Goal: Task Accomplishment & Management: Use online tool/utility

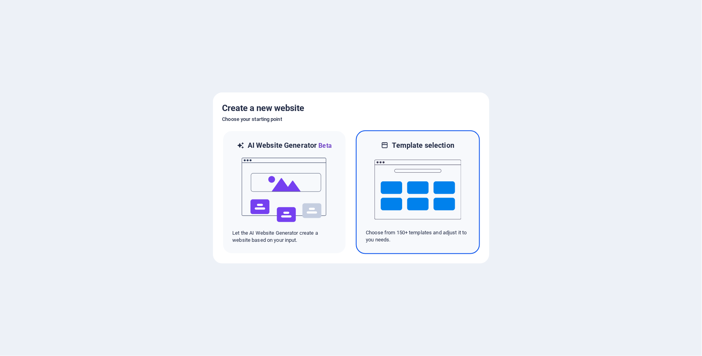
click at [437, 185] on img at bounding box center [417, 189] width 87 height 79
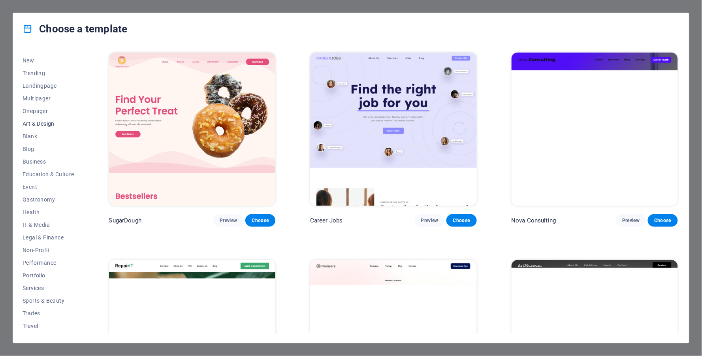
scroll to position [33, 0]
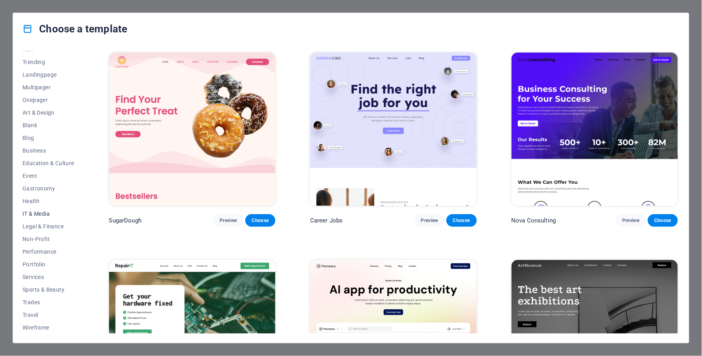
click at [35, 208] on button "IT & Media" at bounding box center [49, 213] width 52 height 13
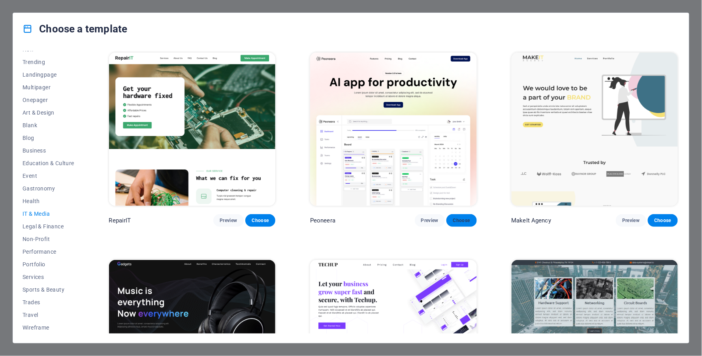
click at [463, 218] on span "Choose" at bounding box center [461, 220] width 17 height 6
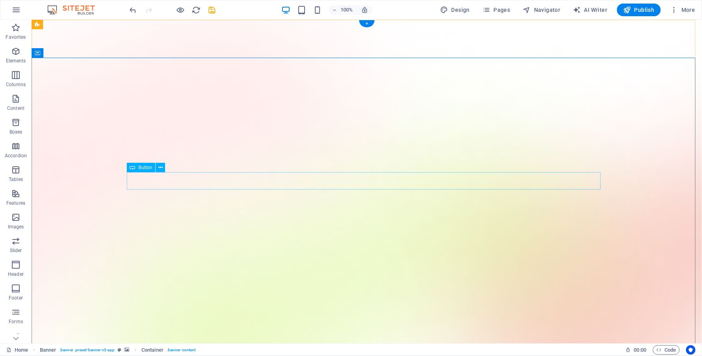
click at [161, 164] on icon at bounding box center [160, 168] width 4 height 8
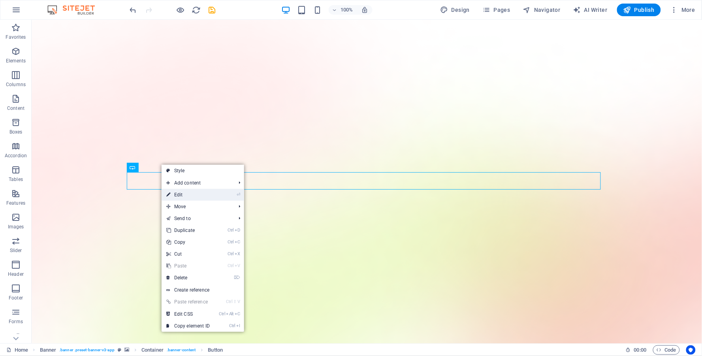
click at [182, 194] on link "⏎ Edit" at bounding box center [188, 195] width 53 height 12
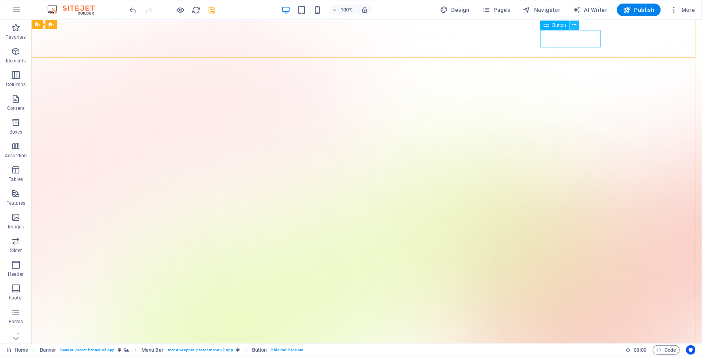
click at [577, 26] on button at bounding box center [574, 25] width 9 height 9
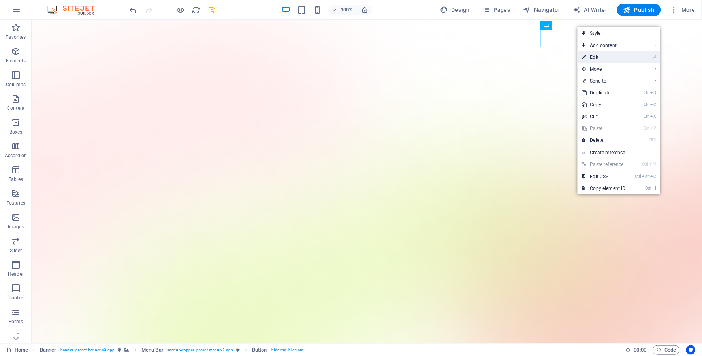
click at [598, 56] on link "⏎ Edit" at bounding box center [604, 57] width 53 height 12
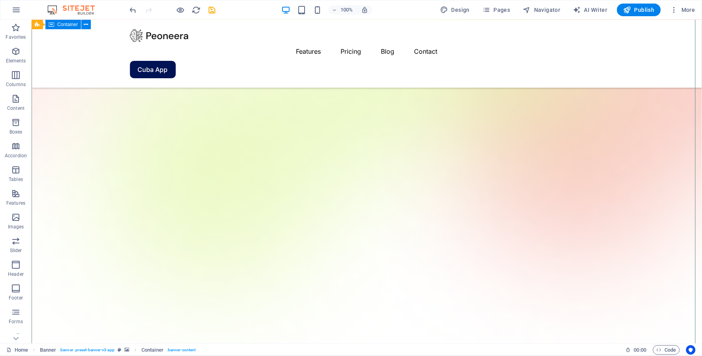
scroll to position [132, 0]
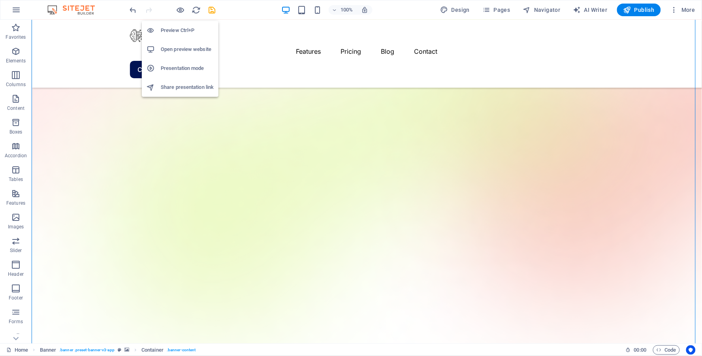
click at [180, 29] on h6 "Preview Ctrl+P" at bounding box center [187, 30] width 53 height 9
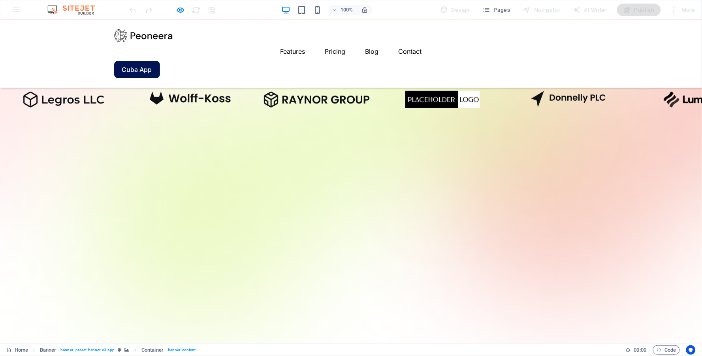
click at [183, 7] on icon "button" at bounding box center [180, 10] width 9 height 9
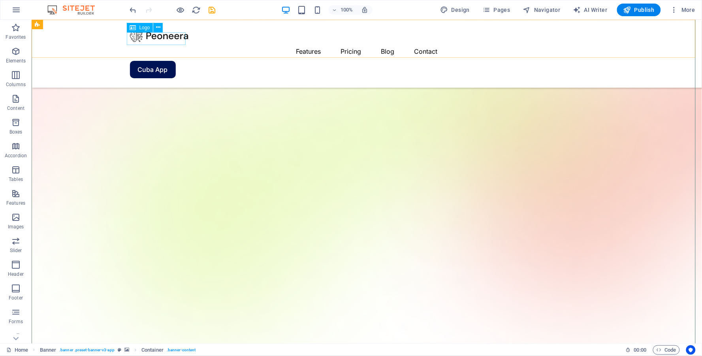
click at [163, 38] on div at bounding box center [367, 35] width 474 height 13
click at [156, 24] on icon at bounding box center [158, 27] width 4 height 8
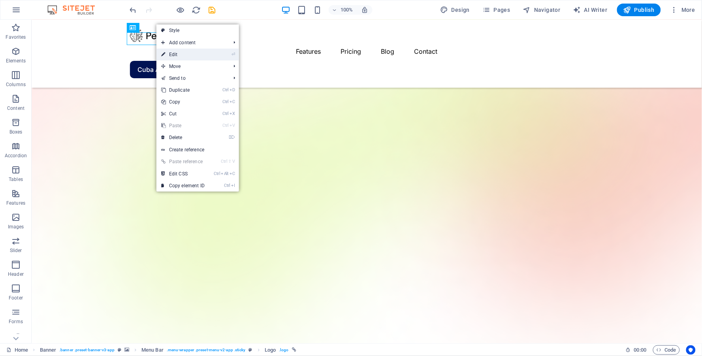
click at [174, 51] on link "⏎ Edit" at bounding box center [182, 55] width 53 height 12
select select "px"
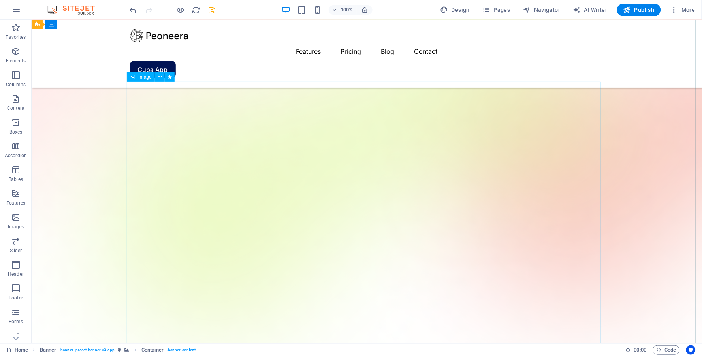
click at [158, 75] on icon at bounding box center [160, 77] width 4 height 8
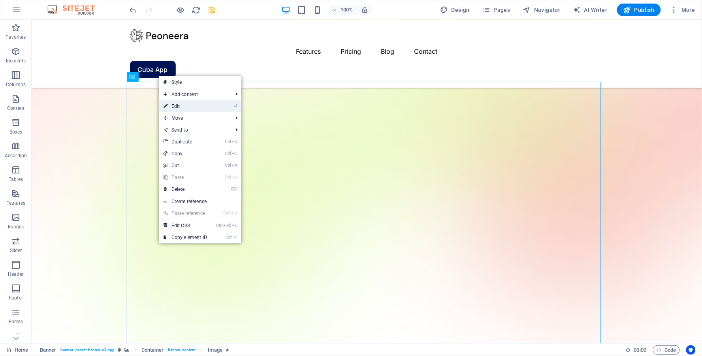
click at [187, 103] on link "⏎ Edit" at bounding box center [185, 106] width 53 height 12
select select "%"
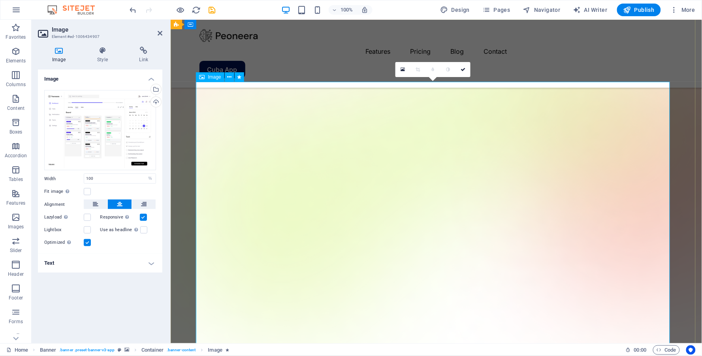
click at [228, 77] on icon at bounding box center [229, 77] width 4 height 8
click at [156, 102] on div "Upload" at bounding box center [155, 103] width 12 height 12
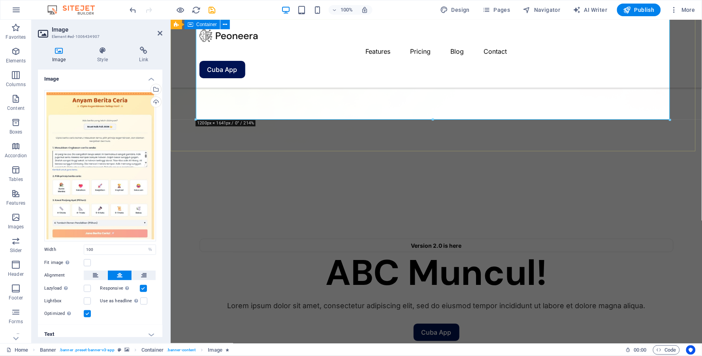
scroll to position [746, 0]
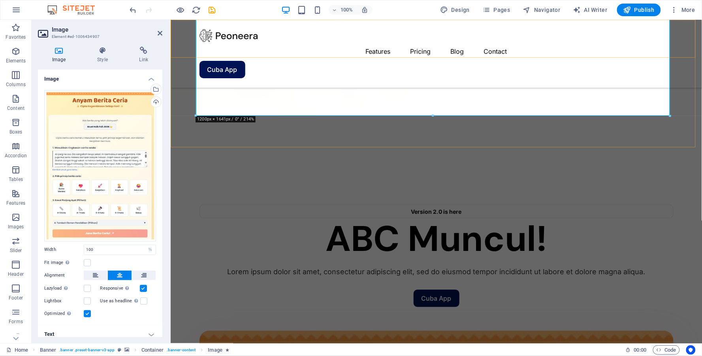
click at [681, 41] on div "Menu Features Pricing Blog Contact Cuba App" at bounding box center [435, 53] width 531 height 68
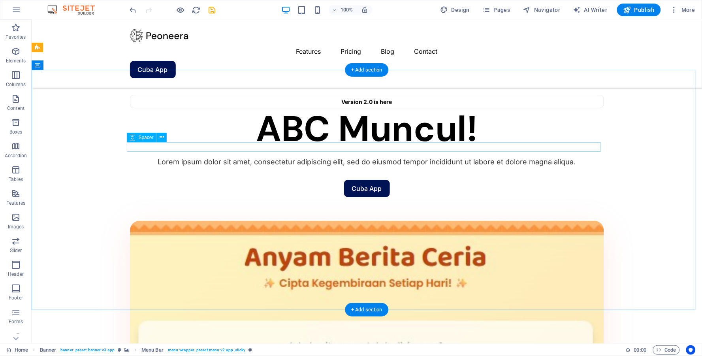
scroll to position [790, 0]
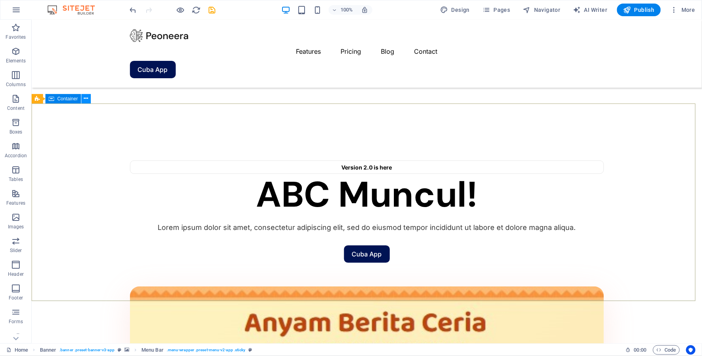
click at [87, 98] on icon at bounding box center [86, 98] width 4 height 8
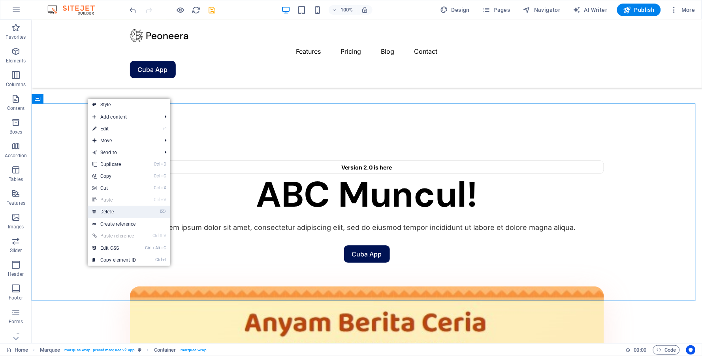
click at [116, 211] on link "⌦ Delete" at bounding box center [114, 212] width 53 height 12
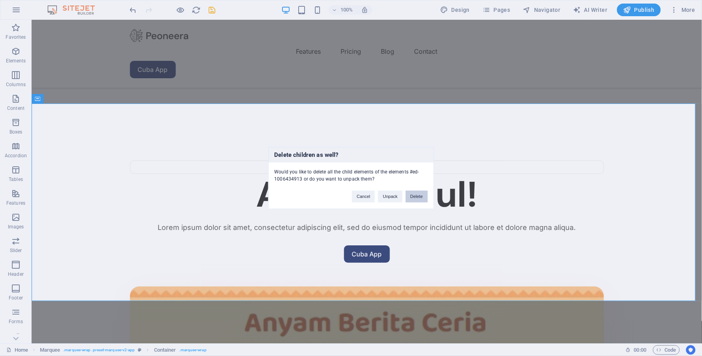
click at [411, 198] on button "Delete" at bounding box center [417, 196] width 22 height 12
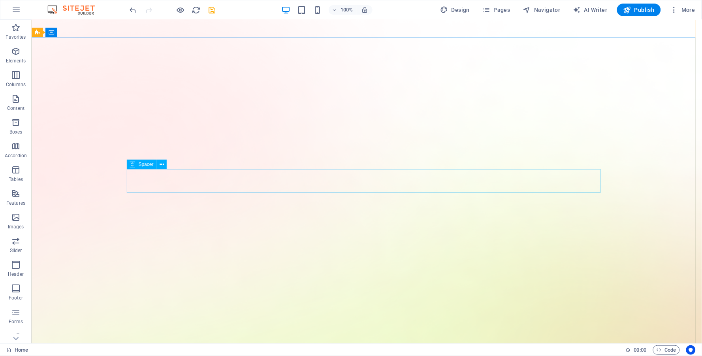
scroll to position [0, 0]
click at [261, 135] on icon at bounding box center [262, 134] width 4 height 8
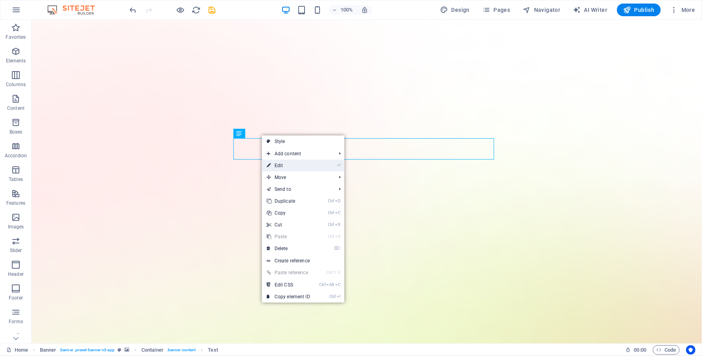
drag, startPoint x: 288, startPoint y: 165, endPoint x: 119, endPoint y: 144, distance: 170.0
click at [288, 165] on link "⏎ Edit" at bounding box center [288, 166] width 53 height 12
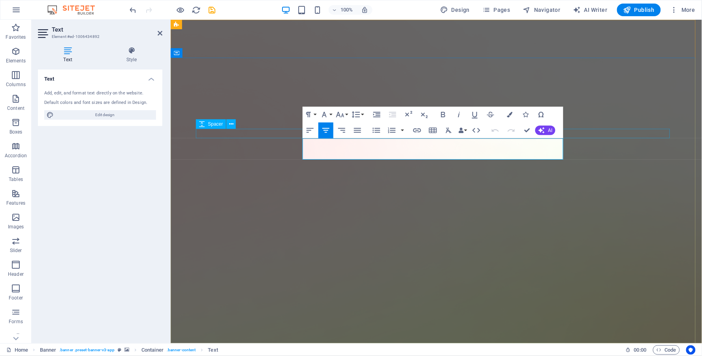
drag, startPoint x: 523, startPoint y: 154, endPoint x: 477, endPoint y: 156, distance: 45.4
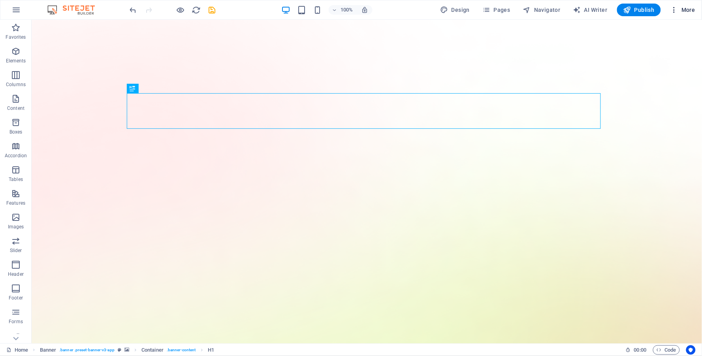
click at [685, 9] on span "More" at bounding box center [682, 10] width 25 height 8
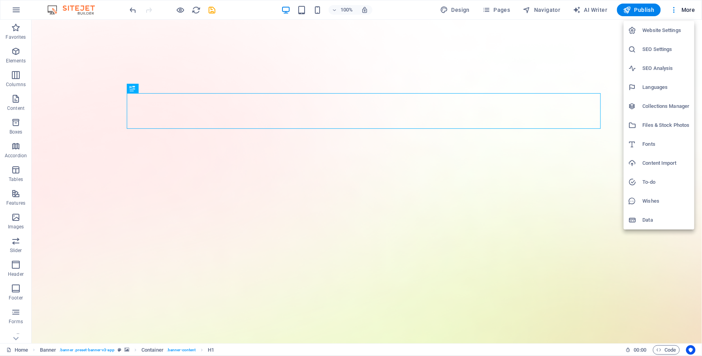
click at [603, 85] on div at bounding box center [351, 178] width 702 height 356
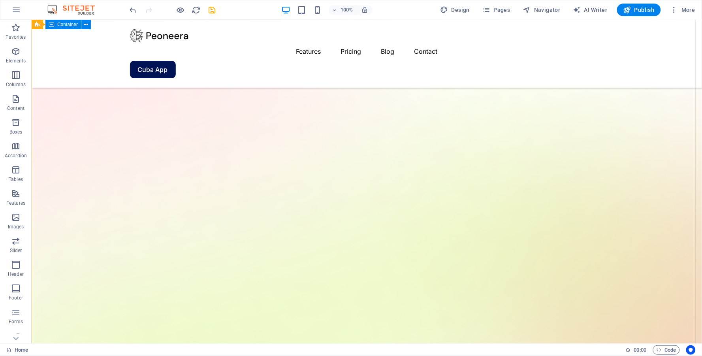
scroll to position [88, 0]
click at [157, 28] on icon at bounding box center [158, 27] width 4 height 8
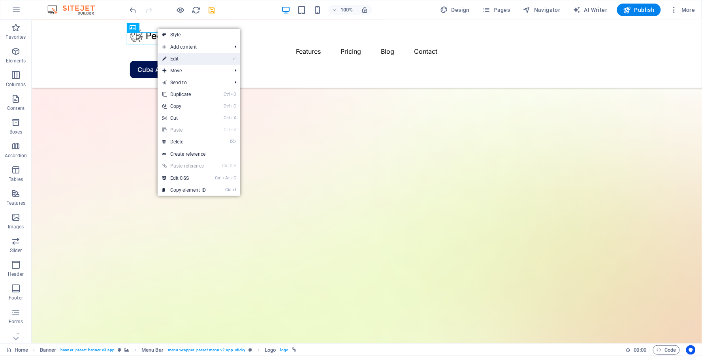
click at [180, 58] on link "⏎ Edit" at bounding box center [184, 59] width 53 height 12
select select "px"
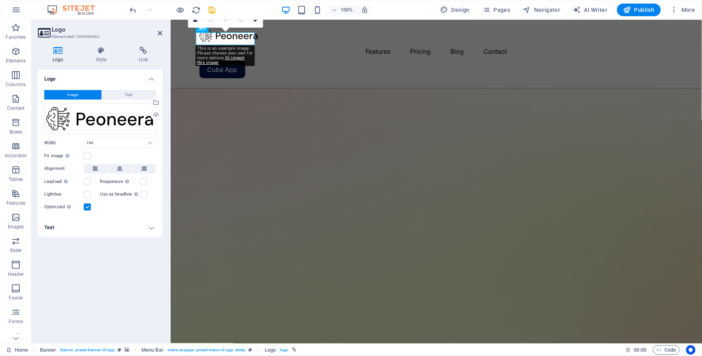
click at [60, 55] on h4 "Logo" at bounding box center [59, 55] width 43 height 17
click at [158, 113] on div "Upload" at bounding box center [155, 116] width 12 height 12
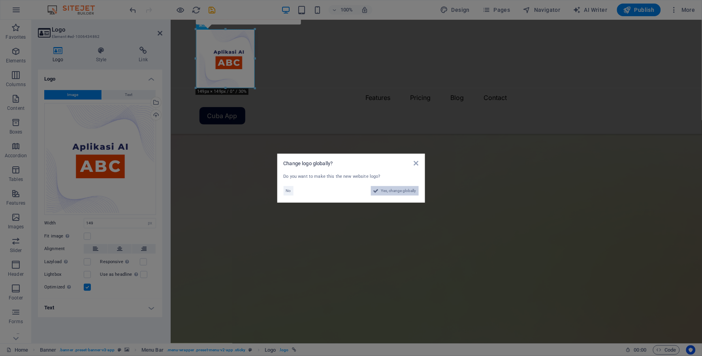
click at [407, 193] on span "Yes, change globally" at bounding box center [398, 190] width 35 height 9
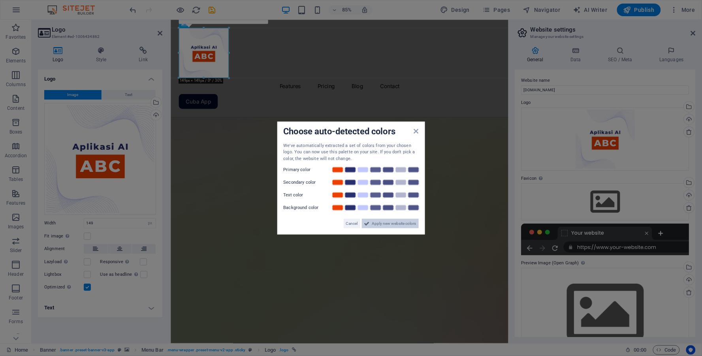
click at [389, 224] on span "Apply new website colors" at bounding box center [394, 223] width 44 height 9
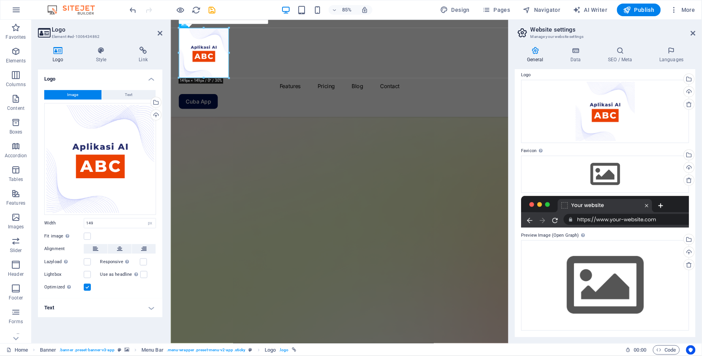
scroll to position [0, 0]
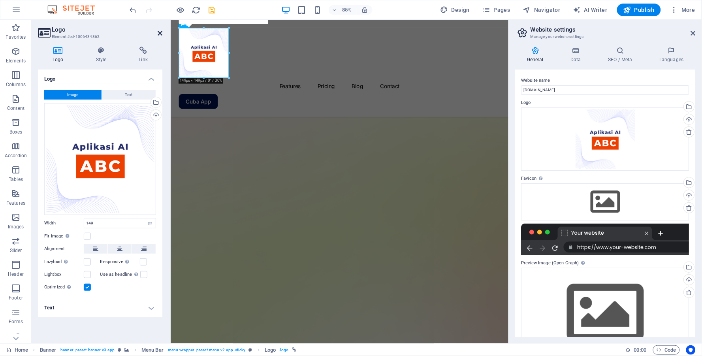
click at [161, 32] on icon at bounding box center [160, 33] width 5 height 6
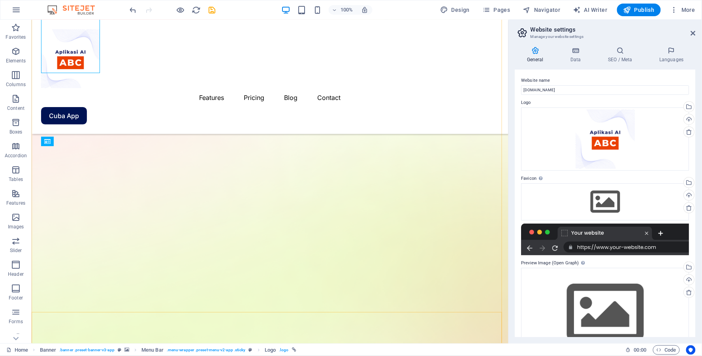
scroll to position [88, 0]
click at [73, 149] on icon at bounding box center [74, 149] width 4 height 8
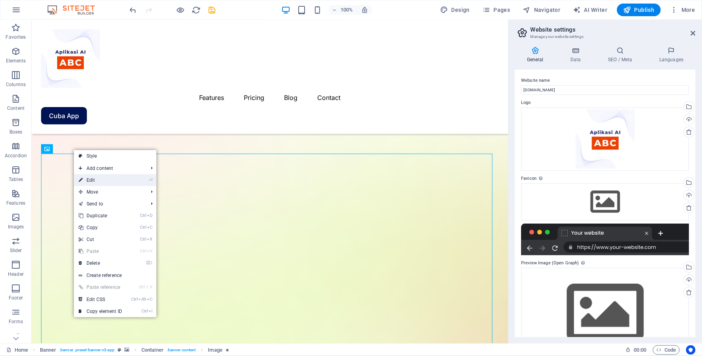
click at [92, 179] on link "⏎ Edit" at bounding box center [100, 180] width 53 height 12
select select "%"
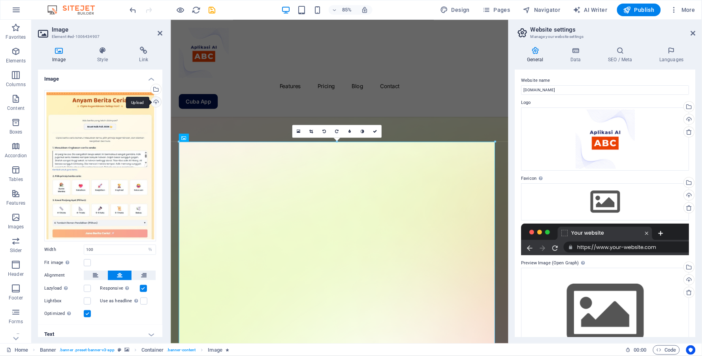
click at [156, 101] on div "Upload" at bounding box center [155, 103] width 12 height 12
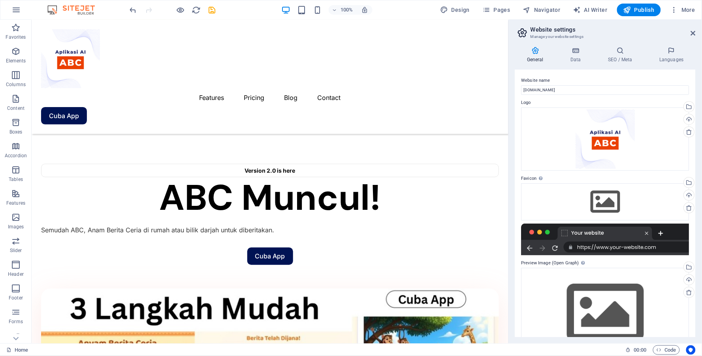
scroll to position [449, 0]
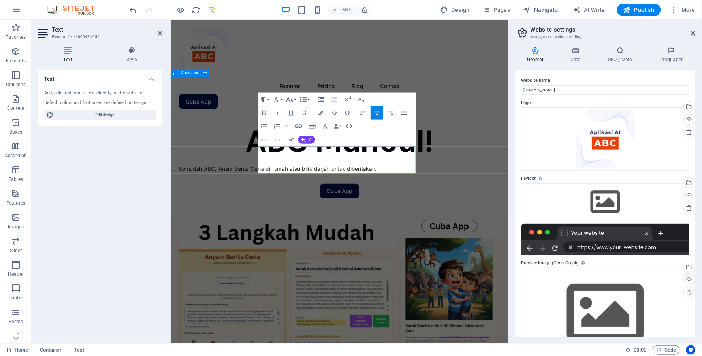
drag, startPoint x: 393, startPoint y: 193, endPoint x: 270, endPoint y: 174, distance: 124.4
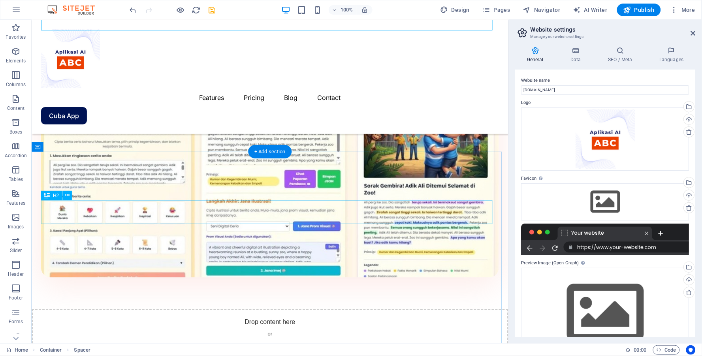
scroll to position [713, 0]
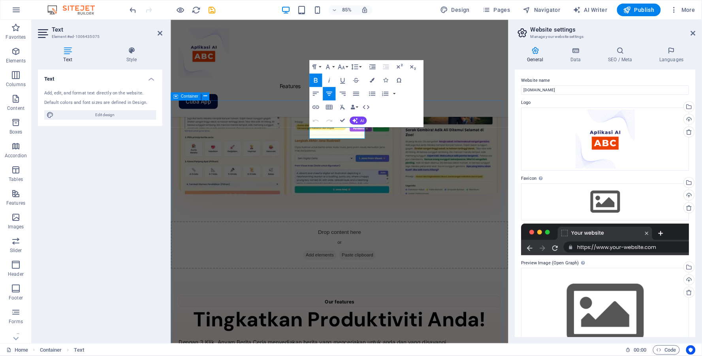
scroll to position [680, 0]
drag, startPoint x: 379, startPoint y: 152, endPoint x: 504, endPoint y: 119, distance: 129.6
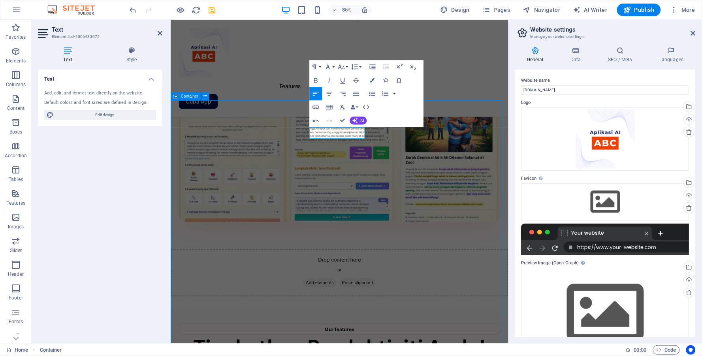
scroll to position [692, 0]
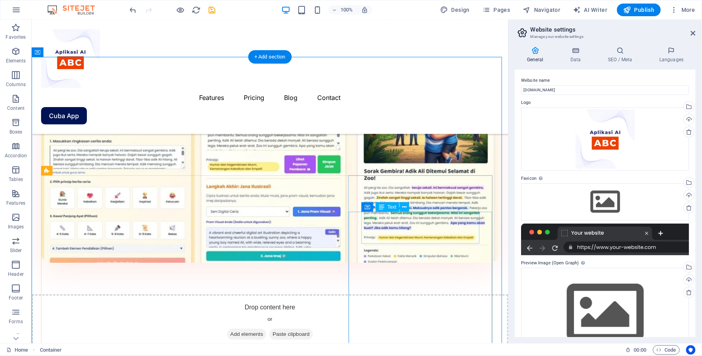
scroll to position [716, 0]
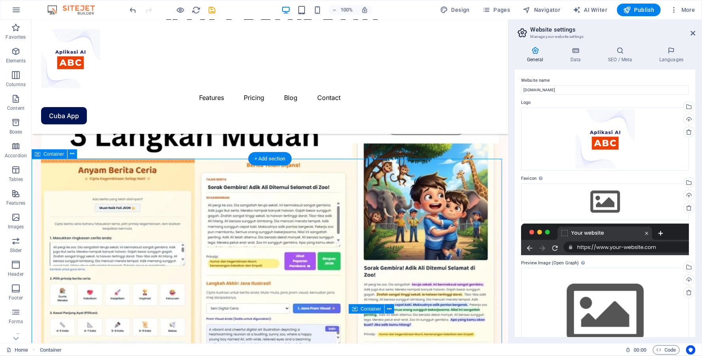
scroll to position [652, 0]
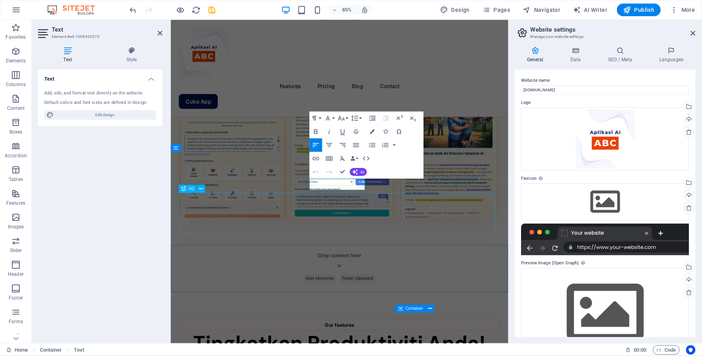
scroll to position [619, 0]
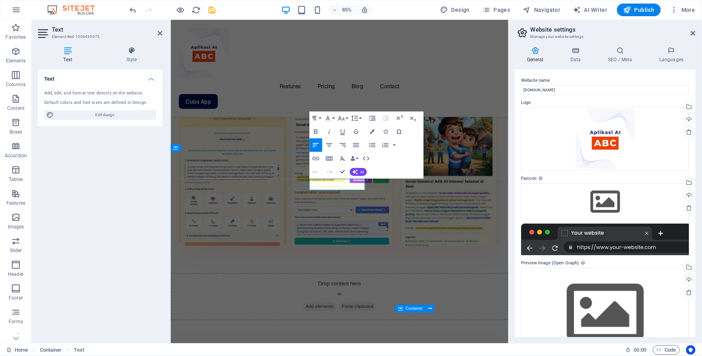
click at [329, 145] on icon "button" at bounding box center [329, 145] width 6 height 4
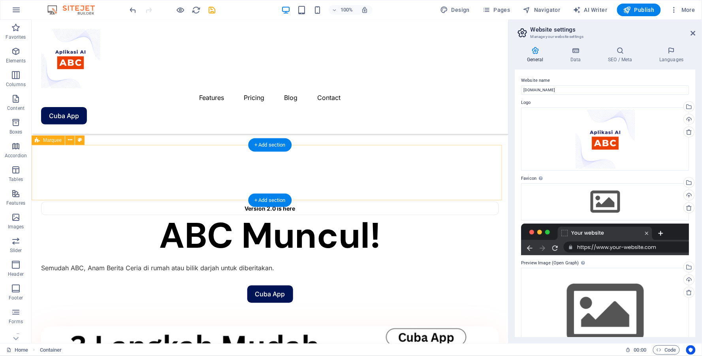
scroll to position [369, 0]
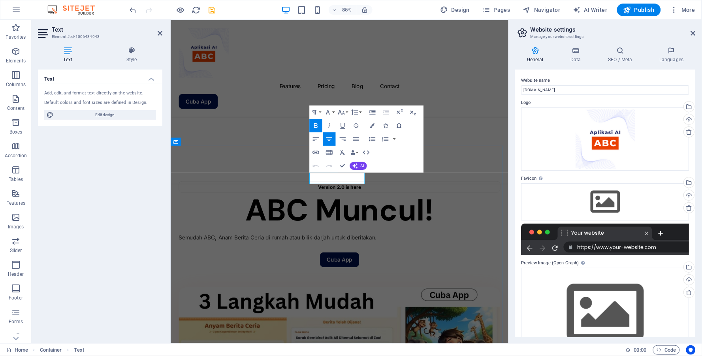
drag, startPoint x: 386, startPoint y: 207, endPoint x: 495, endPoint y: 185, distance: 111.9
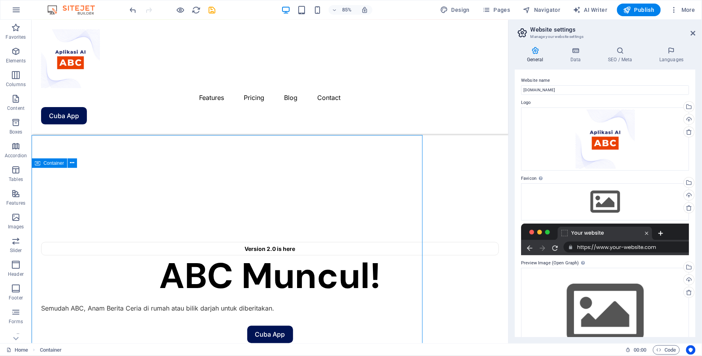
scroll to position [401, 0]
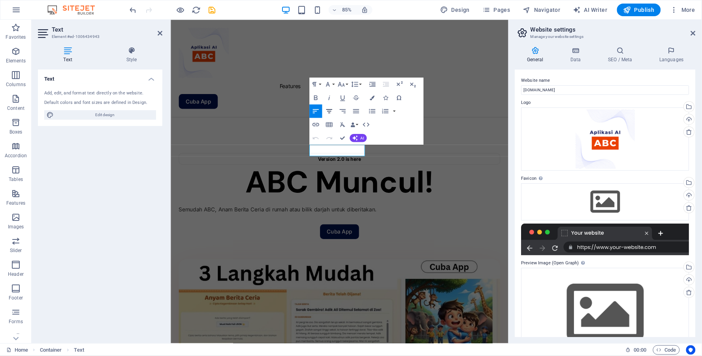
click at [329, 112] on icon "button" at bounding box center [329, 111] width 6 height 4
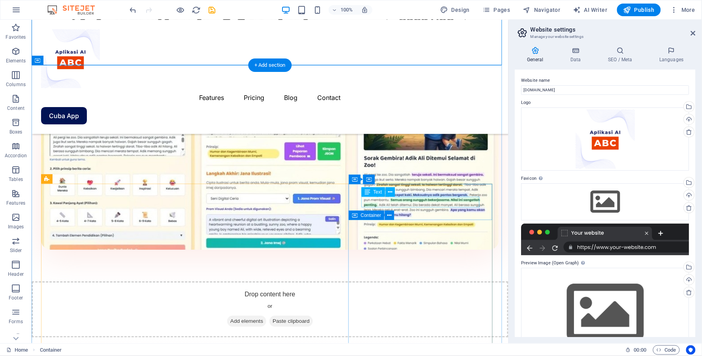
scroll to position [741, 0]
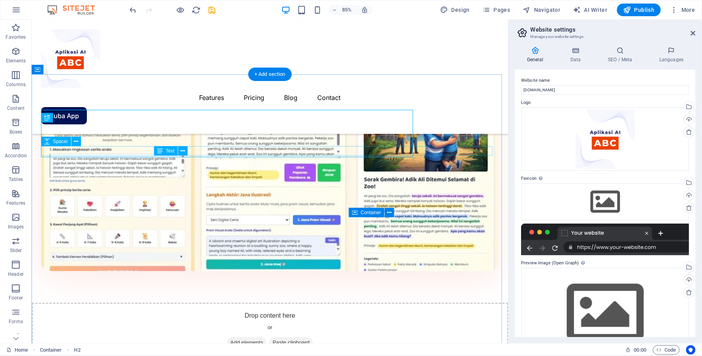
scroll to position [732, 0]
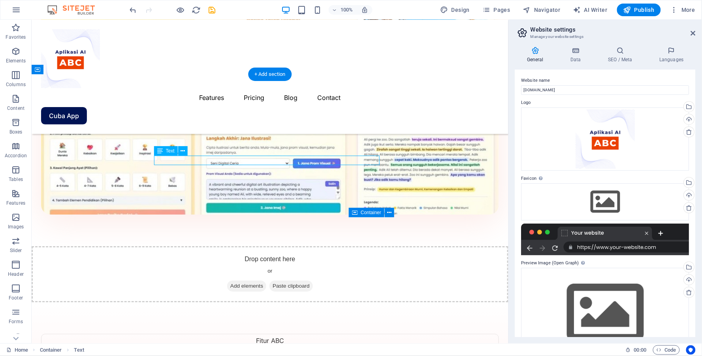
scroll to position [709, 0]
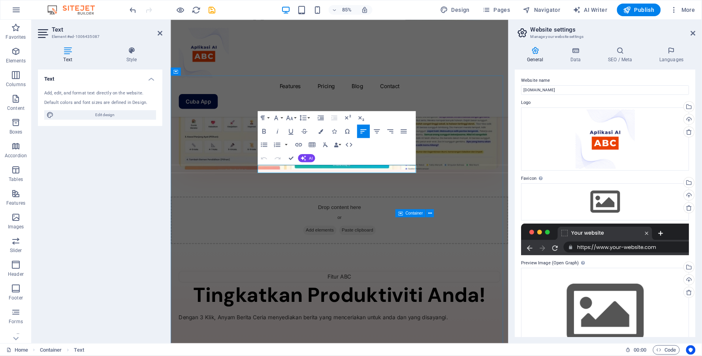
click at [376, 127] on icon "button" at bounding box center [377, 131] width 8 height 8
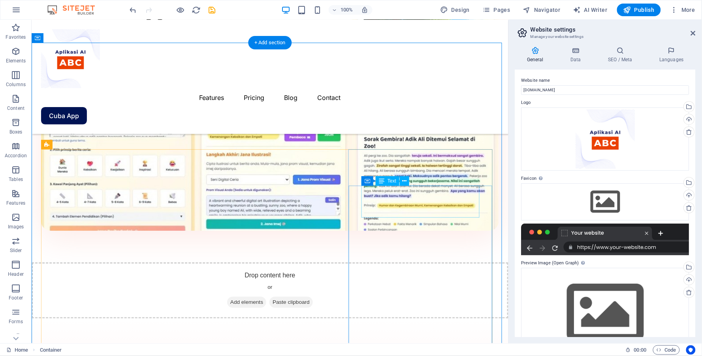
scroll to position [917, 0]
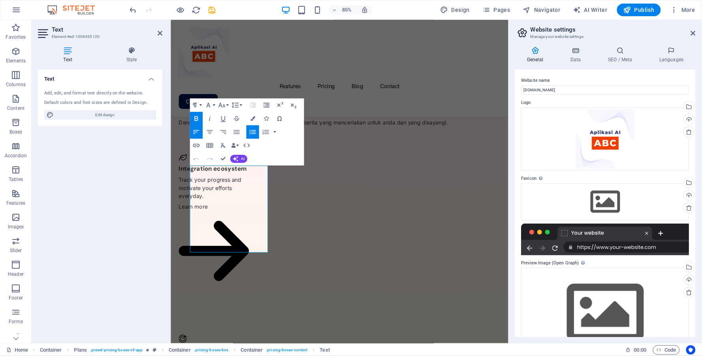
click at [102, 202] on div "Text Add, edit, and format text directly on the website. Default colors and fon…" at bounding box center [100, 203] width 124 height 267
click at [161, 32] on icon at bounding box center [160, 33] width 5 height 6
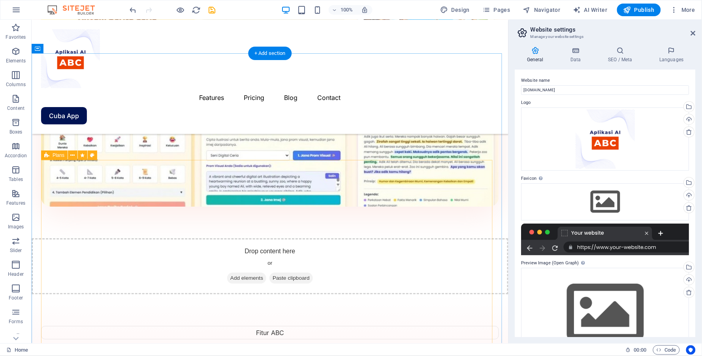
scroll to position [785, 0]
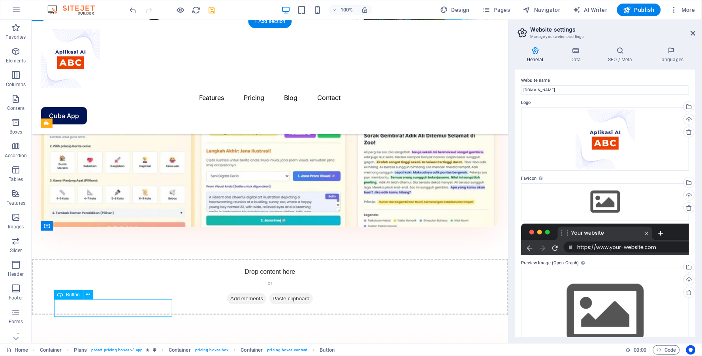
select select "%"
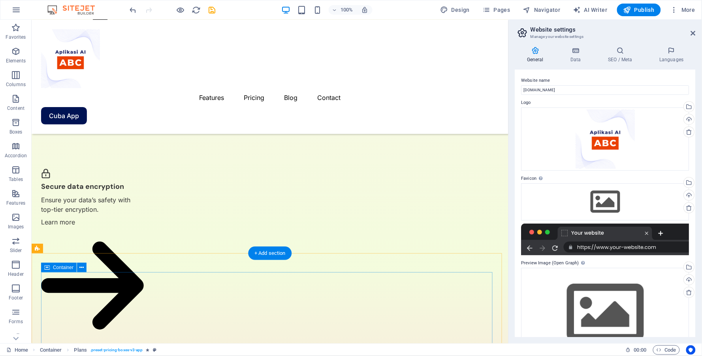
scroll to position [1483, 0]
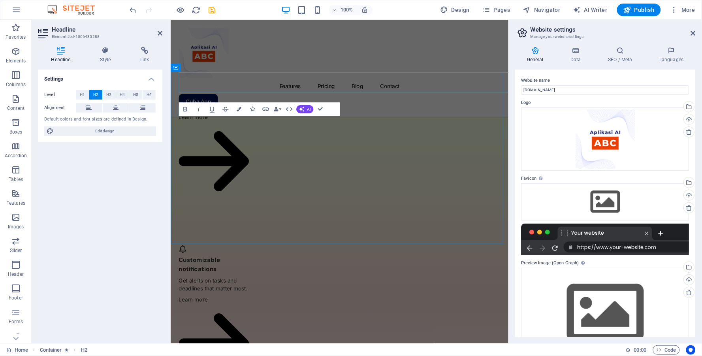
scroll to position [1514, 0]
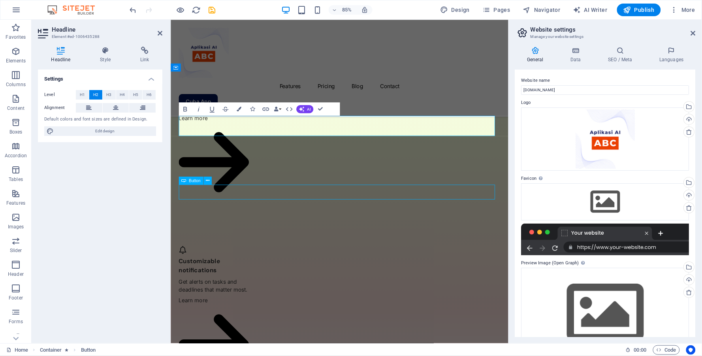
scroll to position [1473, 0]
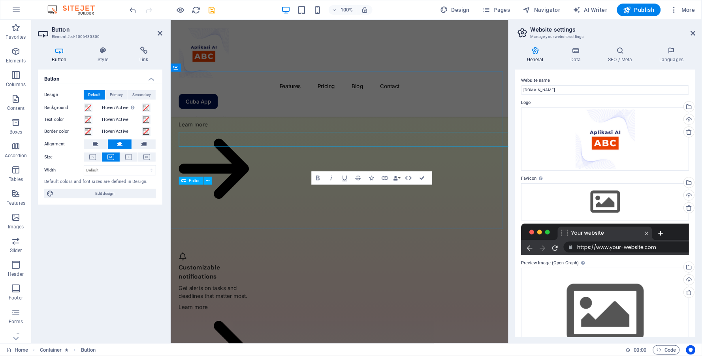
scroll to position [1514, 0]
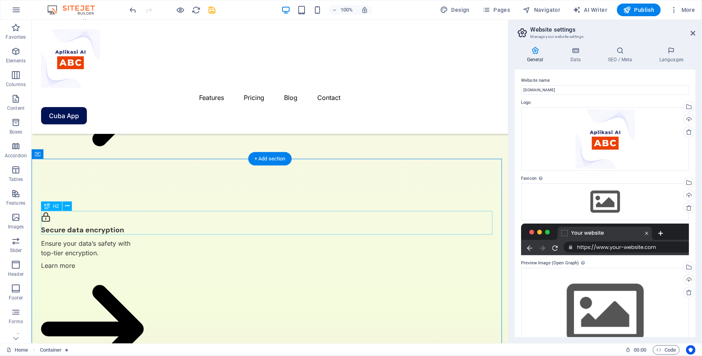
scroll to position [1351, 0]
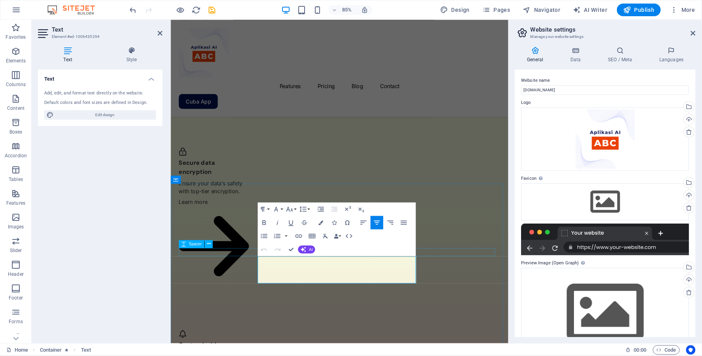
drag, startPoint x: 393, startPoint y: 324, endPoint x: 258, endPoint y: 290, distance: 139.8
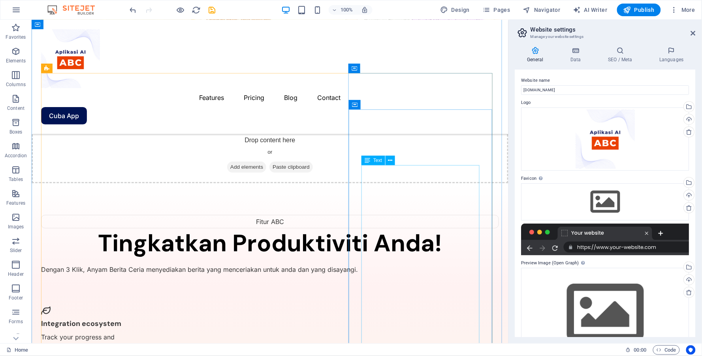
scroll to position [929, 0]
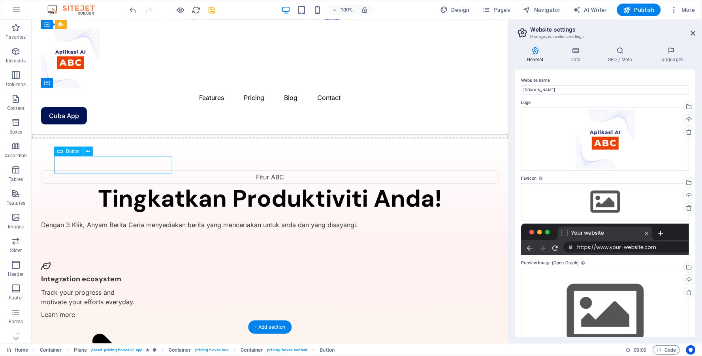
select select "%"
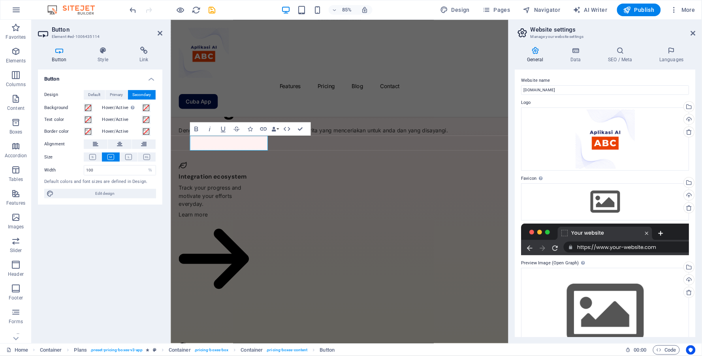
scroll to position [949, 0]
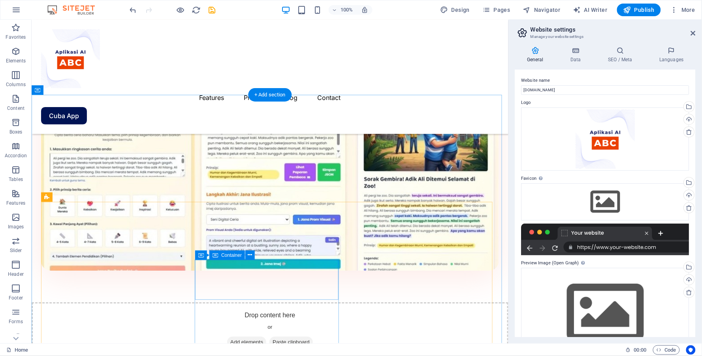
scroll to position [797, 0]
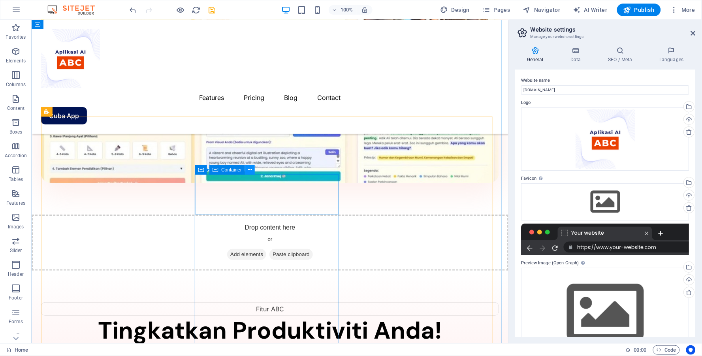
click at [250, 169] on icon at bounding box center [250, 170] width 4 height 8
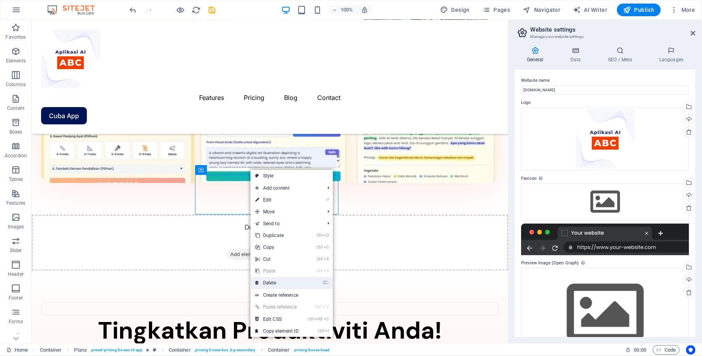
click at [279, 281] on link "⌦ Delete" at bounding box center [276, 283] width 53 height 12
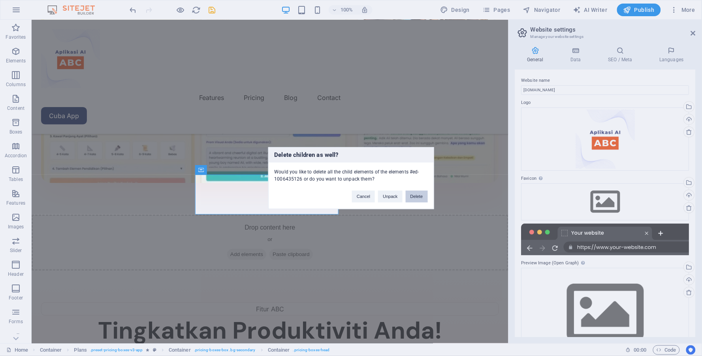
click at [418, 198] on button "Delete" at bounding box center [417, 196] width 22 height 12
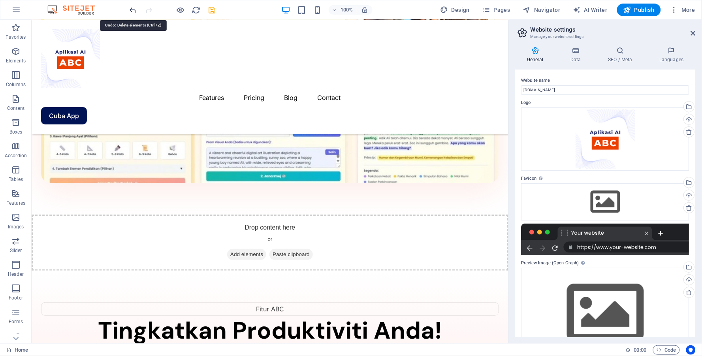
click at [133, 10] on icon "undo" at bounding box center [133, 10] width 9 height 9
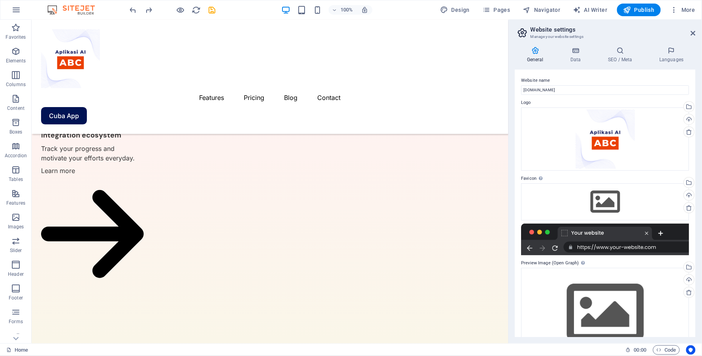
scroll to position [1108, 0]
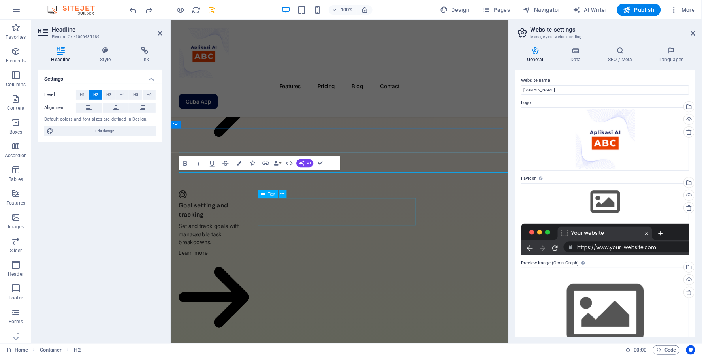
scroll to position [1128, 0]
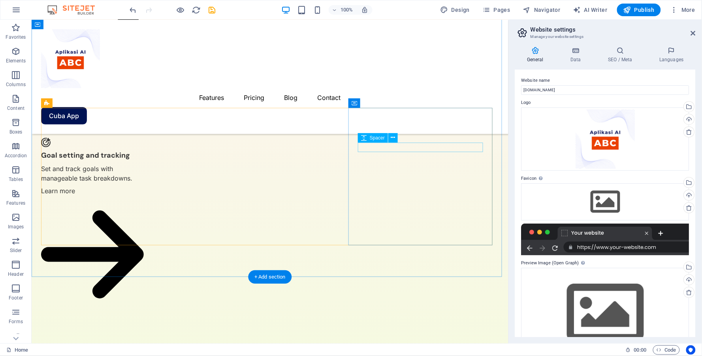
scroll to position [1236, 0]
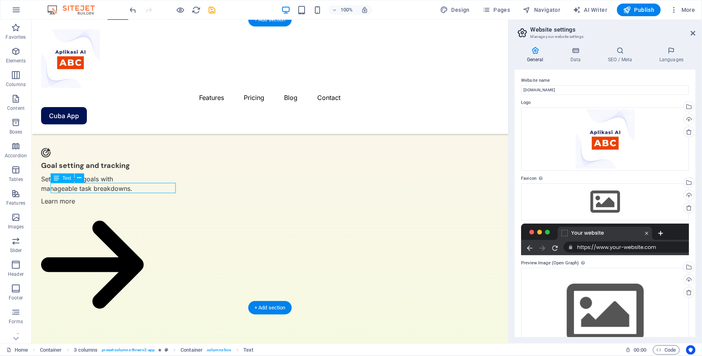
scroll to position [1223, 0]
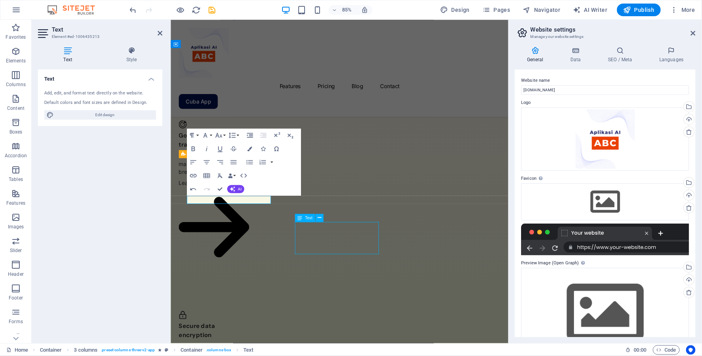
scroll to position [1202, 0]
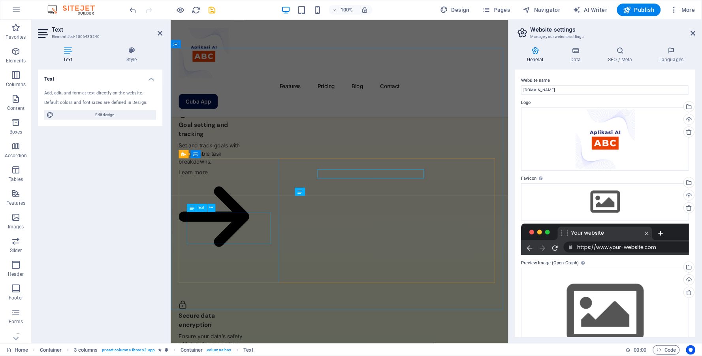
scroll to position [1223, 0]
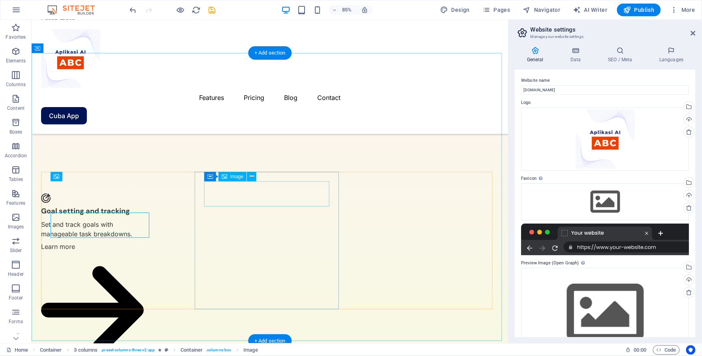
scroll to position [1202, 0]
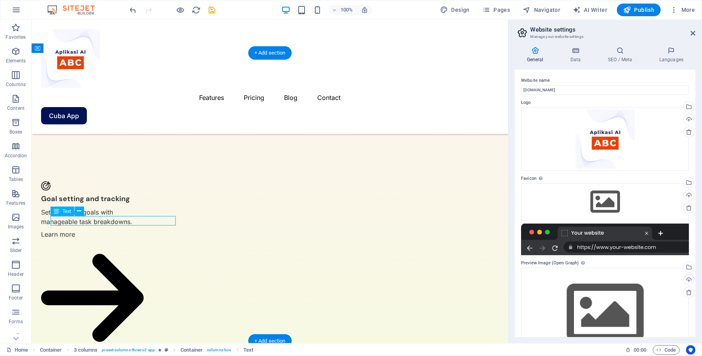
scroll to position [1223, 0]
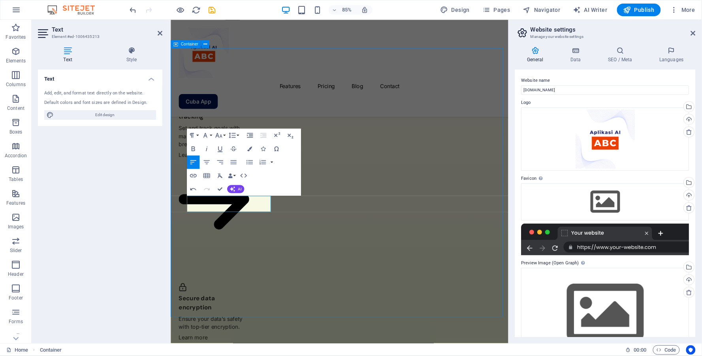
scroll to position [1192, 0]
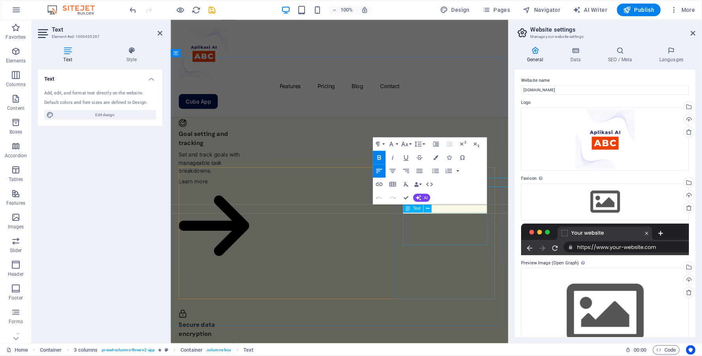
scroll to position [1213, 0]
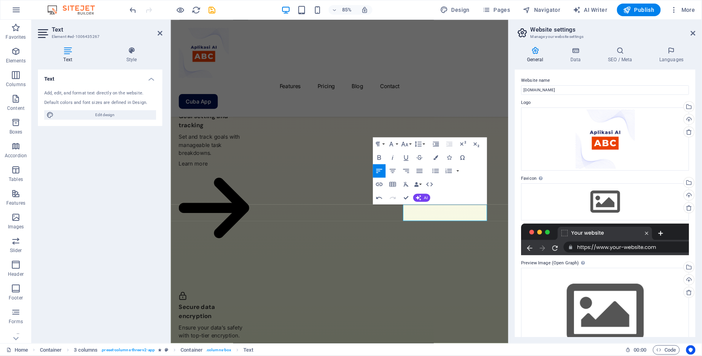
click at [128, 216] on div "Text Add, edit, and format text directly on the website. Default colors and fon…" at bounding box center [100, 203] width 124 height 267
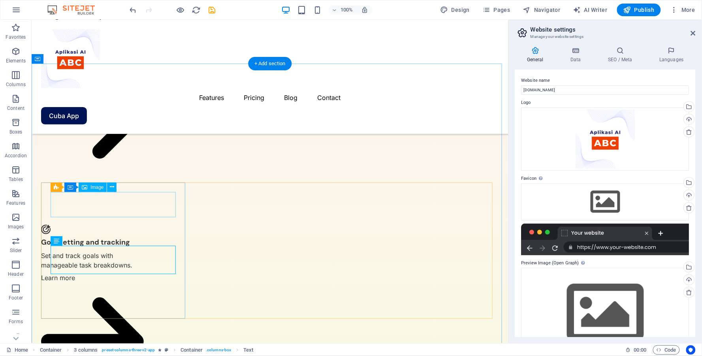
click at [93, 188] on span "Image" at bounding box center [96, 187] width 13 height 5
click at [111, 186] on icon at bounding box center [112, 187] width 4 height 8
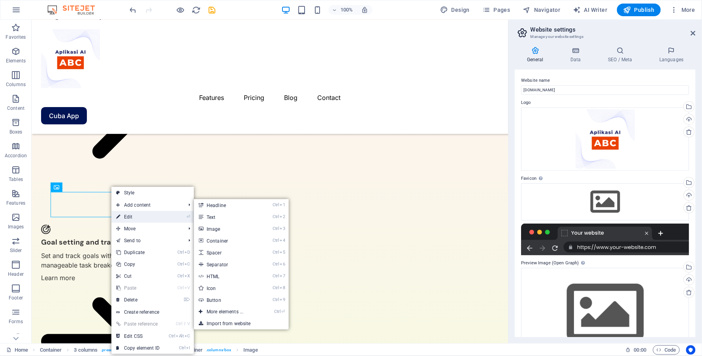
click at [128, 216] on link "⏎ Edit" at bounding box center [137, 217] width 53 height 12
select select "px"
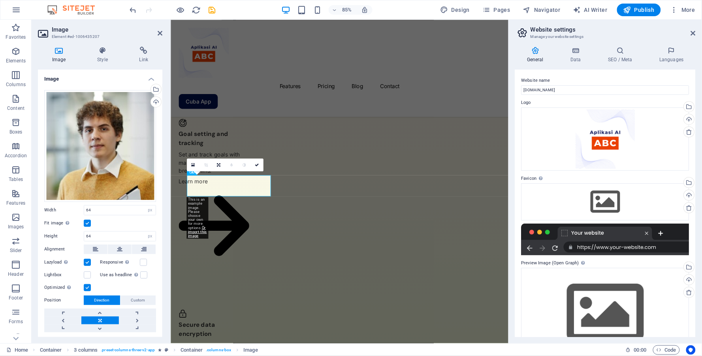
scroll to position [1213, 0]
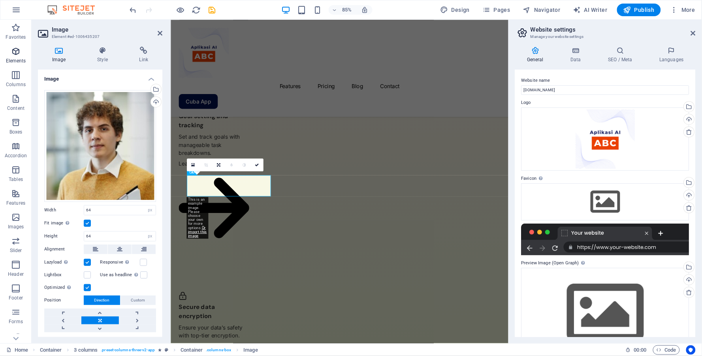
click at [16, 54] on icon "button" at bounding box center [15, 51] width 9 height 9
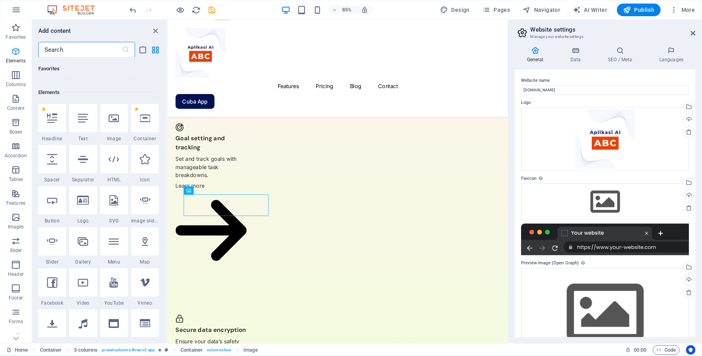
scroll to position [84, 0]
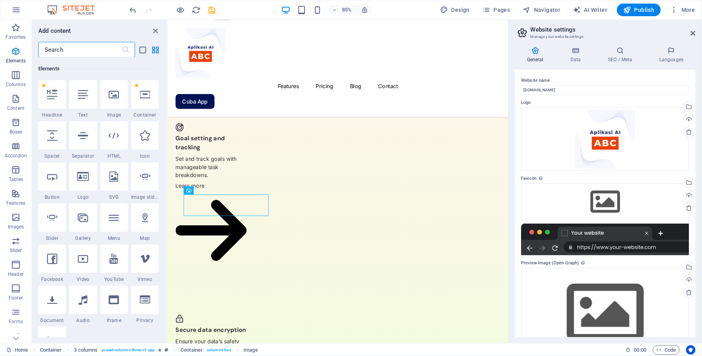
click at [69, 51] on input "text" at bounding box center [79, 50] width 83 height 16
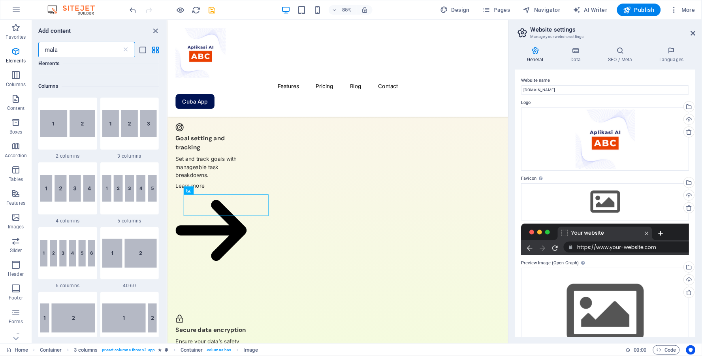
scroll to position [0, 0]
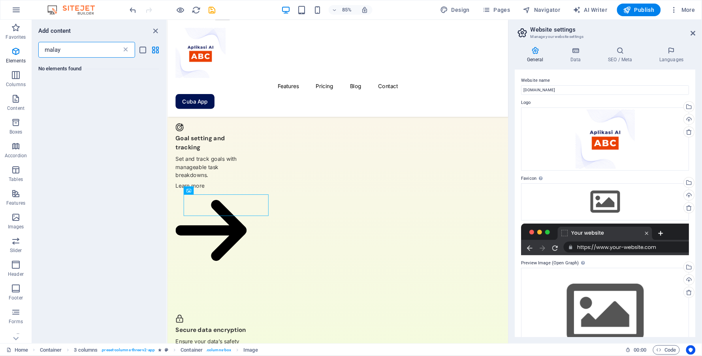
type input "malay"
click at [127, 50] on icon at bounding box center [126, 50] width 8 height 8
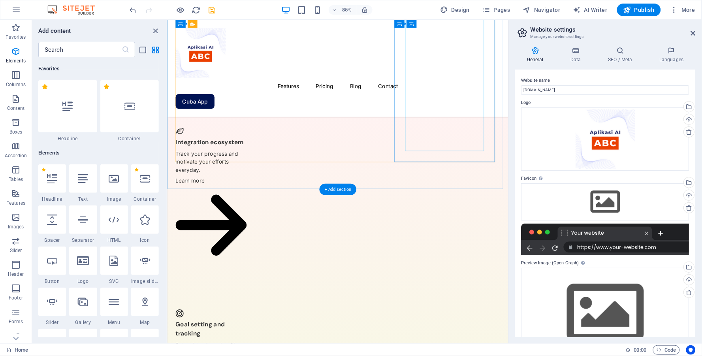
scroll to position [1236, 0]
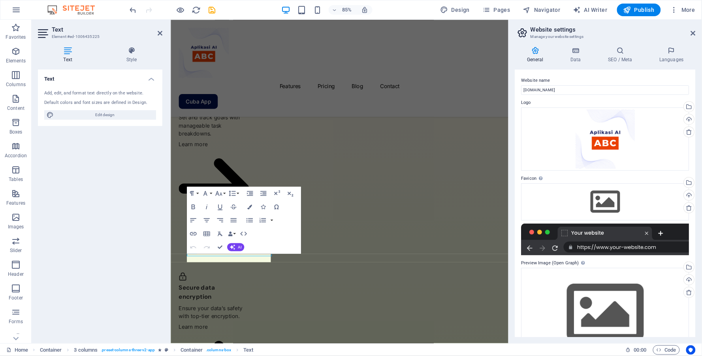
scroll to position [1234, 0]
drag, startPoint x: 255, startPoint y: 299, endPoint x: 179, endPoint y: 290, distance: 76.0
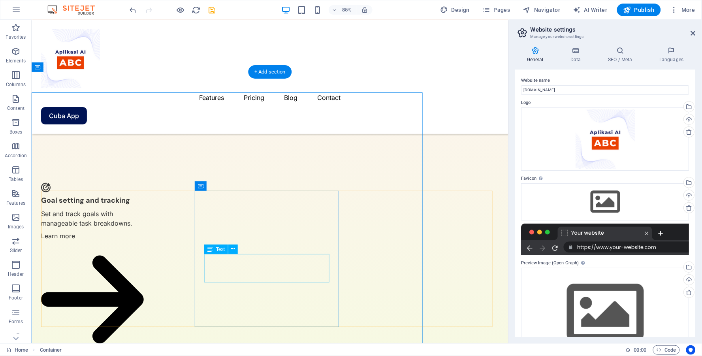
scroll to position [1183, 0]
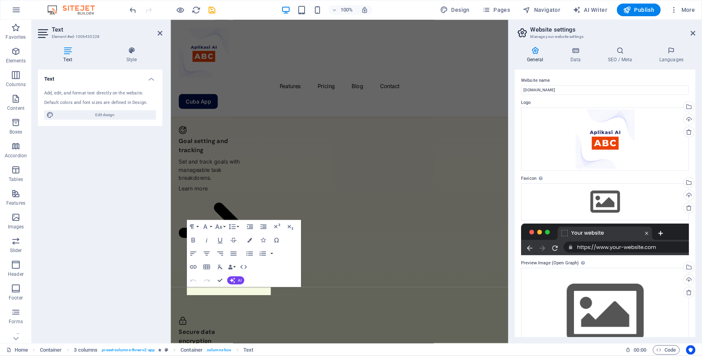
scroll to position [1204, 0]
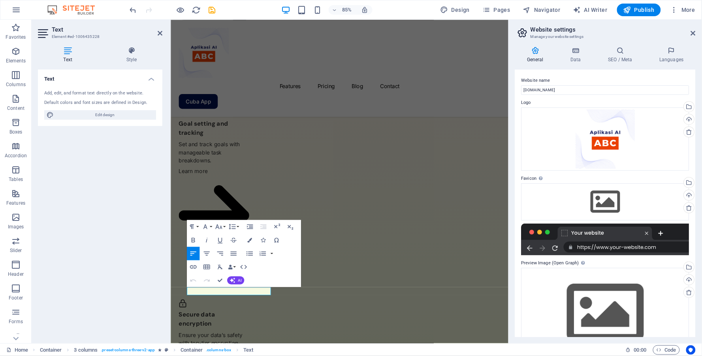
drag, startPoint x: 275, startPoint y: 340, endPoint x: 169, endPoint y: 333, distance: 106.5
click at [135, 275] on div "Text Add, edit, and format text directly on the website. Default colors and fon…" at bounding box center [100, 203] width 124 height 267
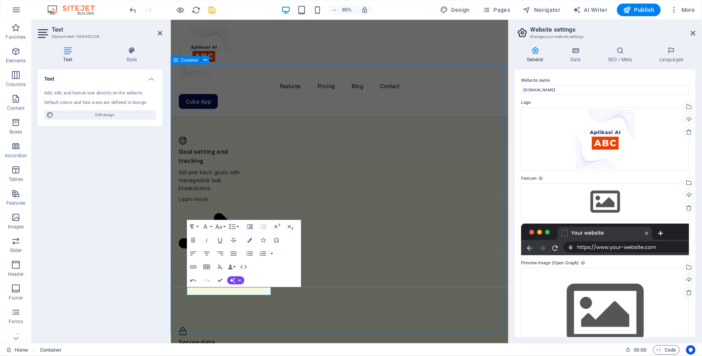
scroll to position [1183, 0]
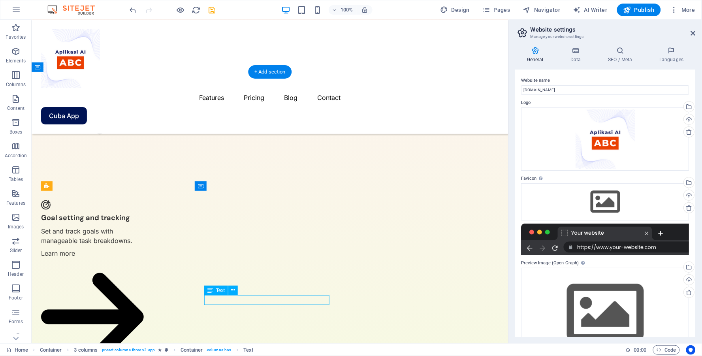
scroll to position [1204, 0]
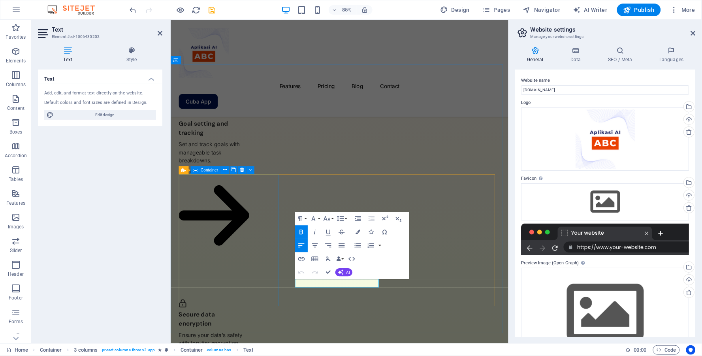
drag, startPoint x: 374, startPoint y: 331, endPoint x: 297, endPoint y: 318, distance: 78.9
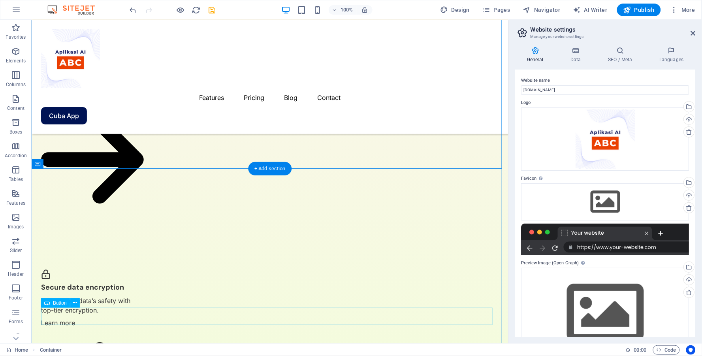
scroll to position [1286, 0]
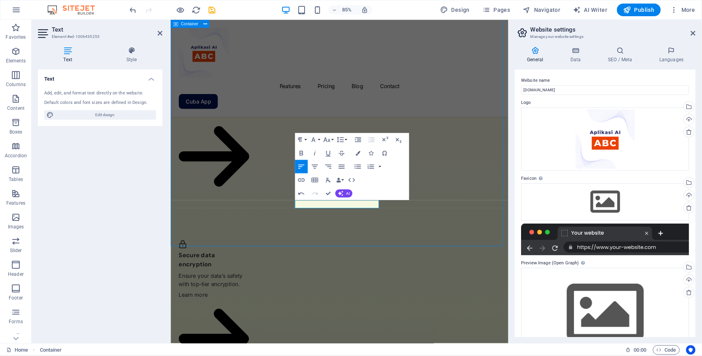
scroll to position [1257, 0]
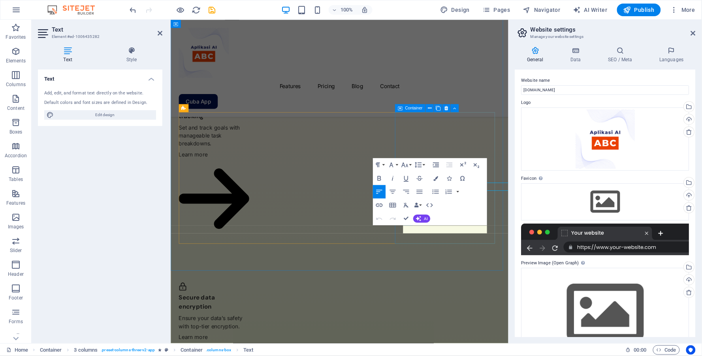
scroll to position [1277, 0]
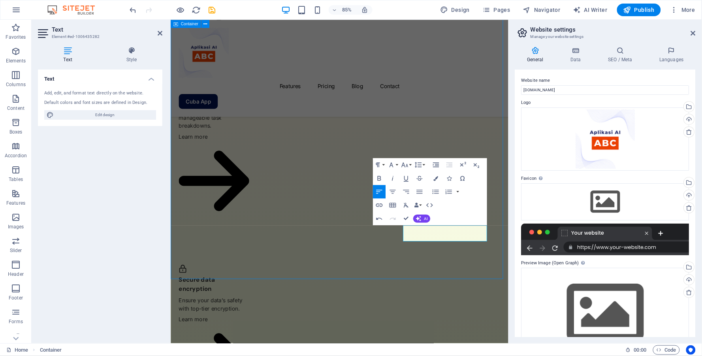
scroll to position [1227, 0]
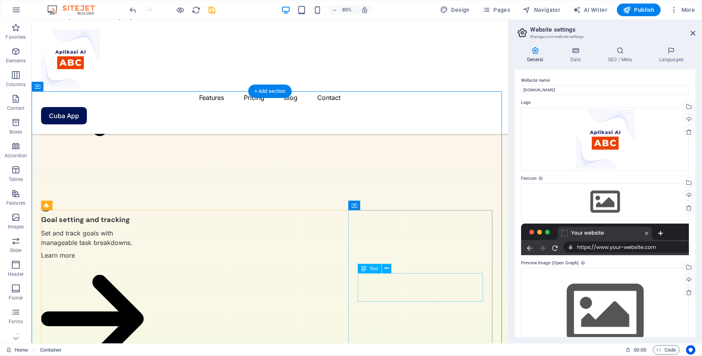
scroll to position [1164, 0]
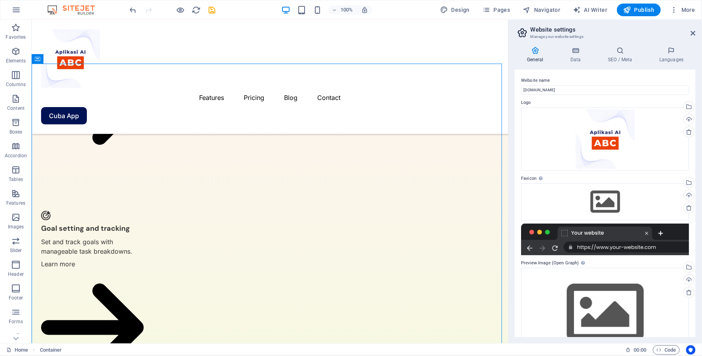
scroll to position [1183, 0]
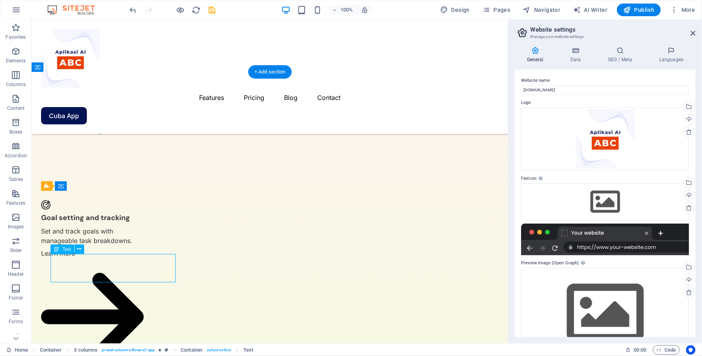
scroll to position [1204, 0]
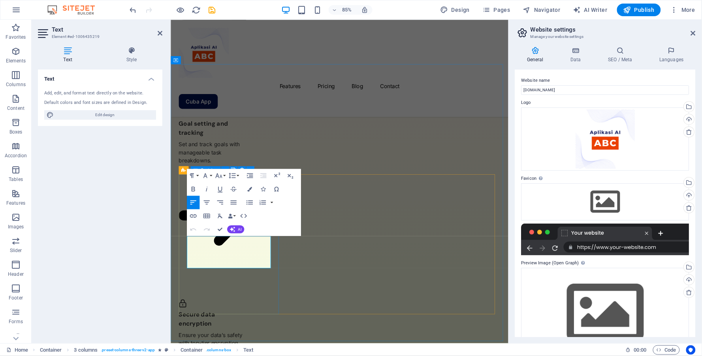
drag, startPoint x: 250, startPoint y: 307, endPoint x: 361, endPoint y: 238, distance: 130.6
drag, startPoint x: 249, startPoint y: 287, endPoint x: 189, endPoint y: 287, distance: 60.0
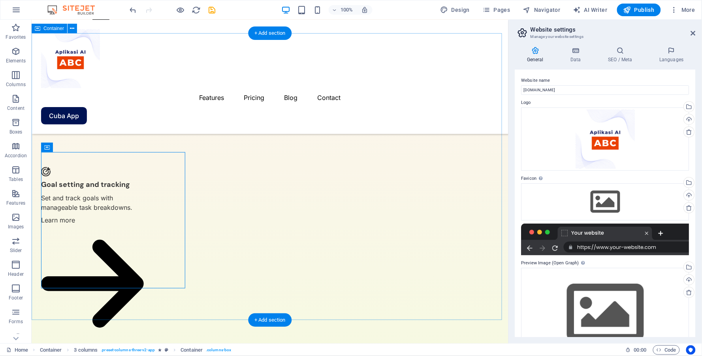
scroll to position [1251, 0]
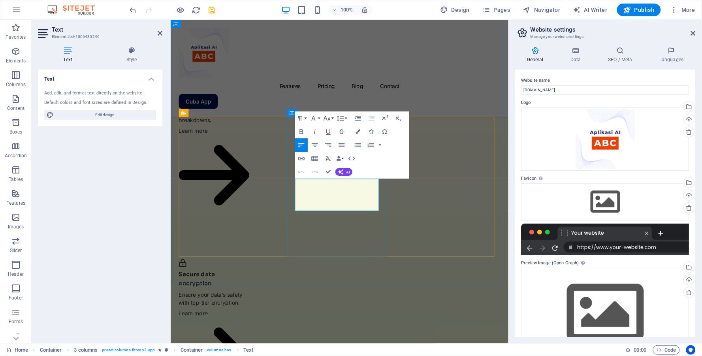
scroll to position [1272, 0]
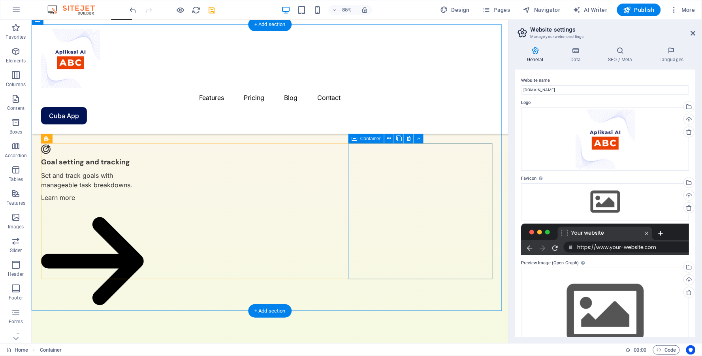
scroll to position [1231, 0]
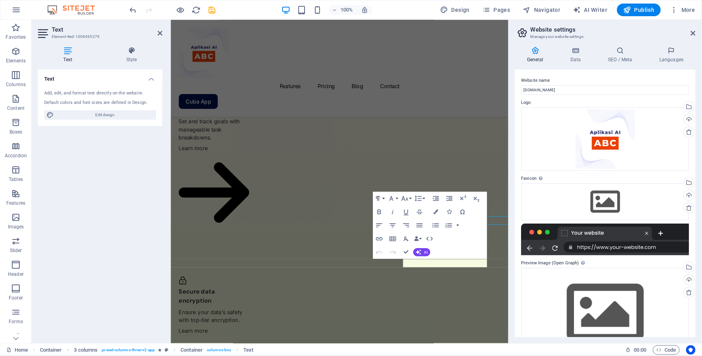
scroll to position [1218, 0]
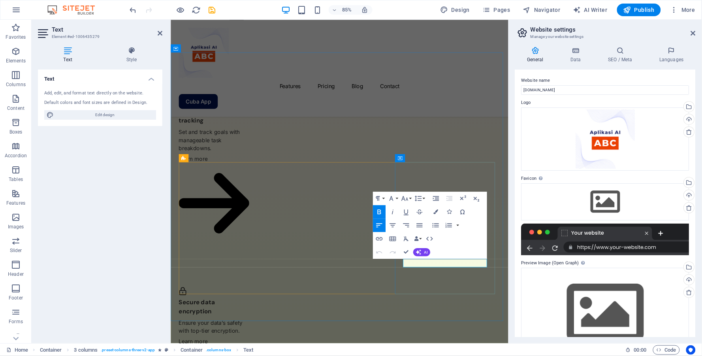
drag, startPoint x: 500, startPoint y: 303, endPoint x: 430, endPoint y: 297, distance: 70.1
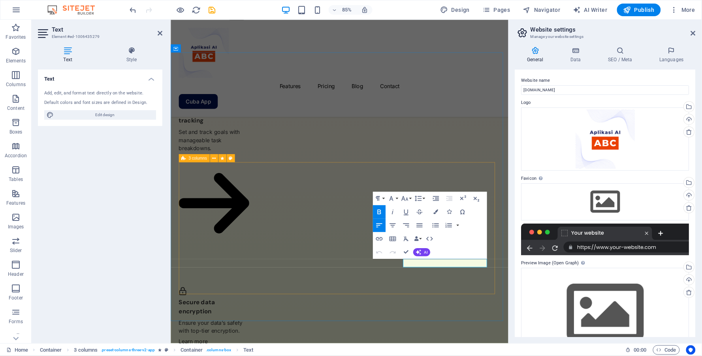
scroll to position [1188, 0]
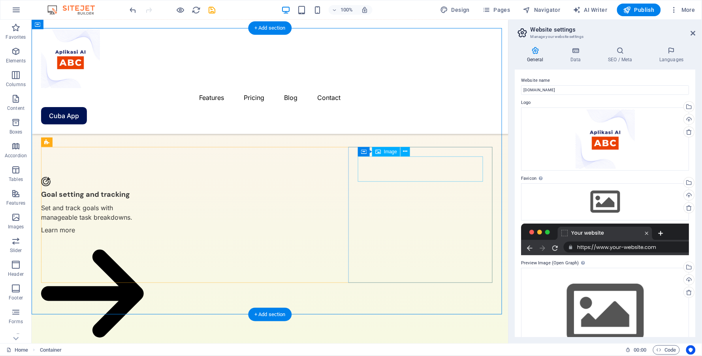
scroll to position [1226, 0]
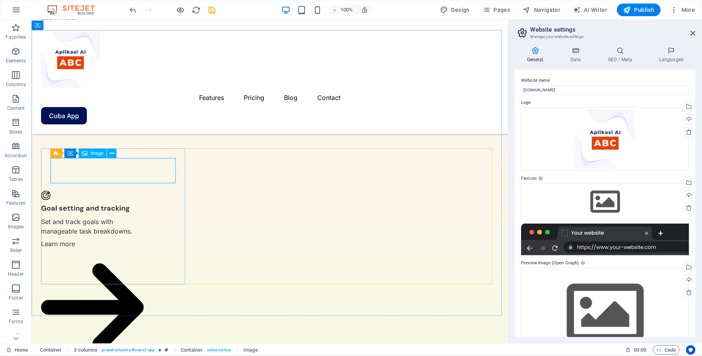
click at [96, 154] on span "Image" at bounding box center [96, 153] width 13 height 5
click at [111, 154] on icon at bounding box center [112, 153] width 4 height 8
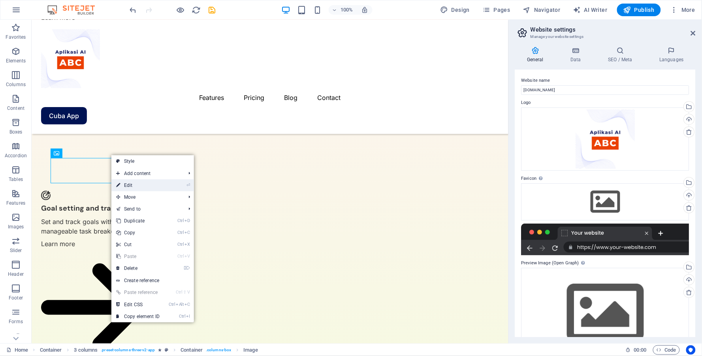
click at [141, 181] on link "⏎ Edit" at bounding box center [137, 185] width 53 height 12
select select "px"
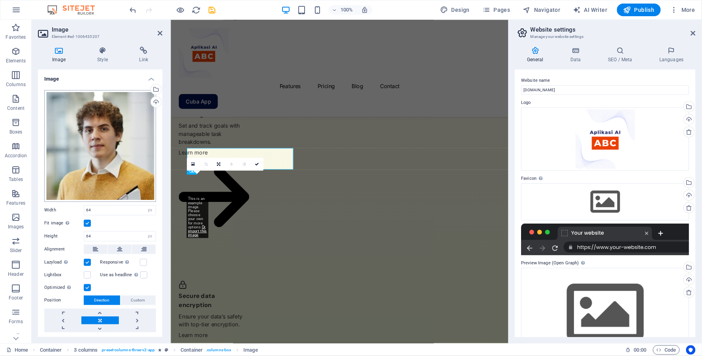
scroll to position [1213, 0]
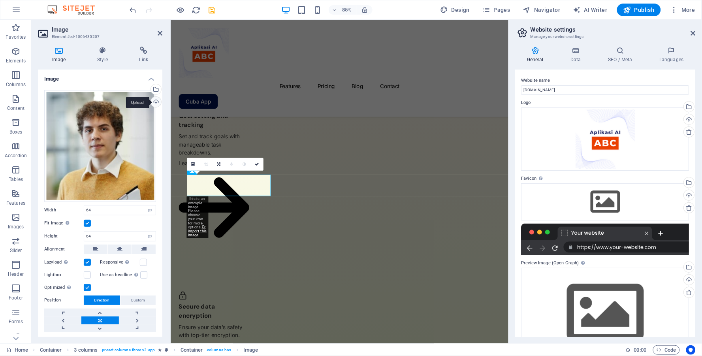
click at [154, 101] on div "Upload" at bounding box center [155, 103] width 12 height 12
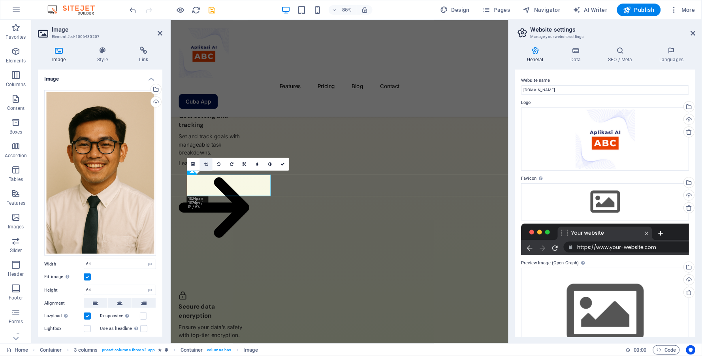
click at [206, 164] on icon at bounding box center [206, 164] width 4 height 4
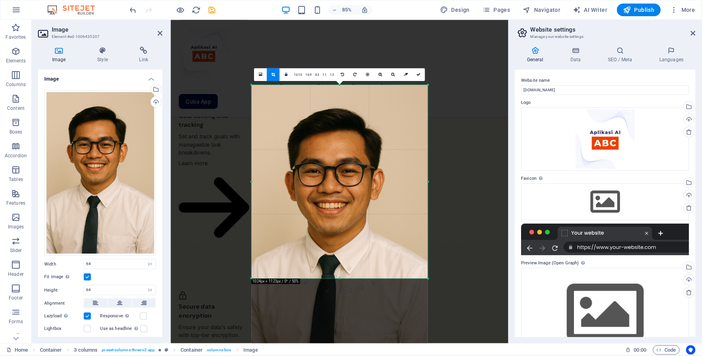
drag, startPoint x: 425, startPoint y: 311, endPoint x: 430, endPoint y: 234, distance: 77.2
click at [427, 234] on div "180 170 160 150 140 130 120 110 100 90 80 70 60 50 40 30 20 10 0 -10 -20 -30 -4…" at bounding box center [339, 182] width 176 height 194
click at [419, 71] on link at bounding box center [418, 74] width 13 height 13
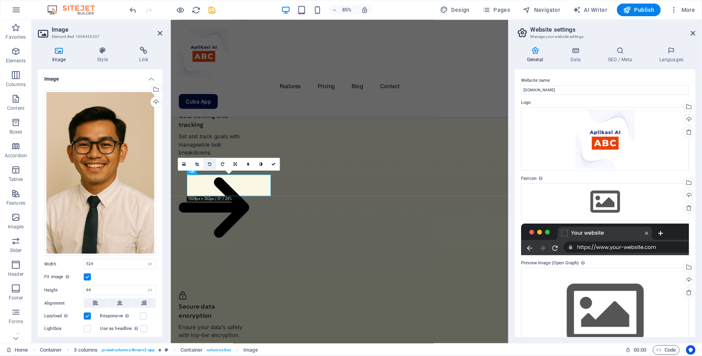
click at [209, 164] on icon at bounding box center [210, 164] width 4 height 4
click at [211, 164] on icon at bounding box center [210, 164] width 4 height 4
click at [222, 164] on icon at bounding box center [223, 164] width 4 height 4
click at [133, 10] on icon "undo" at bounding box center [133, 10] width 9 height 9
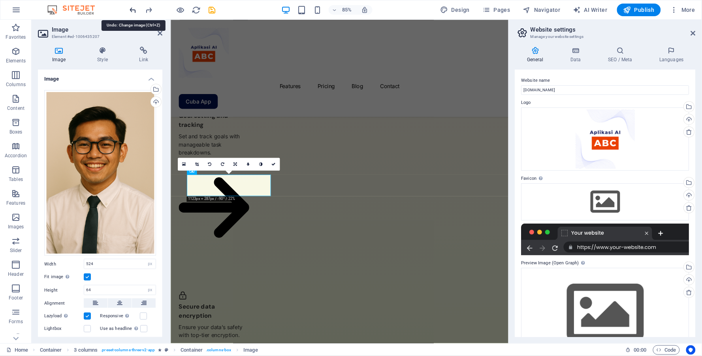
click at [133, 10] on icon "undo" at bounding box center [133, 10] width 9 height 9
type input "64"
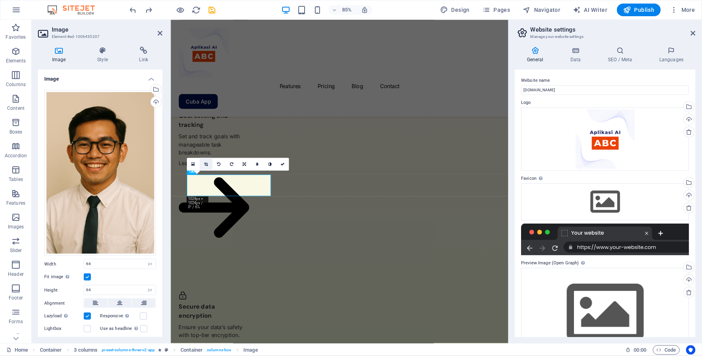
click at [205, 163] on icon at bounding box center [206, 164] width 4 height 4
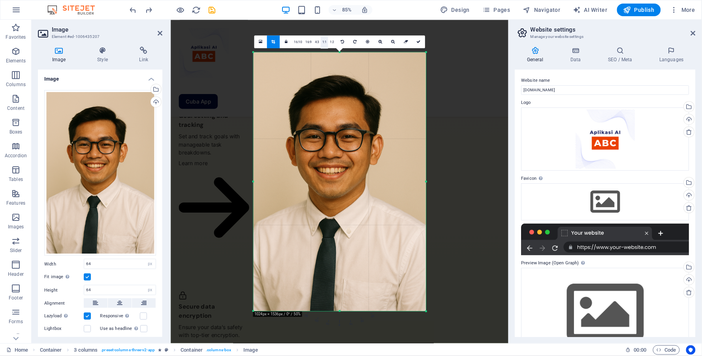
click at [323, 43] on link "1:1" at bounding box center [324, 42] width 8 height 13
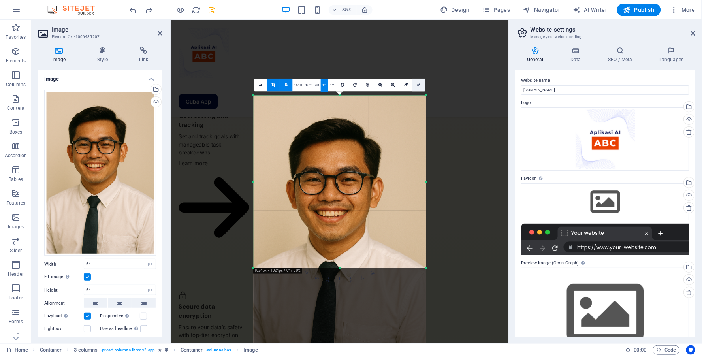
click at [418, 85] on icon at bounding box center [419, 85] width 4 height 4
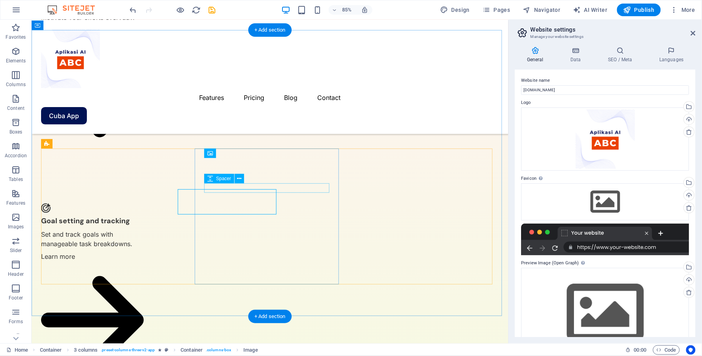
scroll to position [1226, 0]
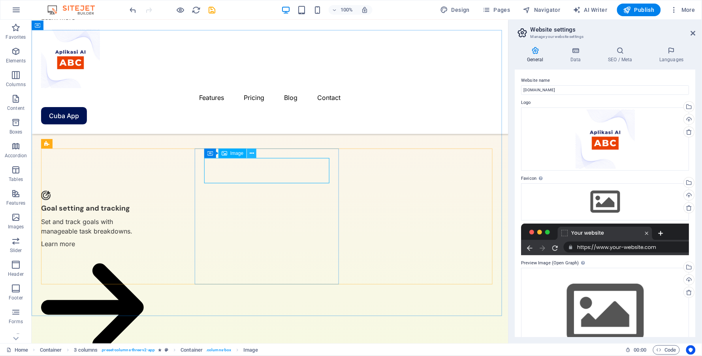
click at [254, 149] on button at bounding box center [251, 153] width 9 height 9
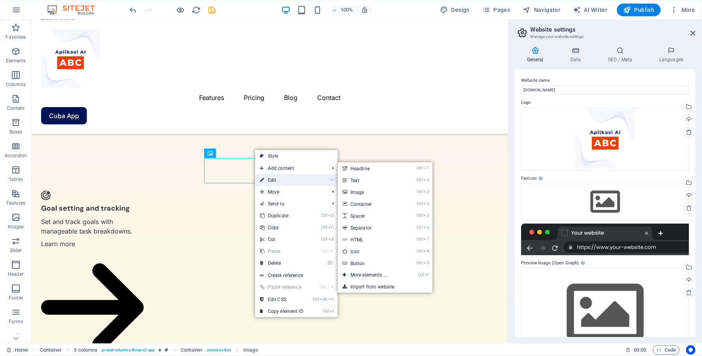
click at [278, 176] on link "⏎ Edit" at bounding box center [281, 180] width 53 height 12
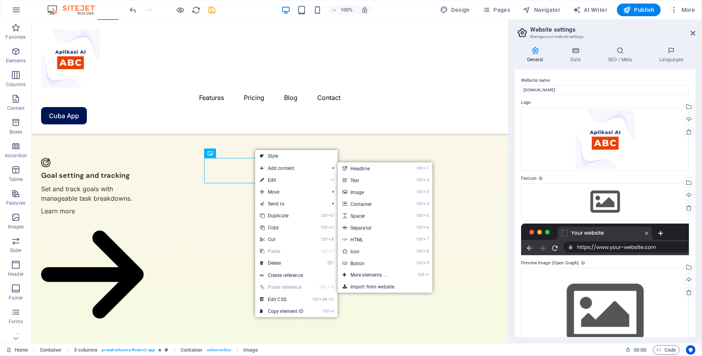
select select "px"
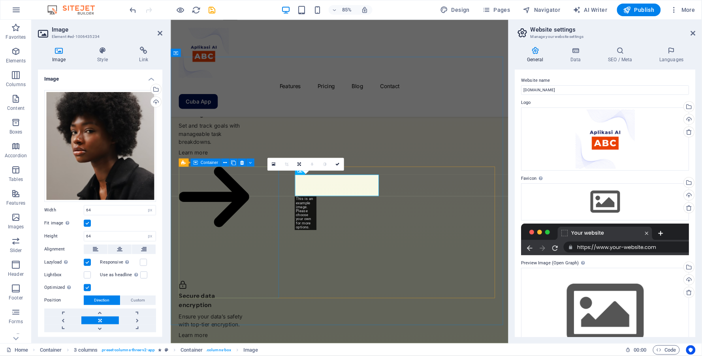
scroll to position [1213, 0]
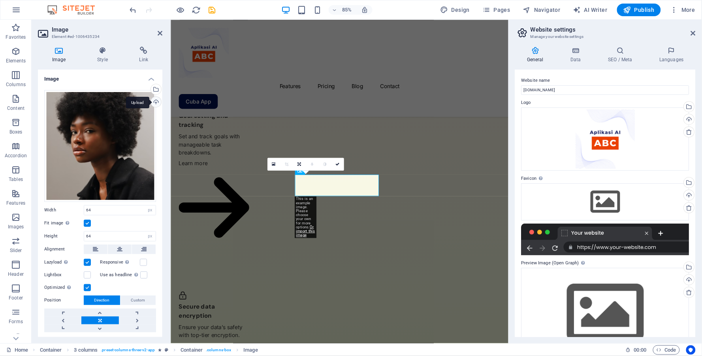
click at [156, 103] on div "Upload" at bounding box center [155, 103] width 12 height 12
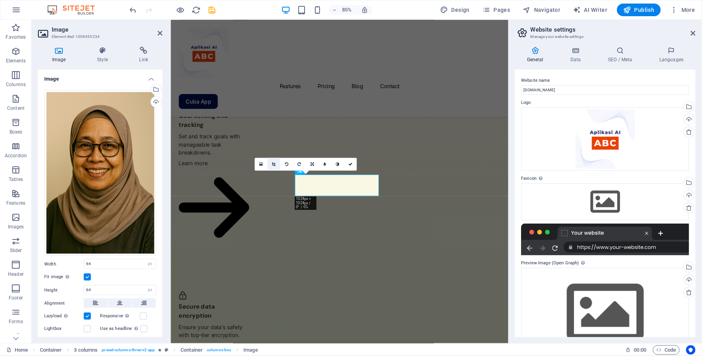
click at [274, 165] on icon at bounding box center [274, 164] width 4 height 4
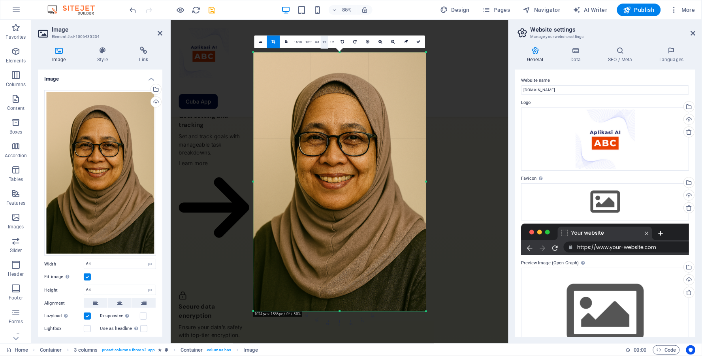
click at [324, 44] on link "1:1" at bounding box center [324, 42] width 8 height 13
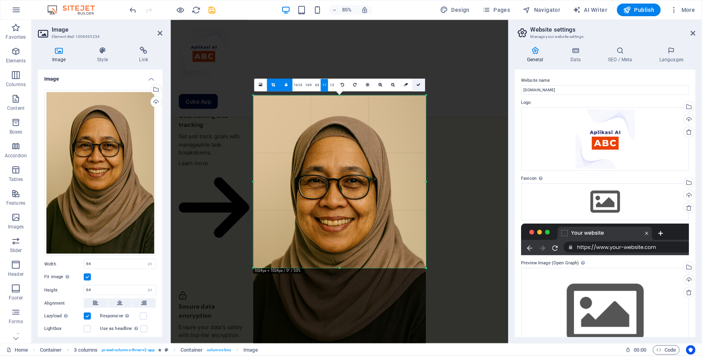
click at [419, 84] on icon at bounding box center [419, 85] width 4 height 4
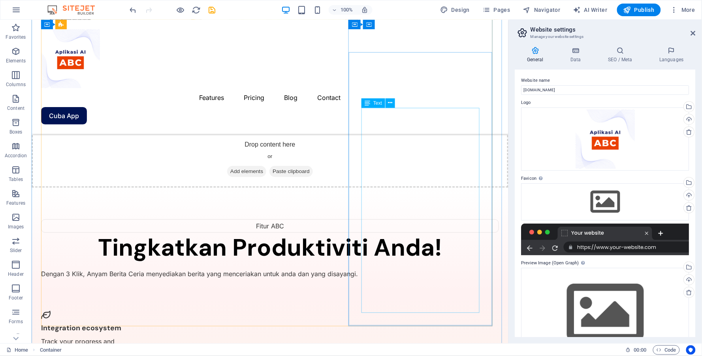
scroll to position [875, 0]
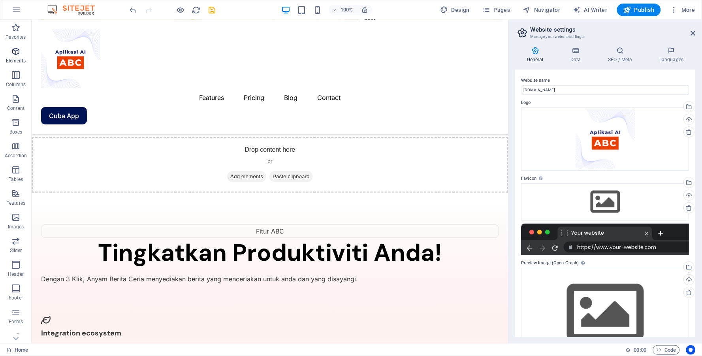
click at [15, 56] on icon "button" at bounding box center [15, 51] width 9 height 9
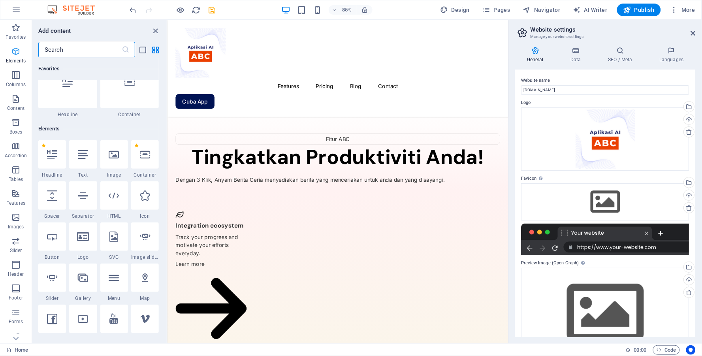
scroll to position [84, 0]
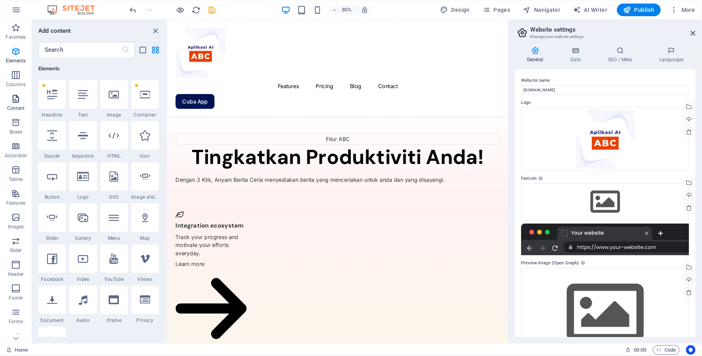
click at [13, 97] on icon "button" at bounding box center [15, 98] width 9 height 9
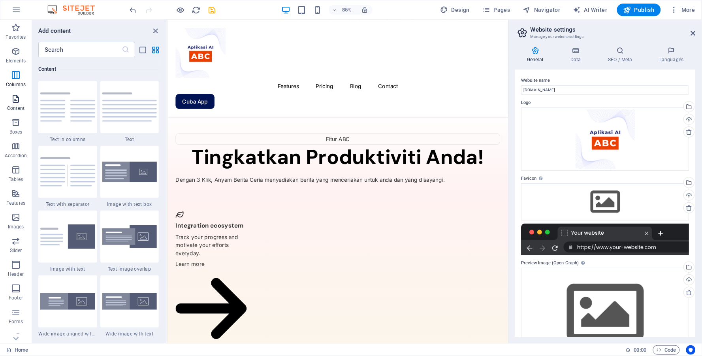
scroll to position [1381, 0]
click at [13, 54] on icon "button" at bounding box center [15, 51] width 9 height 9
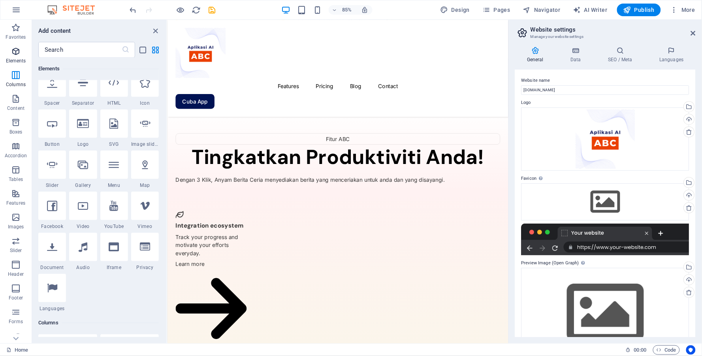
scroll to position [84, 0]
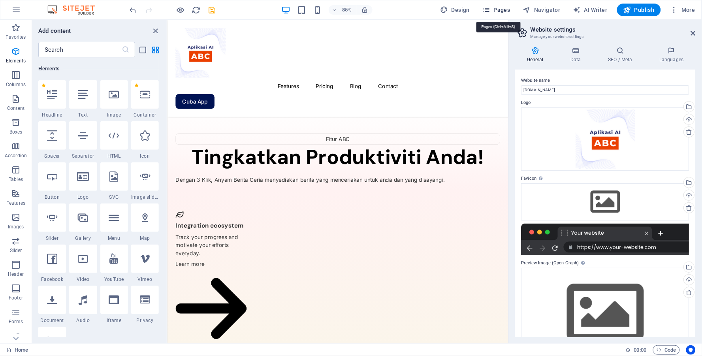
click at [504, 12] on span "Pages" at bounding box center [496, 10] width 28 height 8
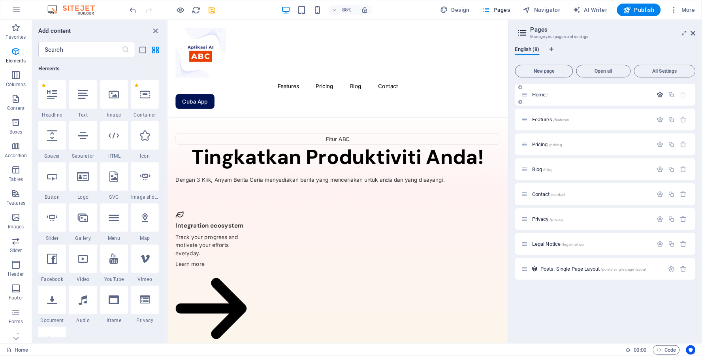
click at [661, 95] on icon "button" at bounding box center [660, 94] width 7 height 7
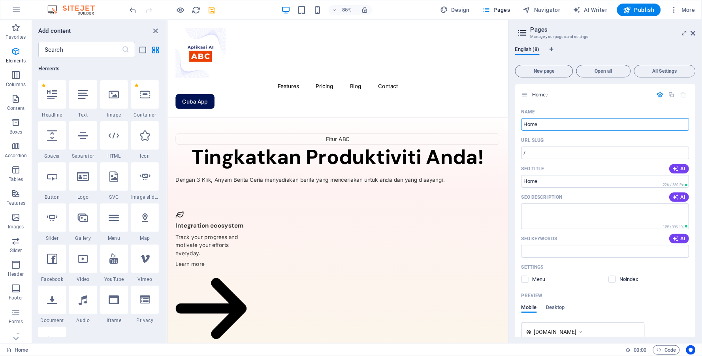
click at [525, 33] on icon at bounding box center [523, 32] width 12 height 11
click at [681, 53] on div "English (8)" at bounding box center [605, 54] width 181 height 15
click at [694, 34] on icon at bounding box center [693, 33] width 5 height 6
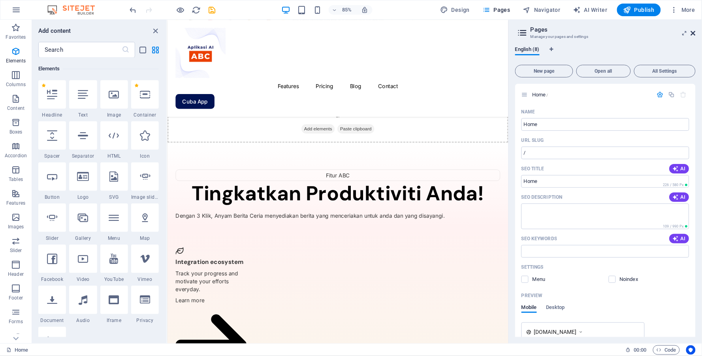
scroll to position [897, 0]
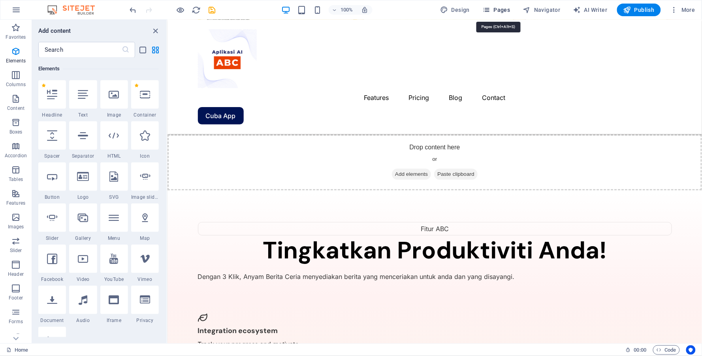
click at [506, 6] on span "Pages" at bounding box center [496, 10] width 28 height 8
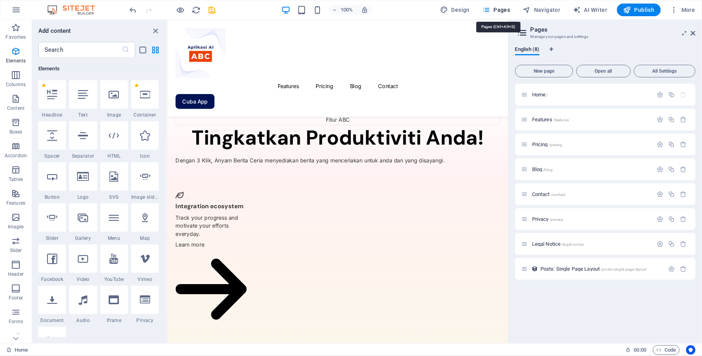
scroll to position [875, 0]
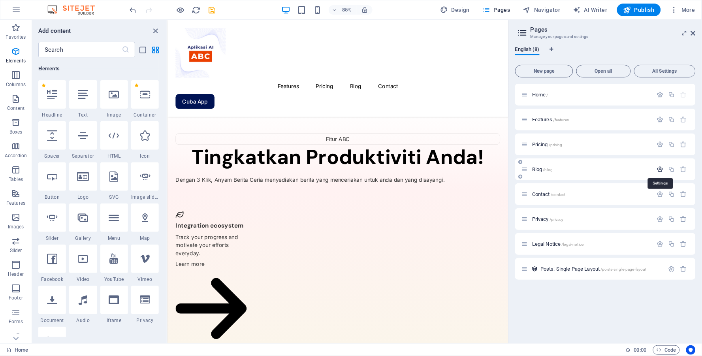
click at [661, 170] on icon "button" at bounding box center [660, 169] width 7 height 7
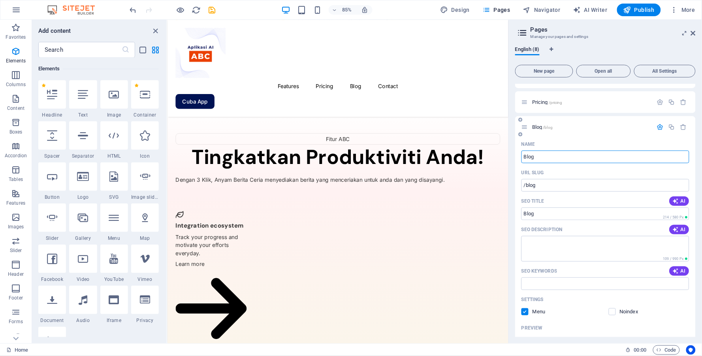
scroll to position [175, 0]
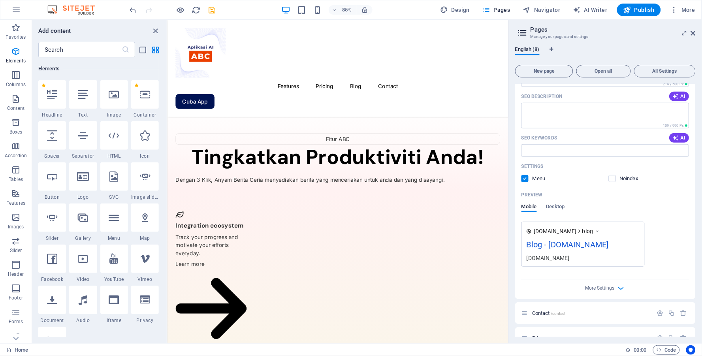
click at [525, 178] on label at bounding box center [524, 178] width 7 height 7
click at [0, 0] on input "checkbox" at bounding box center [0, 0] width 0 height 0
click at [685, 34] on icon at bounding box center [685, 33] width 0 height 6
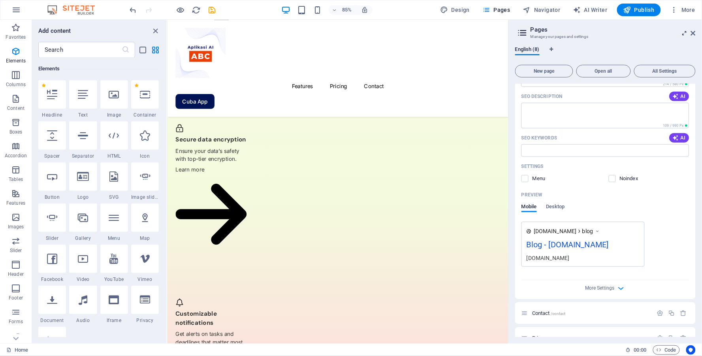
scroll to position [0, 0]
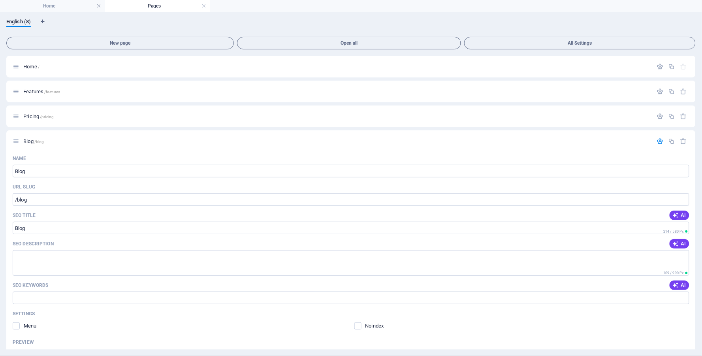
click at [614, 24] on div "English (8)" at bounding box center [350, 26] width 689 height 15
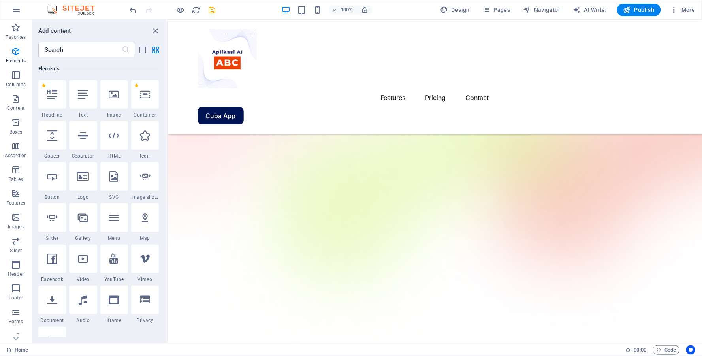
scroll to position [897, 0]
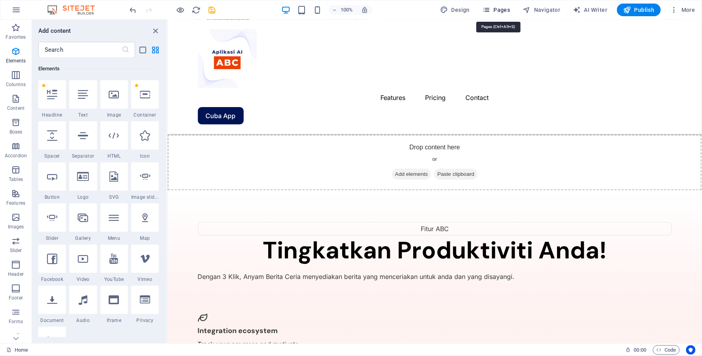
click at [506, 10] on span "Pages" at bounding box center [496, 10] width 28 height 8
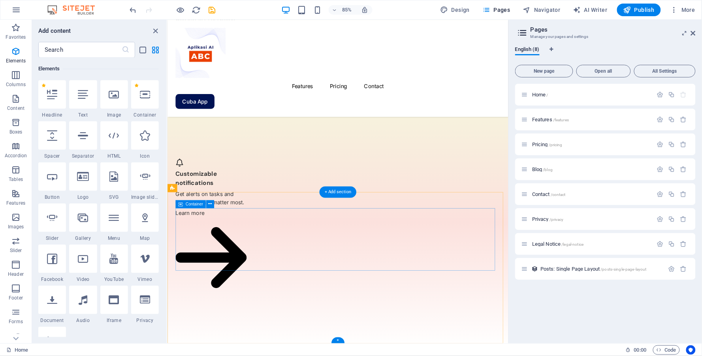
scroll to position [1361, 0]
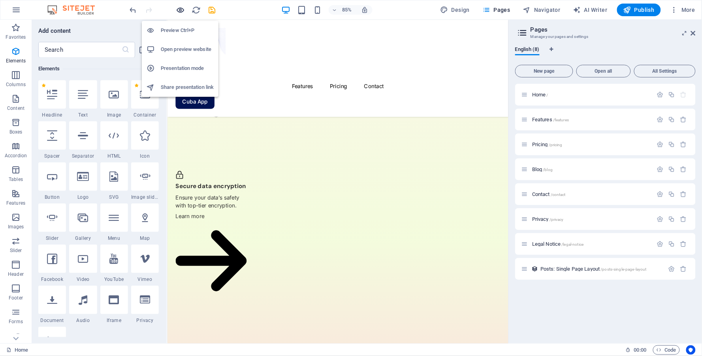
click at [177, 9] on icon "button" at bounding box center [180, 10] width 9 height 9
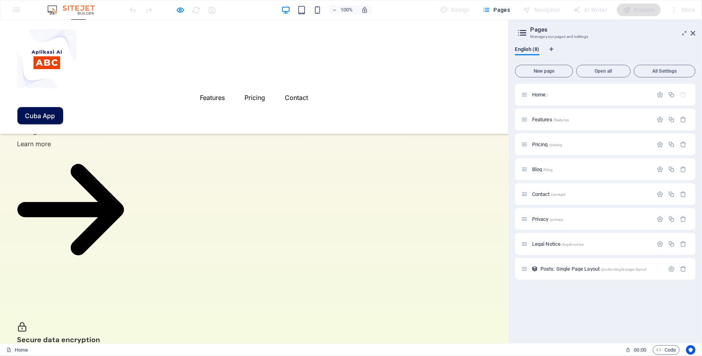
scroll to position [1605, 0]
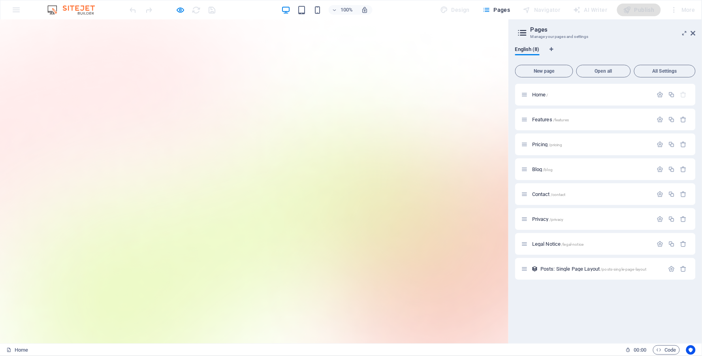
scroll to position [0, 0]
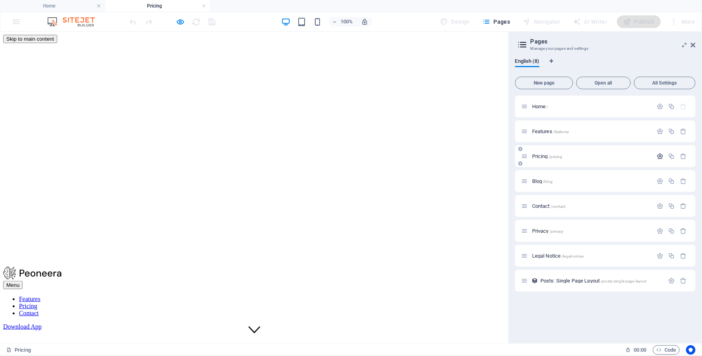
click at [663, 156] on icon "button" at bounding box center [660, 156] width 7 height 7
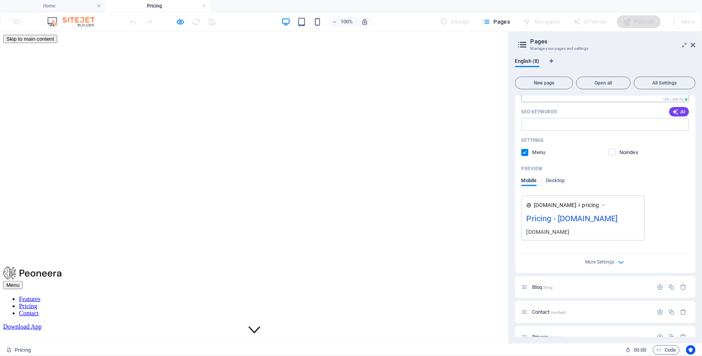
scroll to position [219, 0]
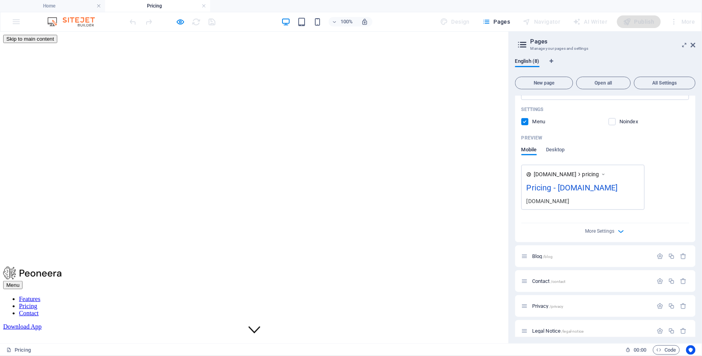
click at [527, 124] on label at bounding box center [524, 121] width 7 height 7
click at [0, 0] on input "checkbox" at bounding box center [0, 0] width 0 height 0
click at [499, 22] on span "Pages" at bounding box center [496, 22] width 28 height 8
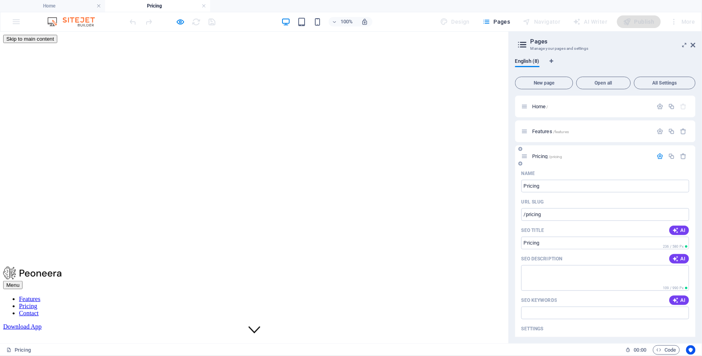
click at [659, 155] on icon "button" at bounding box center [660, 156] width 7 height 7
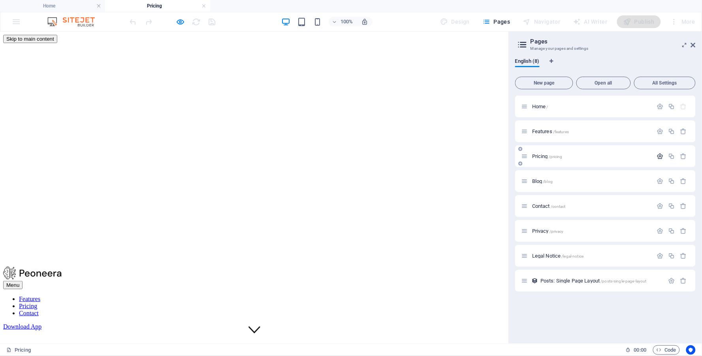
click at [658, 155] on icon "button" at bounding box center [660, 156] width 7 height 7
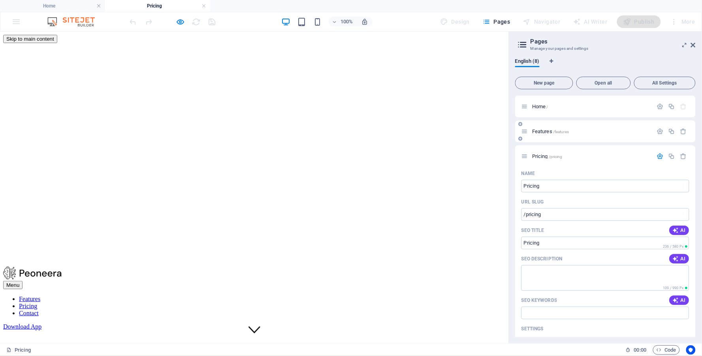
click at [545, 131] on span "Features /features" at bounding box center [550, 131] width 37 height 6
click at [541, 105] on span "Home /" at bounding box center [540, 106] width 16 height 6
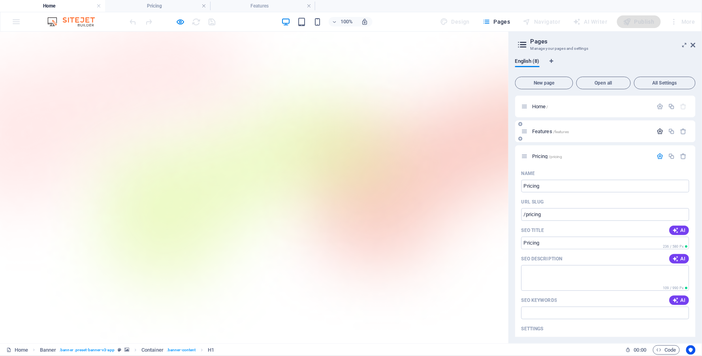
click at [660, 132] on icon "button" at bounding box center [660, 131] width 7 height 7
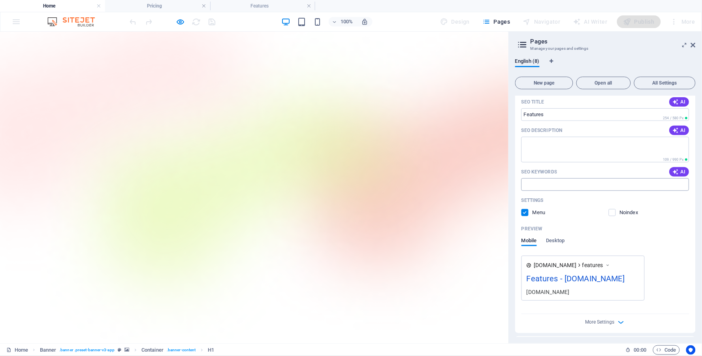
scroll to position [88, 0]
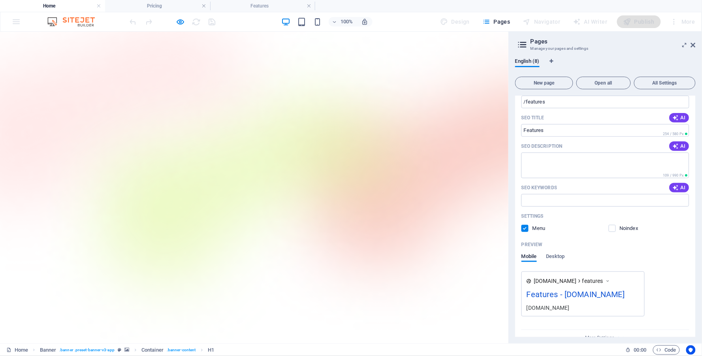
click at [525, 226] on label at bounding box center [524, 228] width 7 height 7
click at [0, 0] on input "checkbox" at bounding box center [0, 0] width 0 height 0
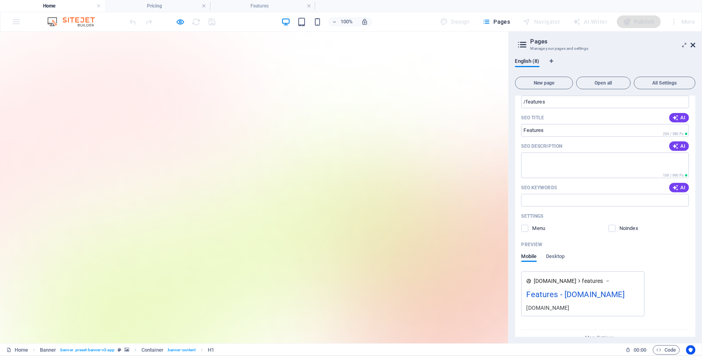
click at [693, 45] on icon at bounding box center [693, 45] width 5 height 6
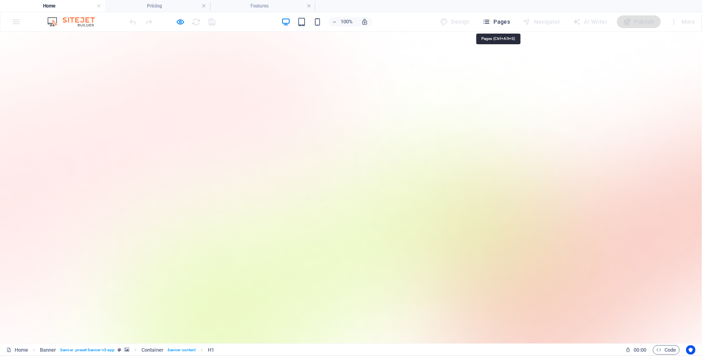
click at [488, 20] on icon "button" at bounding box center [486, 22] width 8 height 8
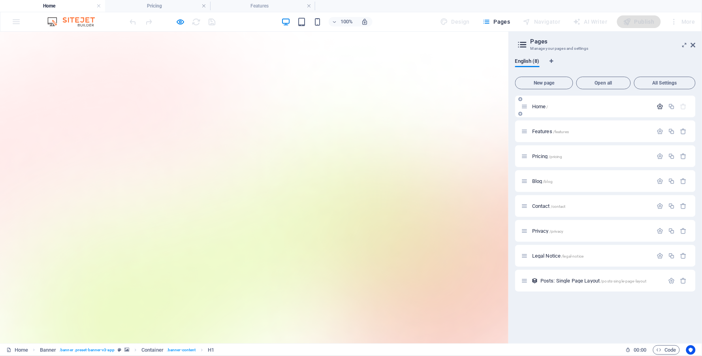
click at [662, 107] on icon "button" at bounding box center [660, 106] width 7 height 7
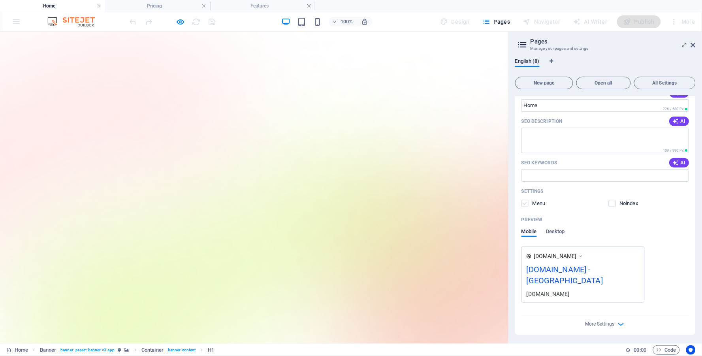
click at [526, 202] on label at bounding box center [524, 203] width 7 height 7
click at [0, 0] on input "checkbox" at bounding box center [0, 0] width 0 height 0
click at [488, 20] on icon "button" at bounding box center [486, 22] width 8 height 8
drag, startPoint x: 694, startPoint y: 44, endPoint x: 676, endPoint y: 21, distance: 29.9
click at [694, 44] on icon at bounding box center [693, 45] width 5 height 6
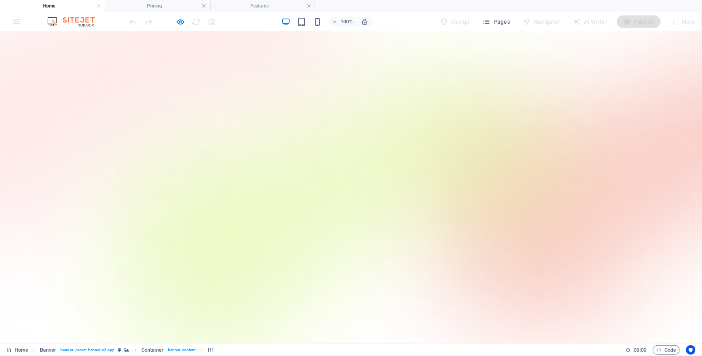
scroll to position [0, 0]
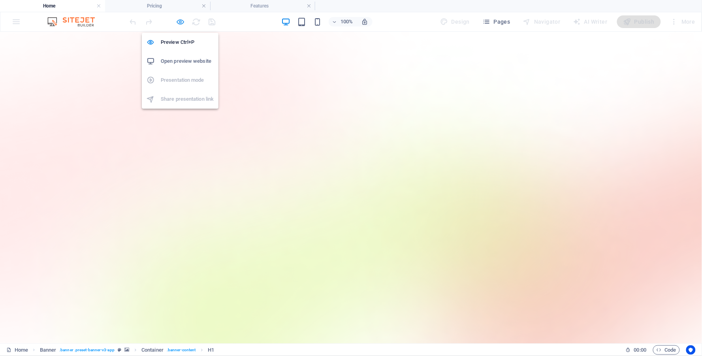
click at [181, 21] on icon "button" at bounding box center [180, 21] width 9 height 9
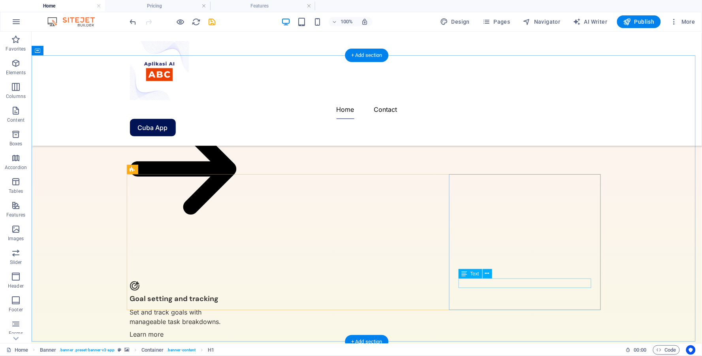
scroll to position [1229, 0]
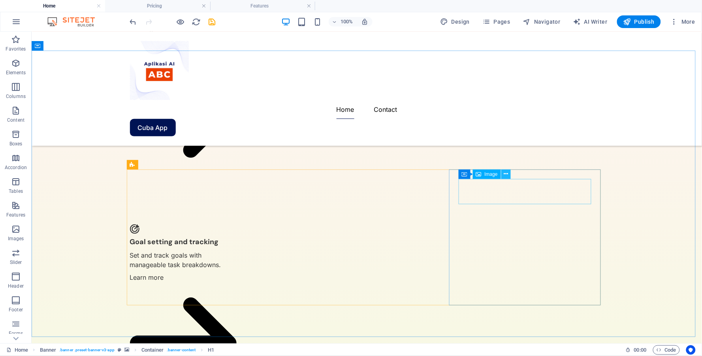
click at [507, 175] on icon at bounding box center [506, 174] width 4 height 8
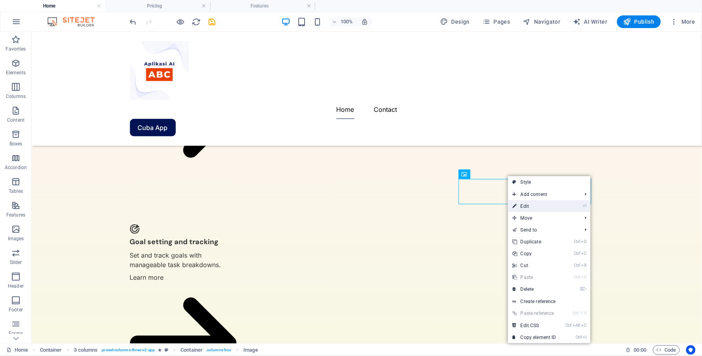
click at [527, 206] on link "⏎ Edit" at bounding box center [534, 206] width 53 height 12
select select "px"
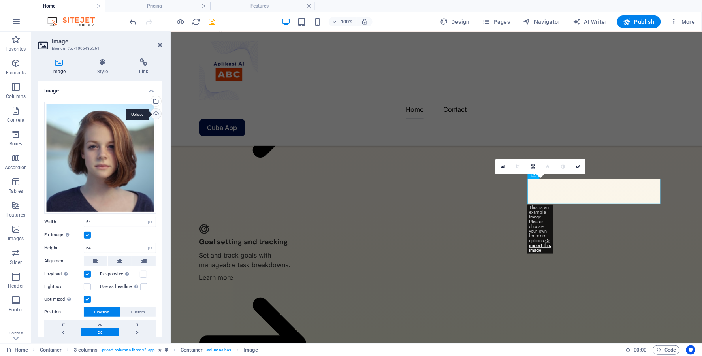
click at [152, 112] on div "Upload" at bounding box center [155, 115] width 12 height 12
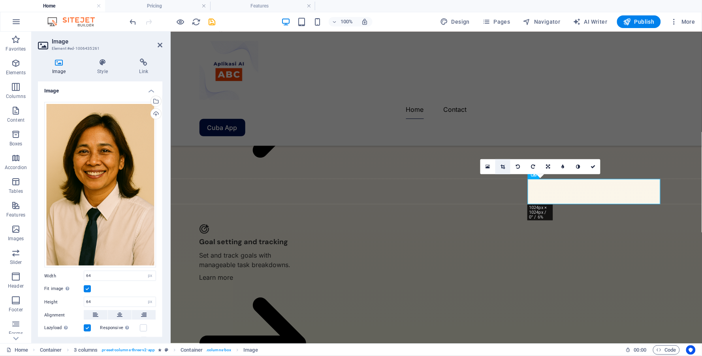
click at [503, 166] on icon at bounding box center [503, 166] width 4 height 5
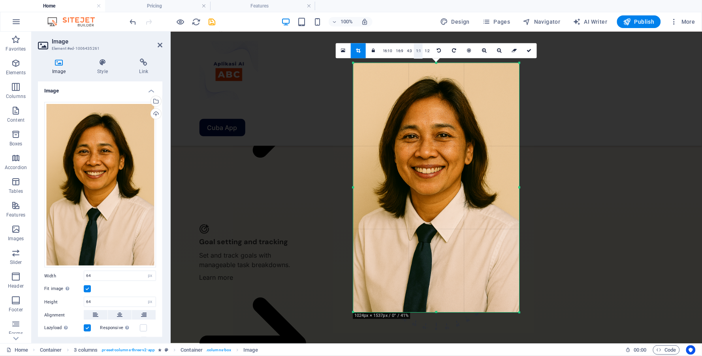
click at [420, 51] on link "1:1" at bounding box center [418, 50] width 9 height 15
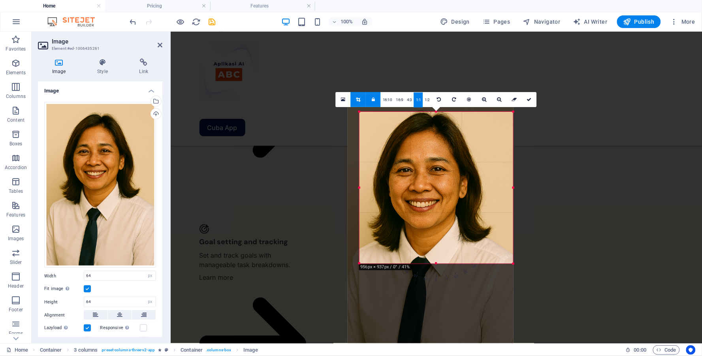
drag, startPoint x: 352, startPoint y: 104, endPoint x: 364, endPoint y: 119, distance: 18.6
click at [364, 119] on div "180 170 160 150 140 130 120 110 100 90 80 70 60 50 40 30 20 10 0 -10 -20 -30 -4…" at bounding box center [436, 188] width 154 height 152
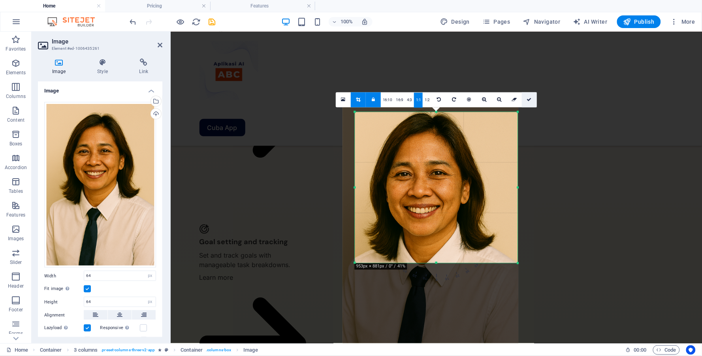
drag, startPoint x: 513, startPoint y: 113, endPoint x: 523, endPoint y: 105, distance: 13.5
click at [518, 112] on div "180 170 160 150 140 130 120 110 100 90 80 70 60 50 40 30 20 10 0 -10 -20 -30 -4…" at bounding box center [436, 187] width 163 height 151
click at [527, 97] on icon at bounding box center [529, 99] width 5 height 5
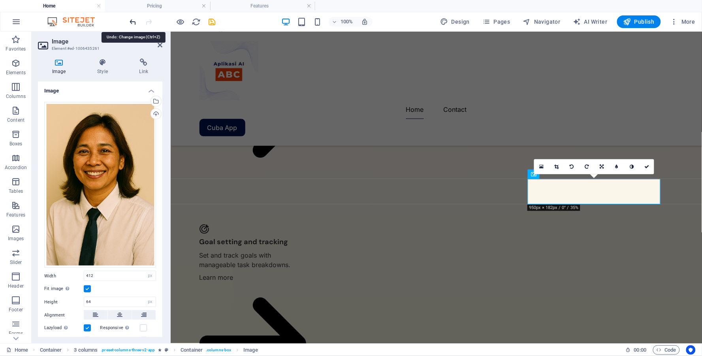
click at [135, 22] on icon "undo" at bounding box center [133, 21] width 9 height 9
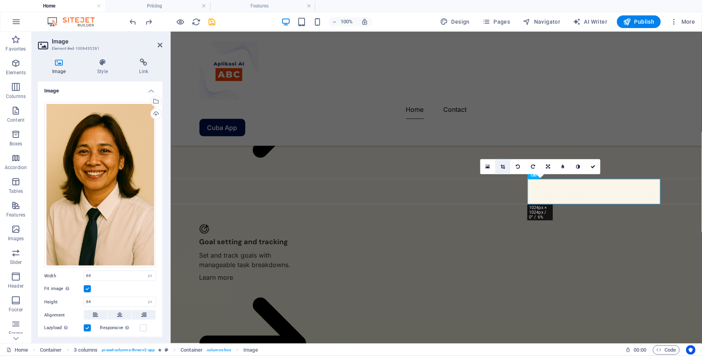
click at [503, 165] on icon at bounding box center [503, 166] width 4 height 5
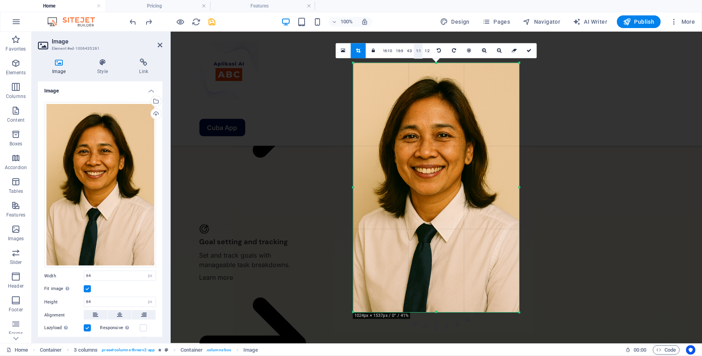
click at [420, 49] on link "1:1" at bounding box center [418, 50] width 9 height 15
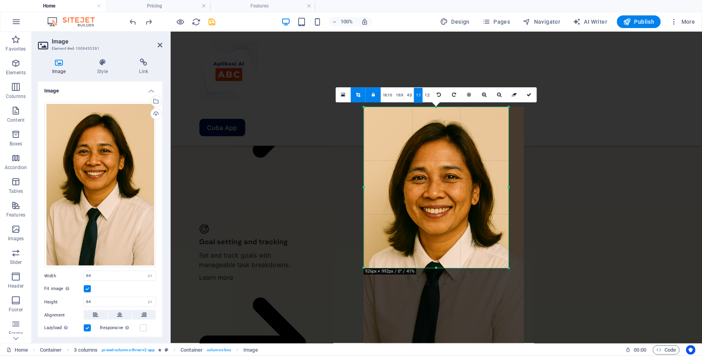
drag, startPoint x: 520, startPoint y: 187, endPoint x: 499, endPoint y: 186, distance: 21.4
click at [499, 186] on div "180 170 160 150 140 130 120 110 100 90 80 70 60 50 40 30 20 10 0 -10 -20 -30 -4…" at bounding box center [436, 187] width 145 height 161
click at [419, 94] on link "1:1" at bounding box center [418, 95] width 9 height 15
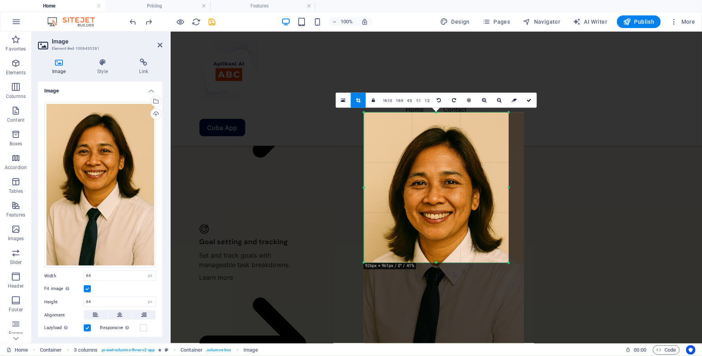
drag, startPoint x: 436, startPoint y: 269, endPoint x: 439, endPoint y: 258, distance: 11.1
click at [439, 258] on div "180 170 160 150 140 130 120 110 100 90 80 70 60 50 40 30 20 10 0 -10 -20 -30 -4…" at bounding box center [436, 187] width 145 height 151
click at [531, 100] on icon at bounding box center [529, 100] width 5 height 5
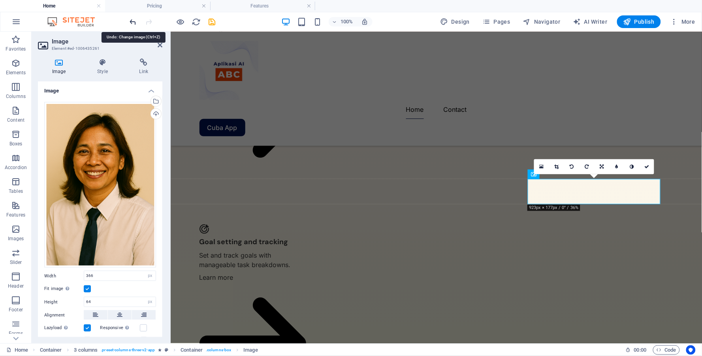
click at [134, 20] on icon "undo" at bounding box center [133, 21] width 9 height 9
type input "64"
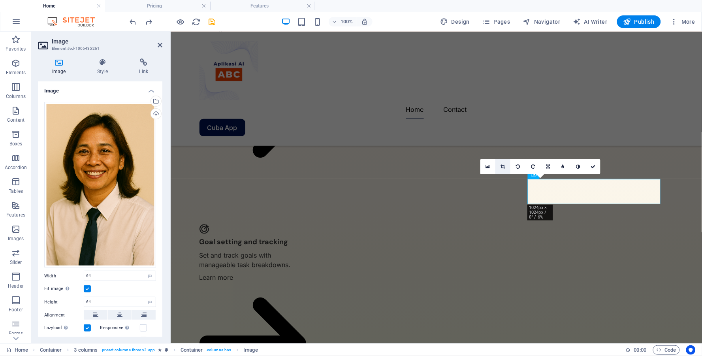
click at [502, 164] on icon at bounding box center [503, 166] width 4 height 5
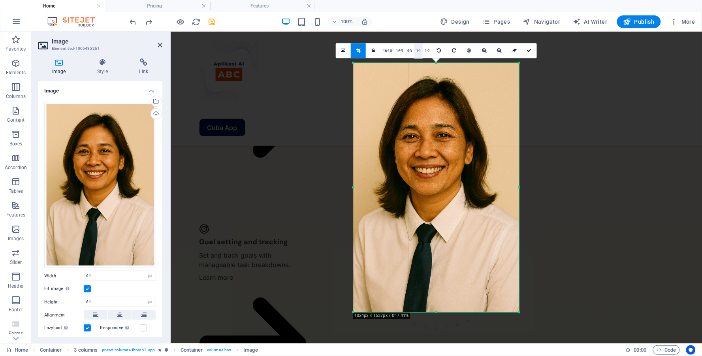
click at [420, 52] on link "1:1" at bounding box center [418, 50] width 9 height 15
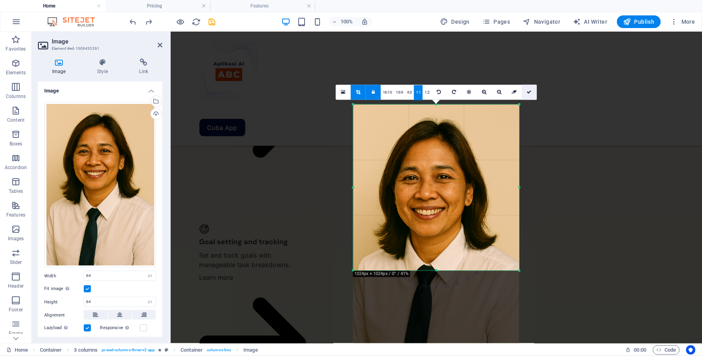
click at [527, 92] on icon at bounding box center [529, 92] width 5 height 5
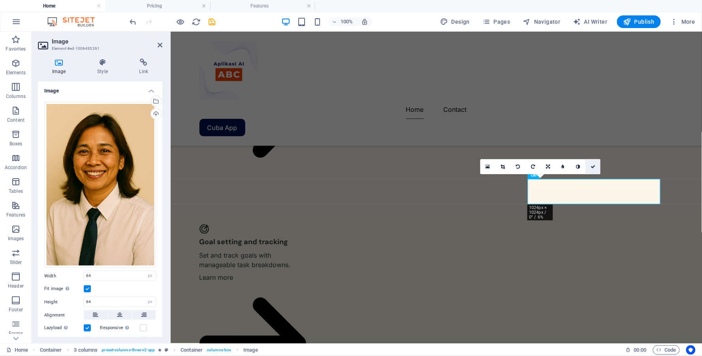
click at [595, 166] on icon at bounding box center [593, 166] width 5 height 5
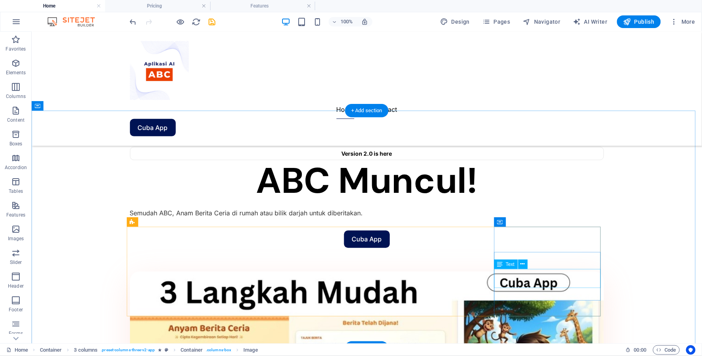
scroll to position [483, 0]
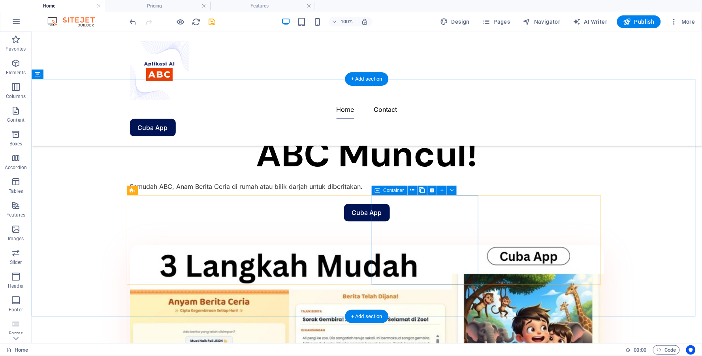
scroll to position [527, 0]
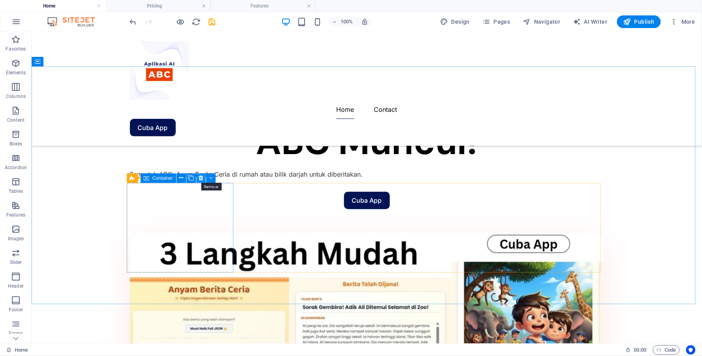
click at [199, 175] on icon at bounding box center [201, 178] width 4 height 8
click at [203, 175] on button at bounding box center [200, 177] width 9 height 9
click at [201, 175] on icon at bounding box center [201, 178] width 4 height 8
click at [163, 162] on icon at bounding box center [162, 162] width 4 height 8
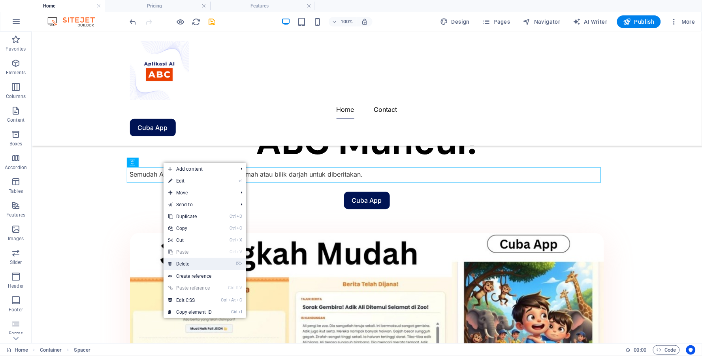
drag, startPoint x: 188, startPoint y: 262, endPoint x: 156, endPoint y: 230, distance: 44.7
click at [188, 262] on link "⌦ Delete" at bounding box center [190, 264] width 53 height 12
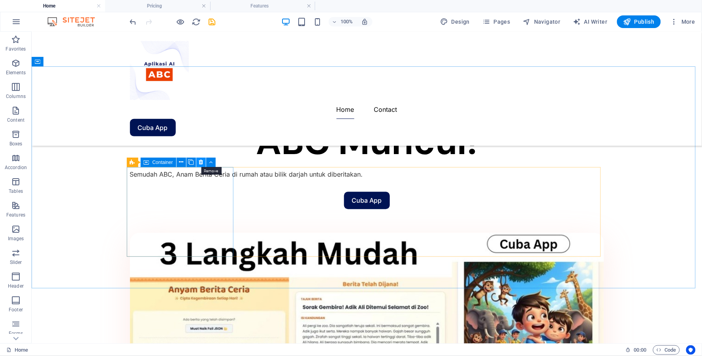
click at [200, 160] on icon at bounding box center [201, 162] width 4 height 8
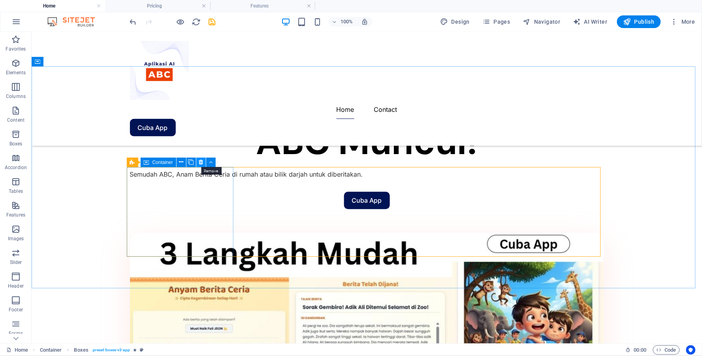
click at [199, 161] on icon at bounding box center [201, 162] width 4 height 8
click at [169, 188] on icon at bounding box center [167, 187] width 4 height 8
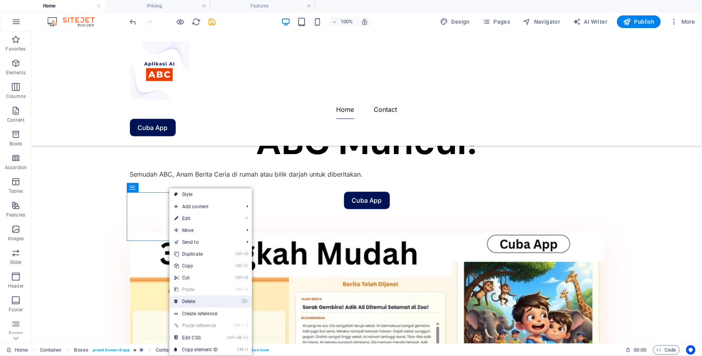
click at [198, 300] on link "⌦ Delete" at bounding box center [195, 301] width 53 height 12
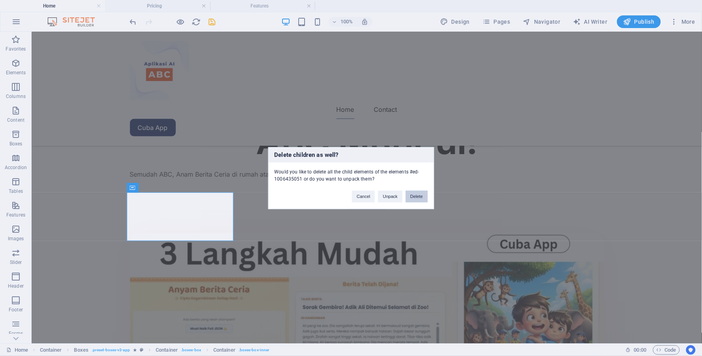
click at [420, 198] on button "Delete" at bounding box center [417, 196] width 22 height 12
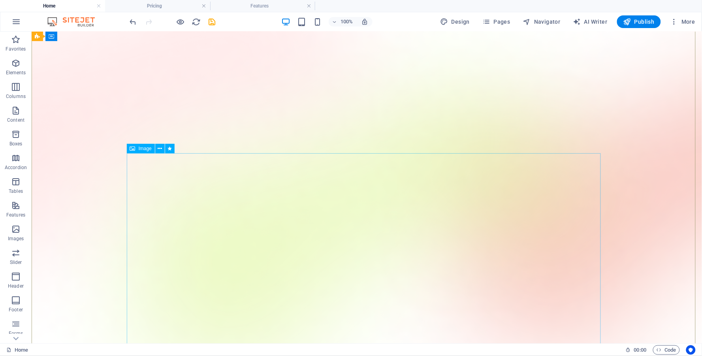
scroll to position [0, 0]
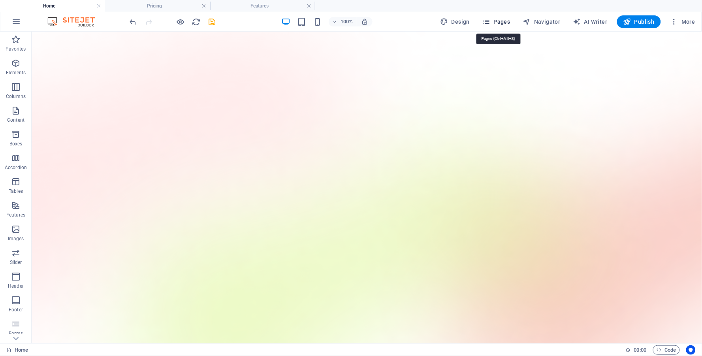
click at [500, 19] on span "Pages" at bounding box center [496, 22] width 28 height 8
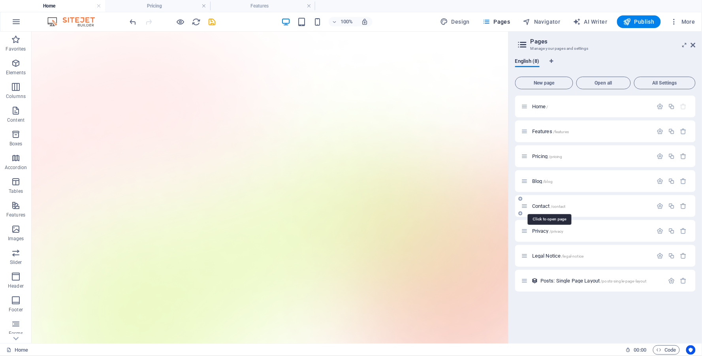
click at [550, 207] on span "Contact /contact" at bounding box center [549, 206] width 34 height 6
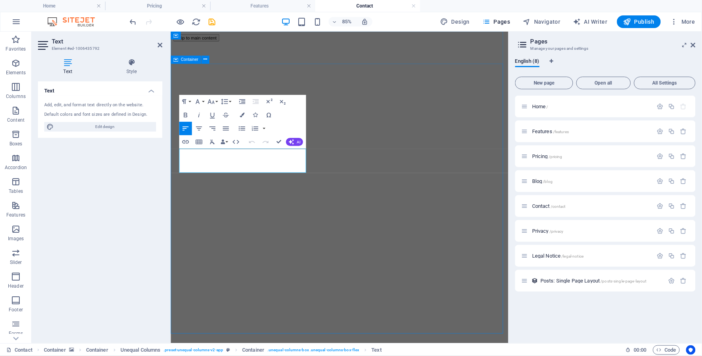
drag, startPoint x: 284, startPoint y: 191, endPoint x: 179, endPoint y: 166, distance: 108.8
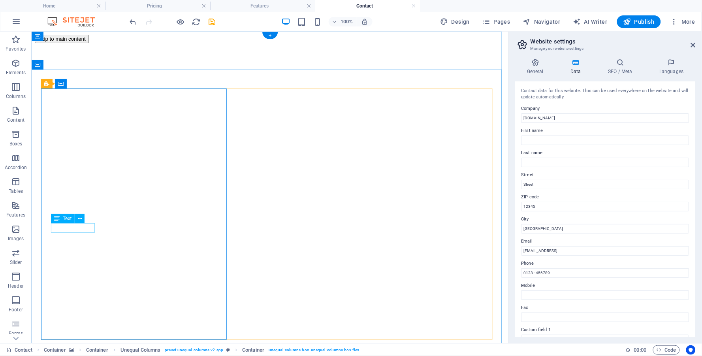
drag, startPoint x: 92, startPoint y: 227, endPoint x: 123, endPoint y: 258, distance: 44.4
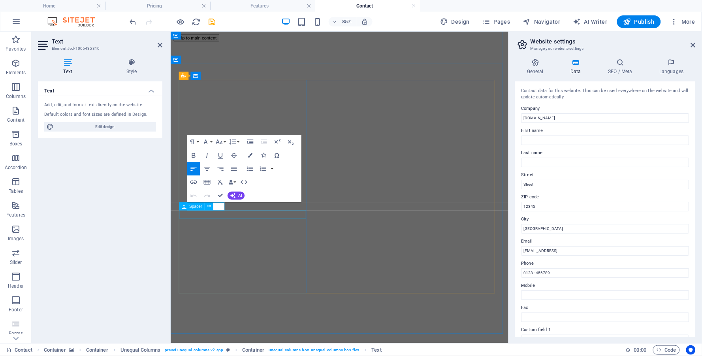
click at [217, 206] on div "Spacer" at bounding box center [198, 207] width 38 height 8
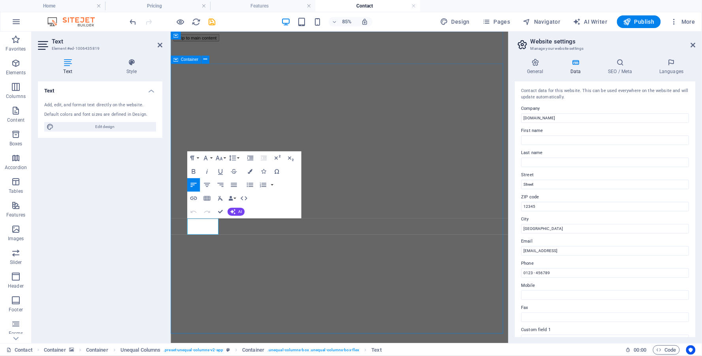
drag, startPoint x: 207, startPoint y: 254, endPoint x: 172, endPoint y: 251, distance: 34.9
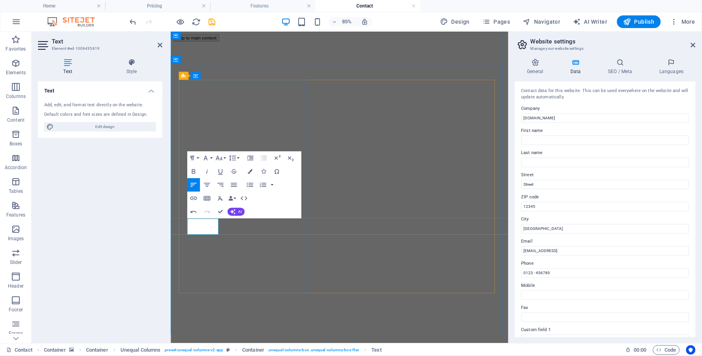
drag, startPoint x: 214, startPoint y: 352, endPoint x: 311, endPoint y: 281, distance: 119.9
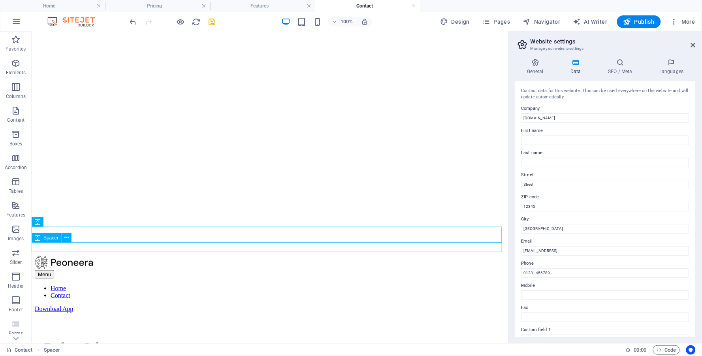
scroll to position [174, 0]
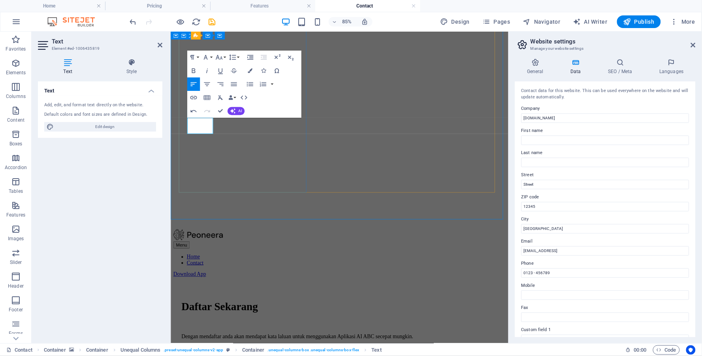
drag, startPoint x: 236, startPoint y: 148, endPoint x: 184, endPoint y: 144, distance: 51.9
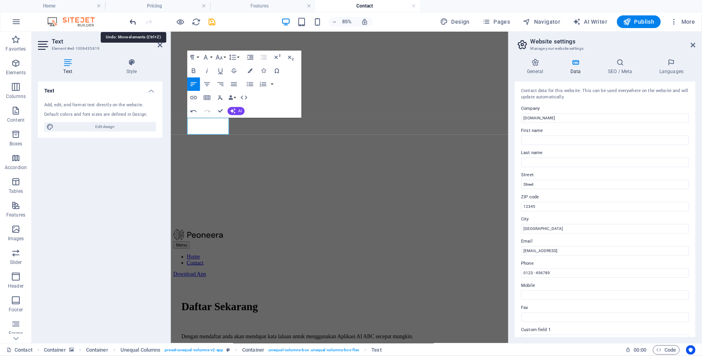
click at [131, 21] on icon "undo" at bounding box center [133, 21] width 9 height 9
click at [132, 21] on icon "undo" at bounding box center [133, 21] width 9 height 9
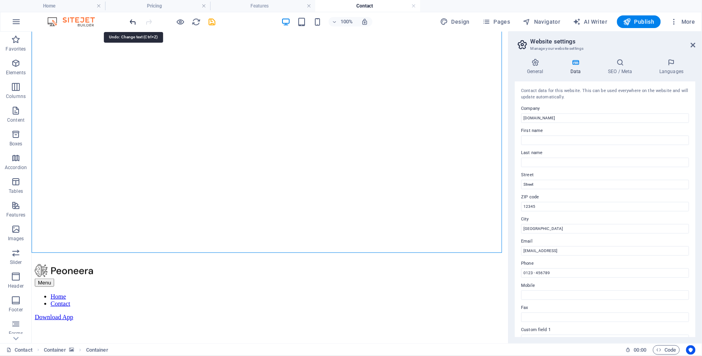
click at [133, 21] on icon "undo" at bounding box center [133, 21] width 9 height 9
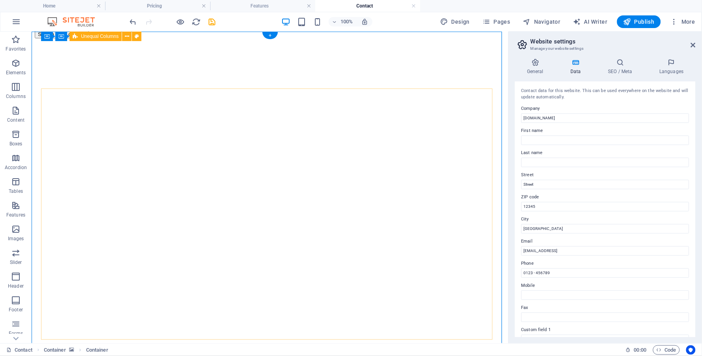
scroll to position [0, 0]
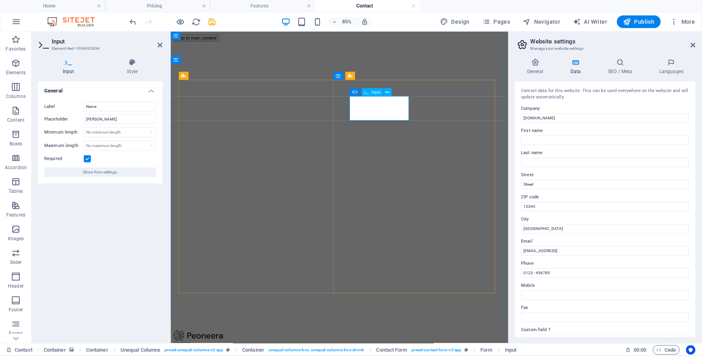
type input "Jaafar Ahad"
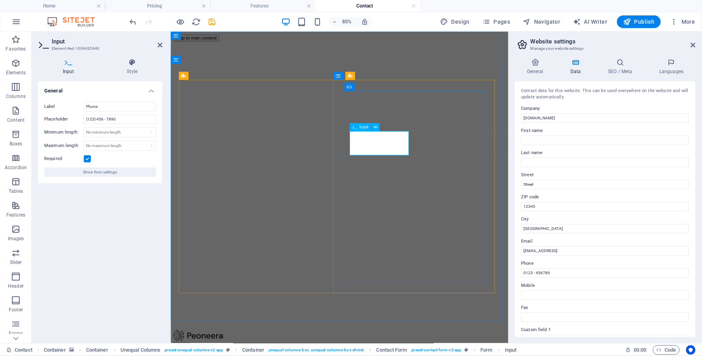
drag, startPoint x: 401, startPoint y: 168, endPoint x: 382, endPoint y: 166, distance: 19.1
type input "82478240"
type input "cgkarmin@gmail.com"
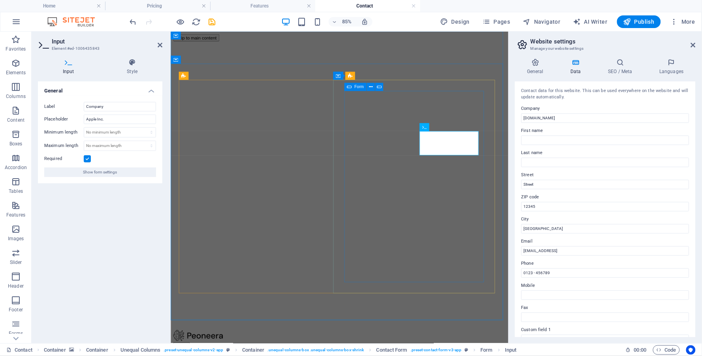
drag, startPoint x: 506, startPoint y: 168, endPoint x: 461, endPoint y: 166, distance: 44.7
type input "ABC"
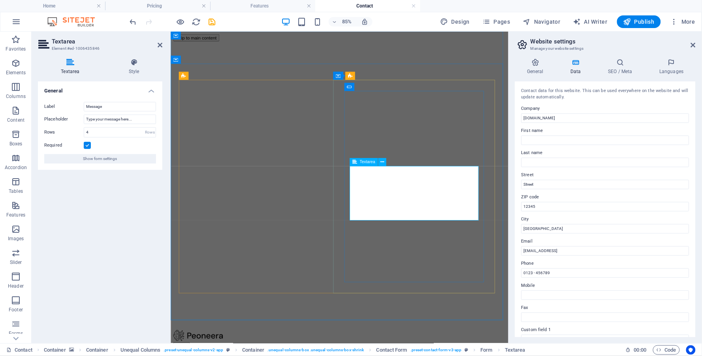
drag, startPoint x: 108, startPoint y: 109, endPoint x: 48, endPoint y: 98, distance: 61.4
click at [48, 98] on div "Label Message Placeholder Type your message here... Rows 4 Rows Required Show f…" at bounding box center [100, 133] width 124 height 74
type input "Mesej"
drag, startPoint x: 136, startPoint y: 121, endPoint x: 58, endPoint y: 115, distance: 78.9
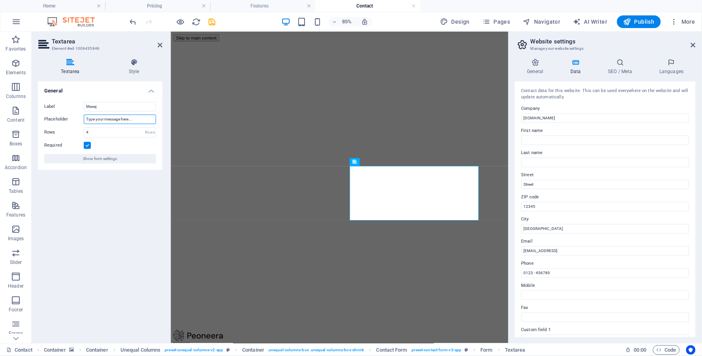
click at [58, 115] on div "Placeholder Type your message here..." at bounding box center [100, 119] width 112 height 9
type input "Taip mesej di sini"
click at [124, 196] on div "General Label Mesej Placeholder Taip mesej di sini Rows 4 Rows Required Show fo…" at bounding box center [100, 209] width 124 height 256
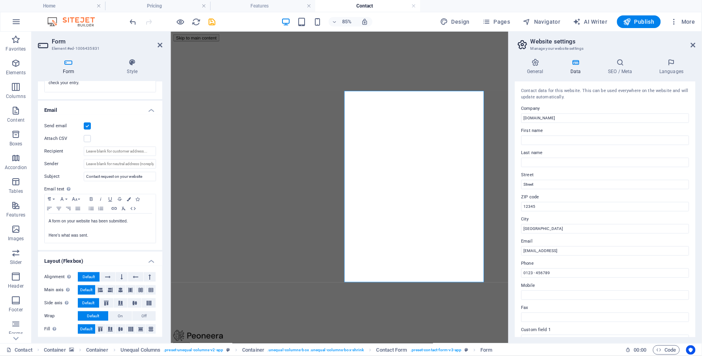
scroll to position [186, 0]
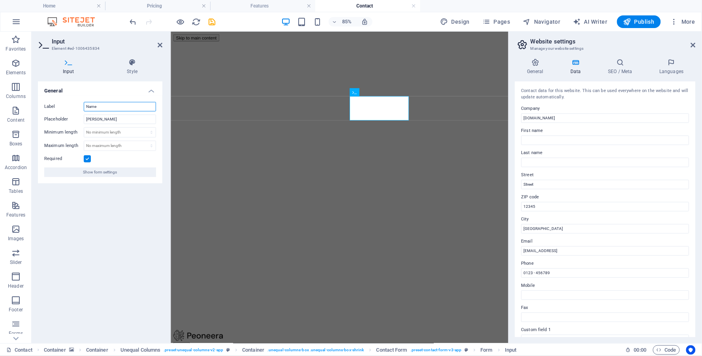
drag, startPoint x: 111, startPoint y: 108, endPoint x: 77, endPoint y: 103, distance: 35.1
click at [77, 103] on div "Label Name" at bounding box center [100, 106] width 112 height 9
type input "Nama"
drag, startPoint x: 115, startPoint y: 122, endPoint x: 53, endPoint y: 113, distance: 61.8
click at [53, 113] on div "Label Nama Placeholder Brian Clark Minimum length No minimum length chars Maxim…" at bounding box center [100, 140] width 124 height 88
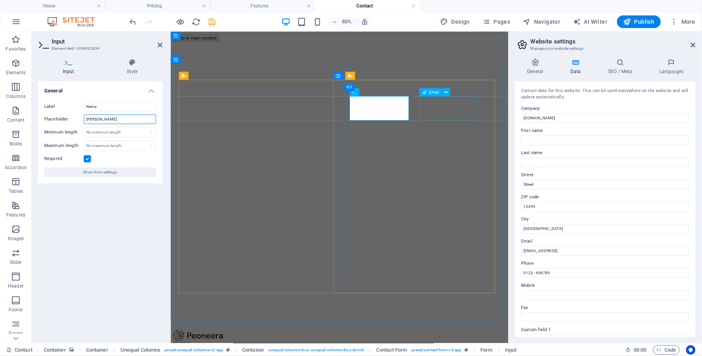
type input "Jaafar Ahad"
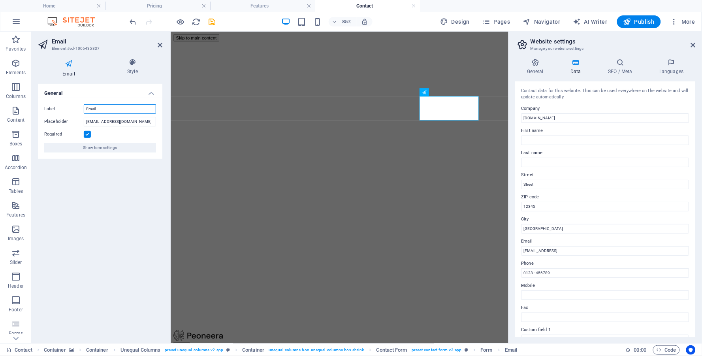
drag, startPoint x: 108, startPoint y: 107, endPoint x: 52, endPoint y: 99, distance: 56.7
click at [52, 99] on div "Label Email Placeholder example@youremail.com Required Show form settings" at bounding box center [100, 128] width 124 height 61
type input "Emel"
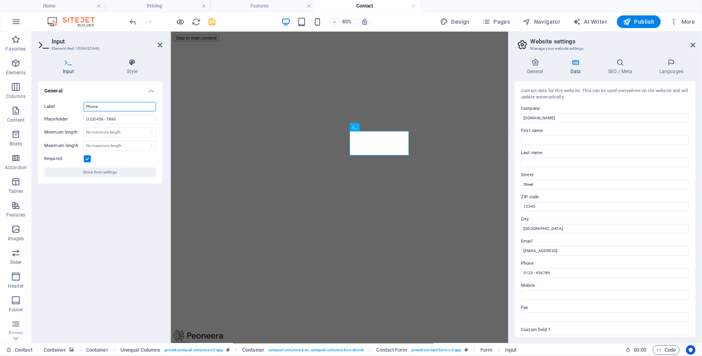
drag, startPoint x: 107, startPoint y: 107, endPoint x: 41, endPoint y: 98, distance: 66.6
click at [41, 98] on div "Label Phone Placeholder (123) 456 - 7890 Minimum length No minimum length chars…" at bounding box center [100, 140] width 124 height 88
type input "Fon"
drag, startPoint x: 116, startPoint y: 117, endPoint x: 32, endPoint y: 109, distance: 84.1
click at [32, 109] on div "Input Style General Label Fon Placeholder (123) 456 - 7890 Minimum length No mi…" at bounding box center [100, 197] width 137 height 291
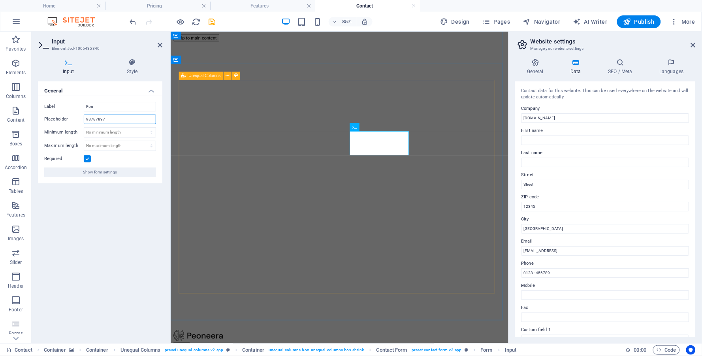
type input "98787897"
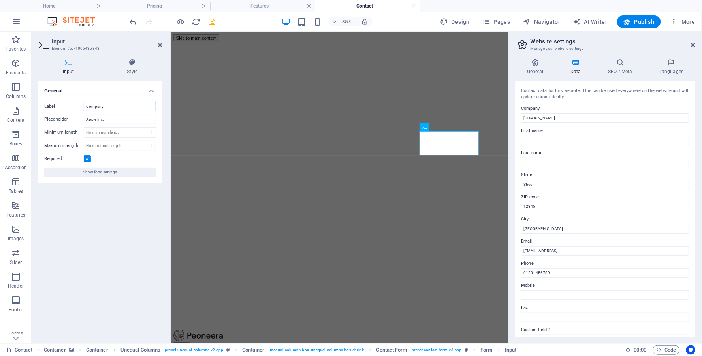
drag, startPoint x: 113, startPoint y: 106, endPoint x: 60, endPoint y: 95, distance: 54.4
click at [58, 104] on div "Label Company" at bounding box center [100, 106] width 112 height 9
type input "Pekerjaan"
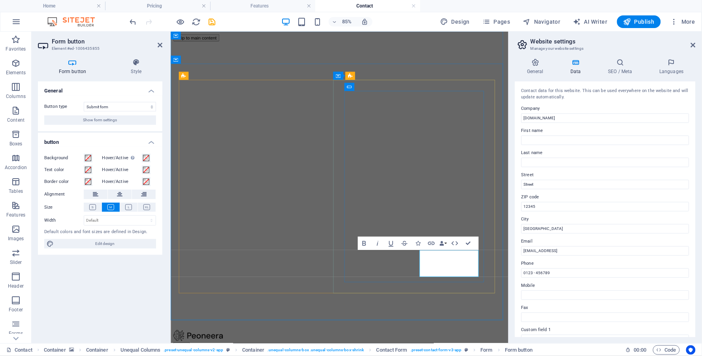
type button "Submit"
click at [139, 293] on div "General Button type Submit form Reset form No action Show form settings button …" at bounding box center [100, 209] width 124 height 256
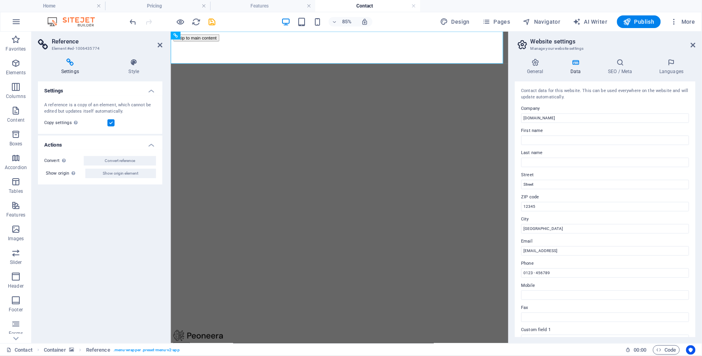
click at [160, 48] on header "Reference Element #ed-1006435774" at bounding box center [100, 42] width 124 height 21
click at [380, 347] on div "Contact Container Reference . menu-wrapper .preset-menu-v2-app" at bounding box center [312, 349] width 613 height 9
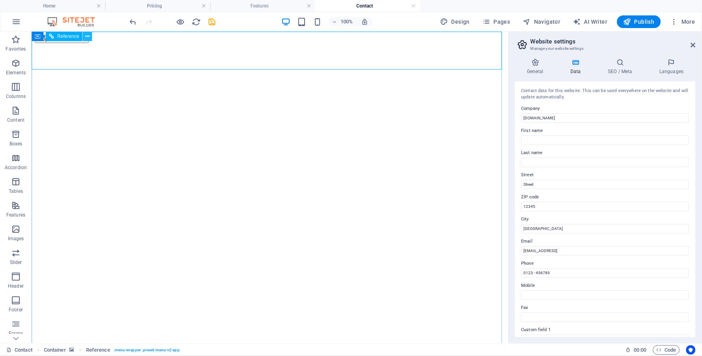
click at [88, 35] on icon at bounding box center [87, 36] width 4 height 8
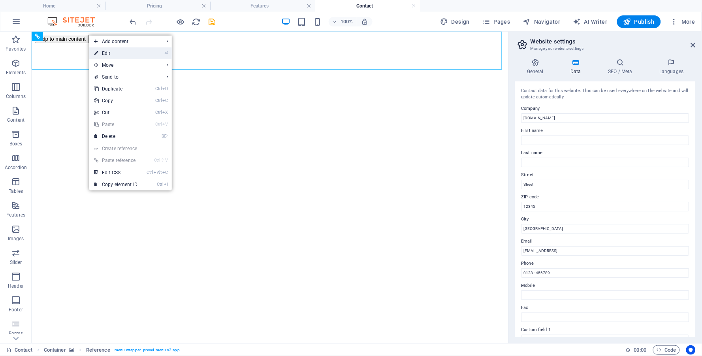
click at [108, 51] on link "⏎ Edit" at bounding box center [115, 53] width 53 height 12
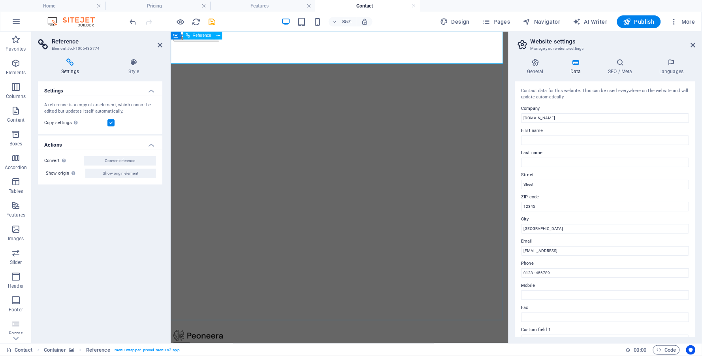
click at [495, 23] on span "Pages" at bounding box center [496, 22] width 28 height 8
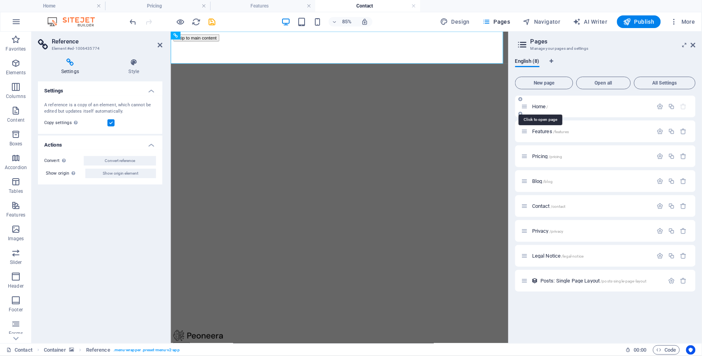
click at [540, 106] on span "Home /" at bounding box center [540, 106] width 16 height 6
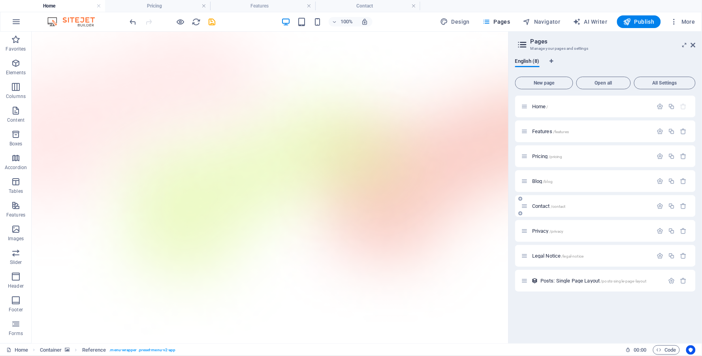
click at [544, 203] on span "Contact /contact" at bounding box center [549, 206] width 34 height 6
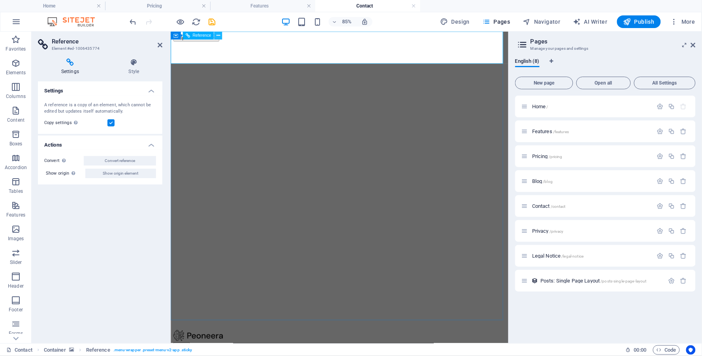
click at [215, 37] on button at bounding box center [218, 36] width 8 height 8
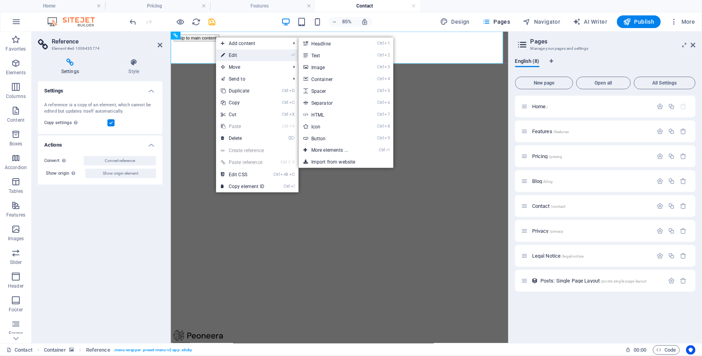
click at [238, 51] on link "⏎ Edit" at bounding box center [242, 55] width 53 height 12
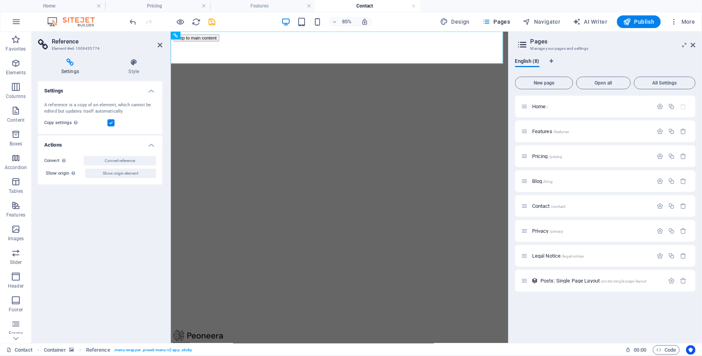
click at [166, 44] on aside "Reference Element #ed-1006435774 Settings Style Settings A reference is a copy …" at bounding box center [101, 188] width 139 height 312
click at [13, 72] on p "Elements" at bounding box center [16, 73] width 20 height 6
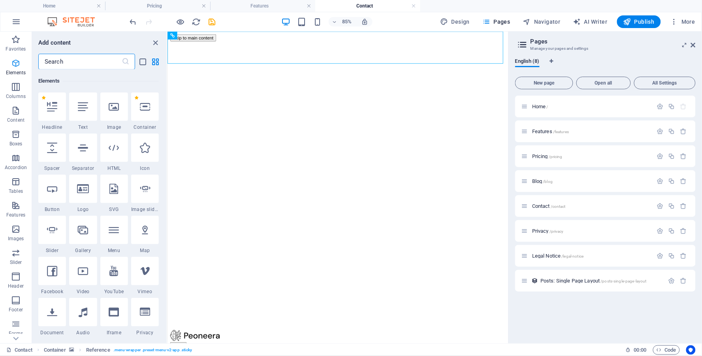
scroll to position [84, 0]
click at [73, 61] on input "text" at bounding box center [79, 62] width 83 height 16
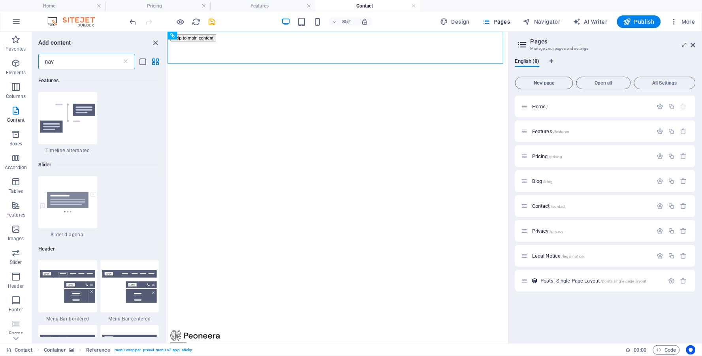
scroll to position [0, 0]
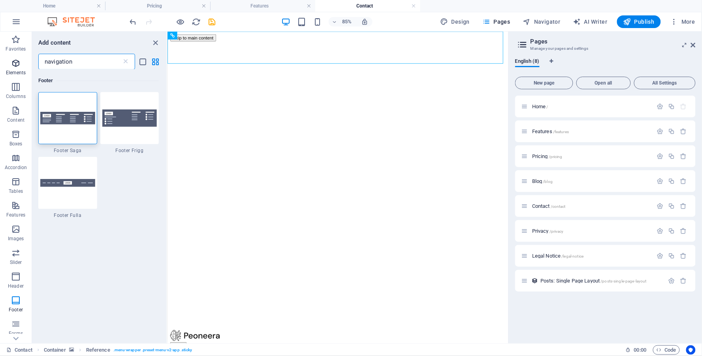
type input "navigation"
click at [17, 65] on icon "button" at bounding box center [15, 62] width 9 height 9
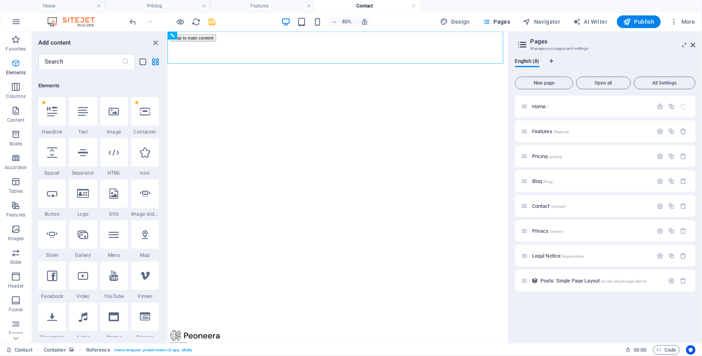
scroll to position [84, 0]
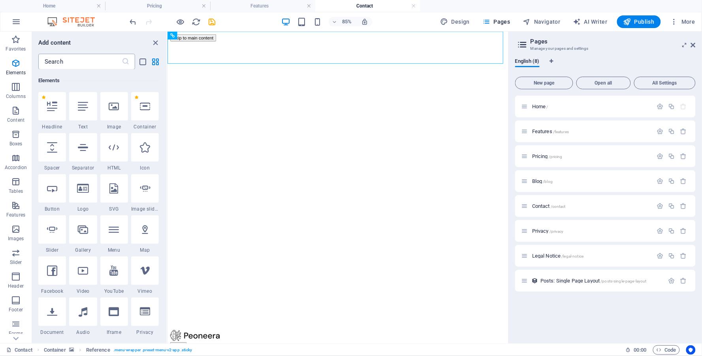
click at [74, 60] on input "text" at bounding box center [79, 62] width 83 height 16
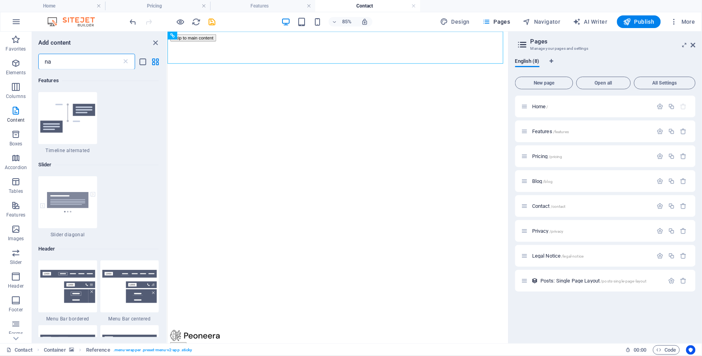
scroll to position [0, 0]
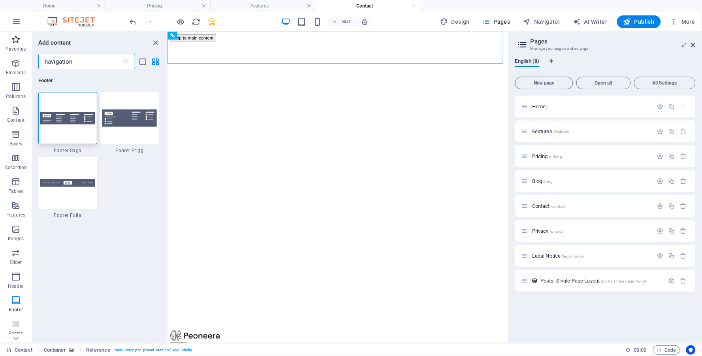
drag, startPoint x: 101, startPoint y: 56, endPoint x: 0, endPoint y: 41, distance: 102.1
click at [0, 41] on div "Favorites Elements Columns Content Boxes Accordion Tables Features Images Slide…" at bounding box center [83, 188] width 167 height 312
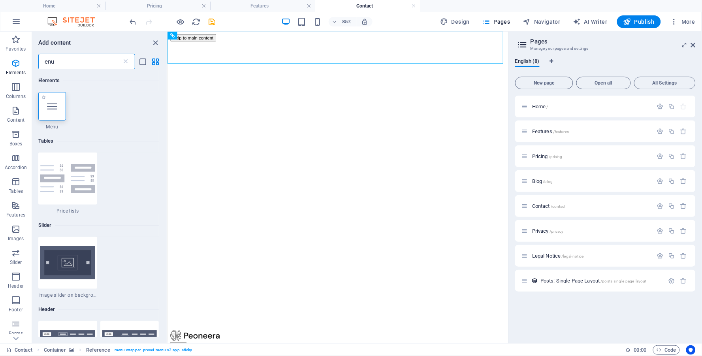
type input "enu"
click at [54, 104] on icon at bounding box center [52, 106] width 10 height 10
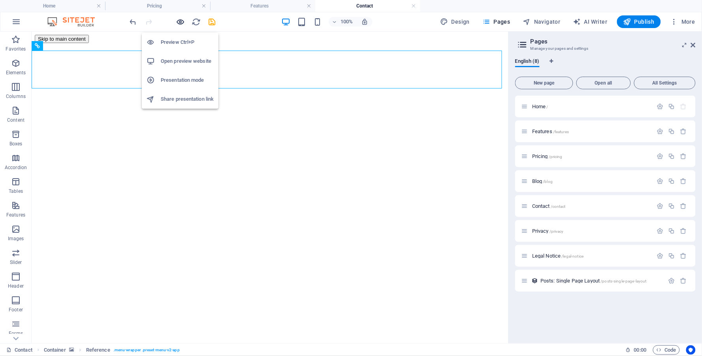
click at [179, 19] on icon "button" at bounding box center [180, 21] width 9 height 9
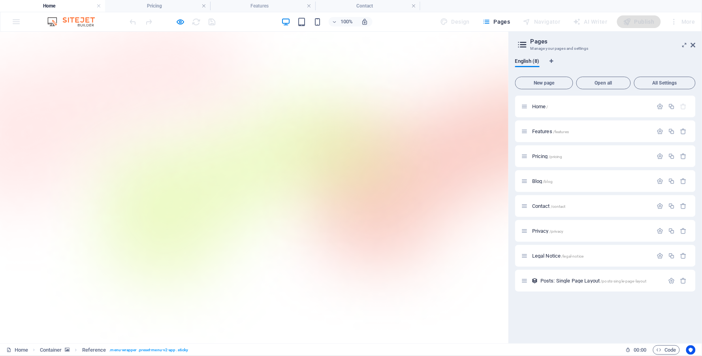
drag, startPoint x: 282, startPoint y: 67, endPoint x: 446, endPoint y: 73, distance: 164.9
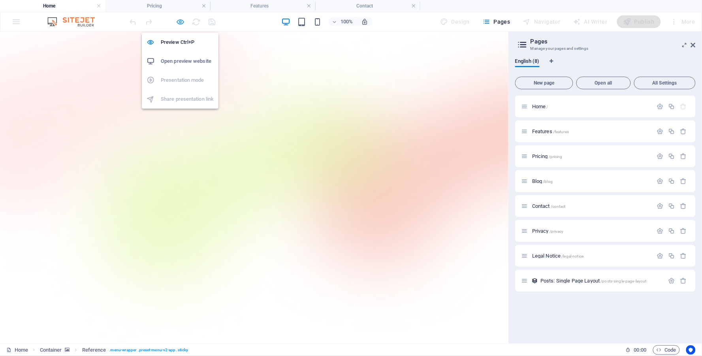
click at [182, 23] on icon "button" at bounding box center [180, 21] width 9 height 9
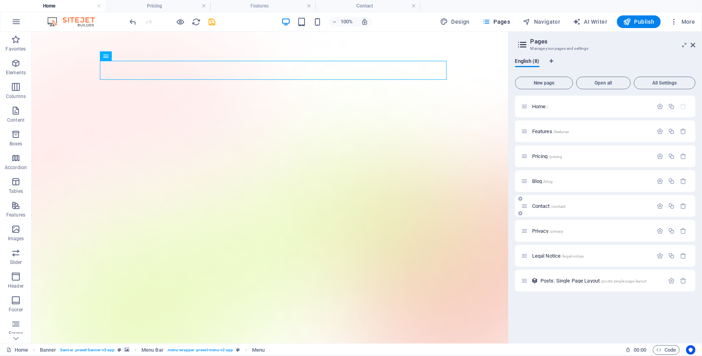
click at [544, 203] on span "Contact /contact" at bounding box center [549, 206] width 34 height 6
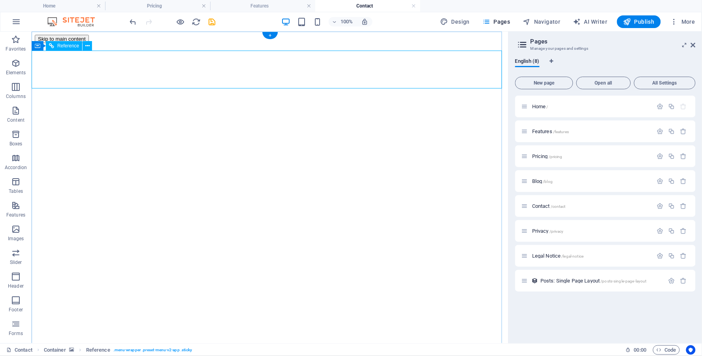
click at [501, 24] on span "Pages" at bounding box center [496, 22] width 28 height 8
click at [538, 205] on span "Contact /contact" at bounding box center [549, 206] width 34 height 6
click at [660, 204] on icon "button" at bounding box center [660, 206] width 7 height 7
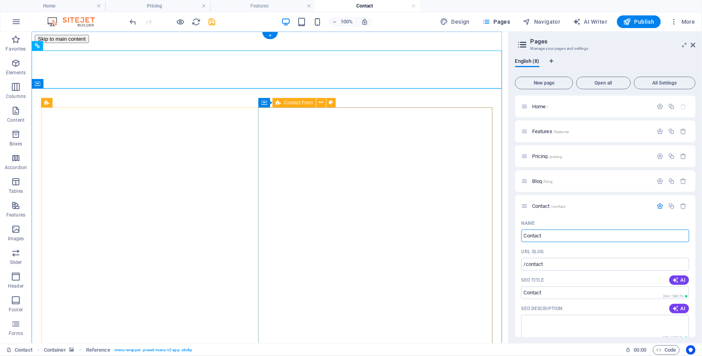
drag, startPoint x: 587, startPoint y: 269, endPoint x: 483, endPoint y: 226, distance: 113.0
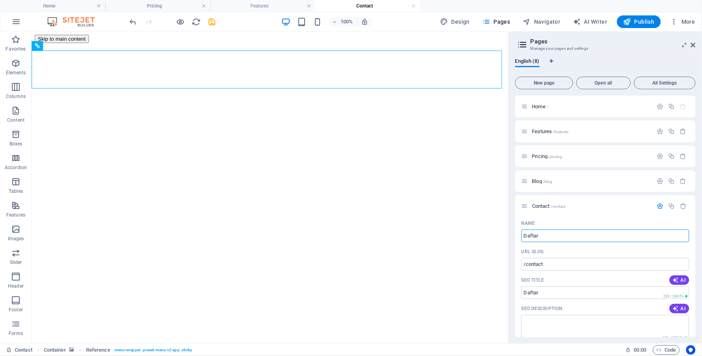
type input "Daftar"
type input "/daftar"
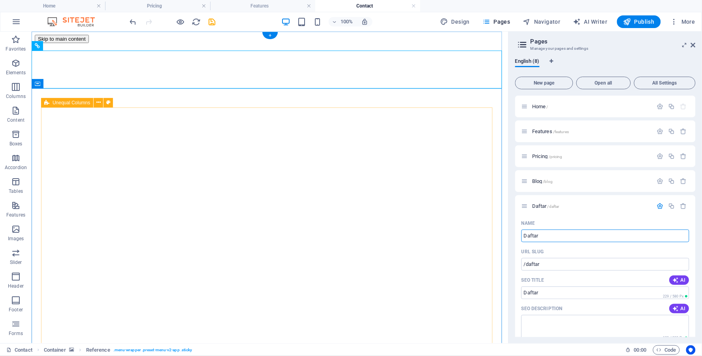
type input "Daftar"
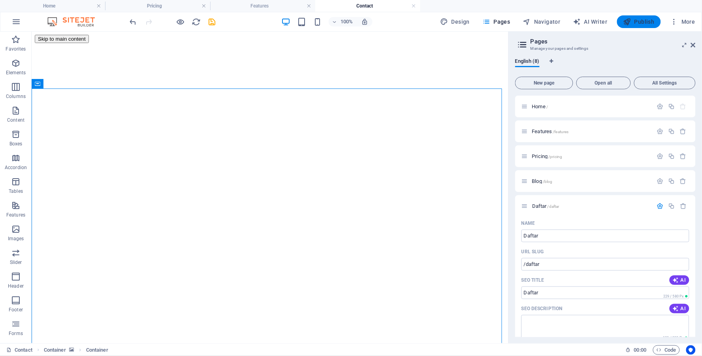
click at [649, 26] on button "Publish" at bounding box center [639, 21] width 44 height 13
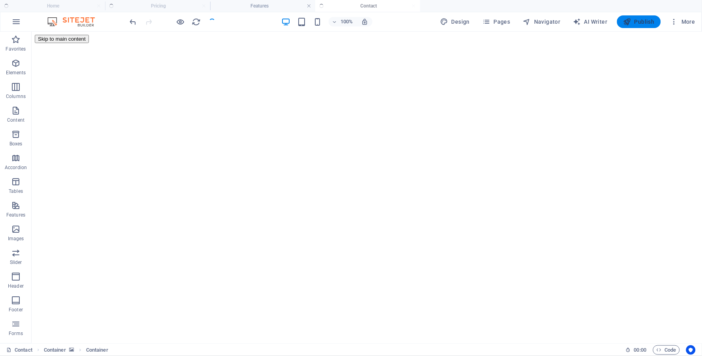
checkbox input "false"
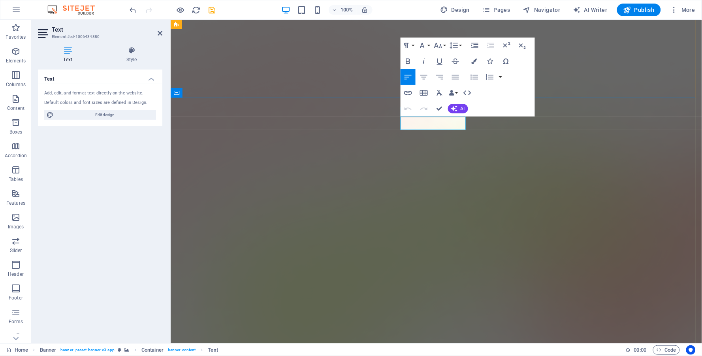
click at [410, 62] on icon "button" at bounding box center [407, 60] width 9 height 9
click at [424, 76] on icon "button" at bounding box center [423, 76] width 9 height 9
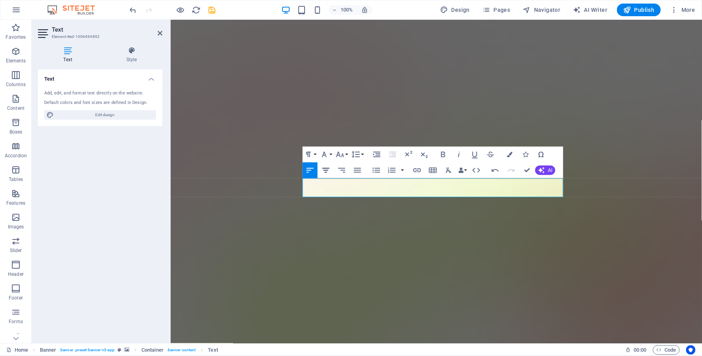
click at [325, 171] on icon "button" at bounding box center [325, 170] width 9 height 9
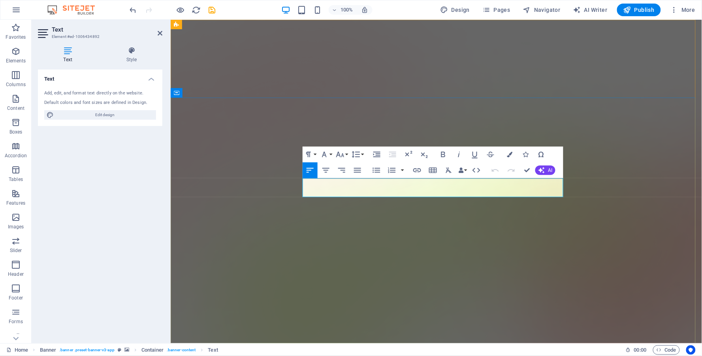
drag, startPoint x: 475, startPoint y: 193, endPoint x: 387, endPoint y: 188, distance: 87.8
click at [445, 156] on icon "button" at bounding box center [443, 155] width 4 height 6
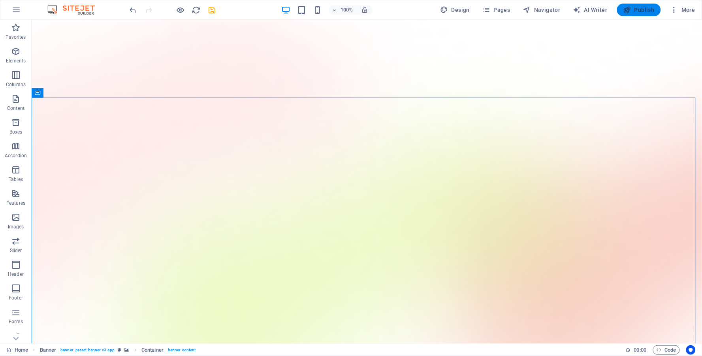
click at [645, 8] on span "Publish" at bounding box center [638, 10] width 31 height 8
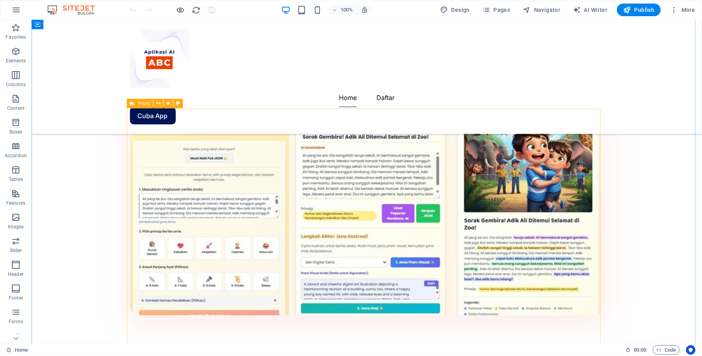
scroll to position [702, 0]
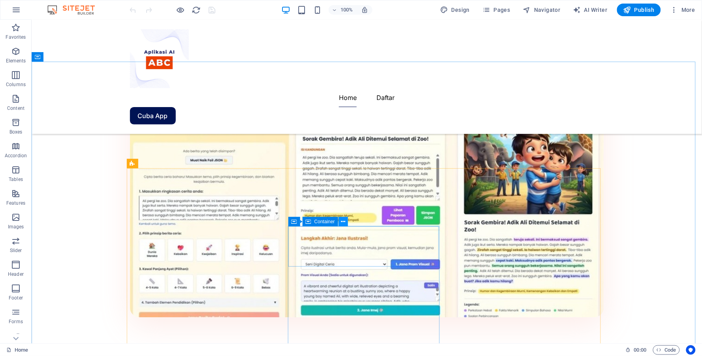
click at [344, 220] on icon at bounding box center [343, 222] width 4 height 8
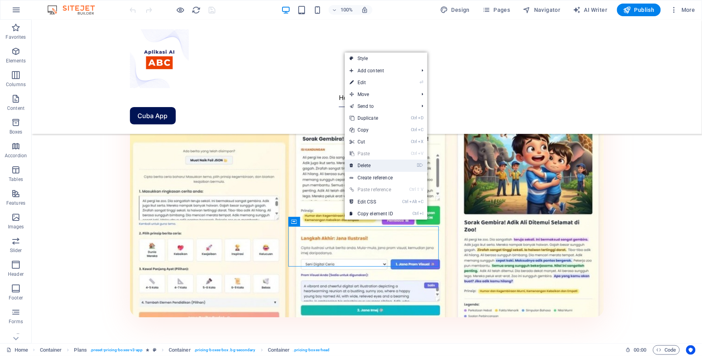
click at [372, 165] on link "⌦ Delete" at bounding box center [371, 166] width 53 height 12
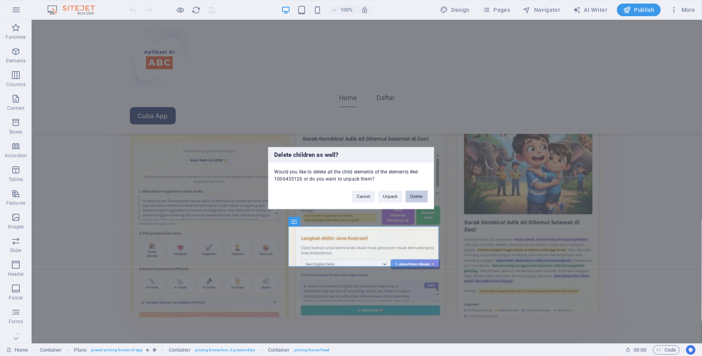
click at [421, 195] on button "Delete" at bounding box center [417, 196] width 22 height 12
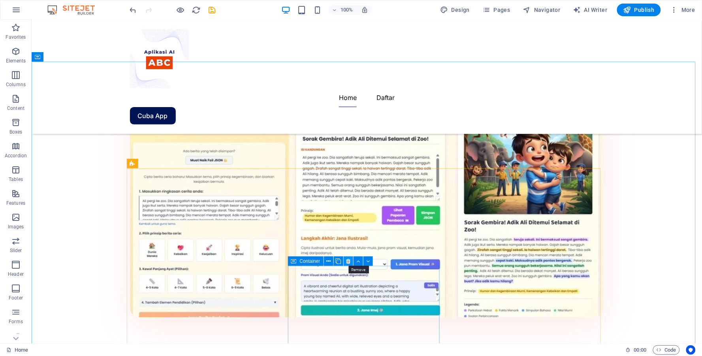
click at [350, 259] on icon at bounding box center [348, 261] width 4 height 8
click at [348, 162] on icon at bounding box center [348, 164] width 4 height 8
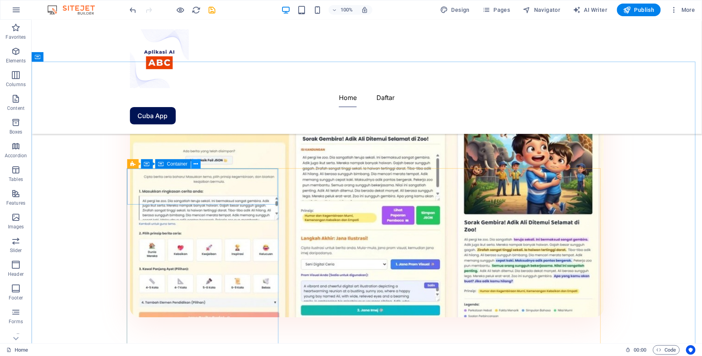
click at [199, 160] on button at bounding box center [195, 163] width 9 height 9
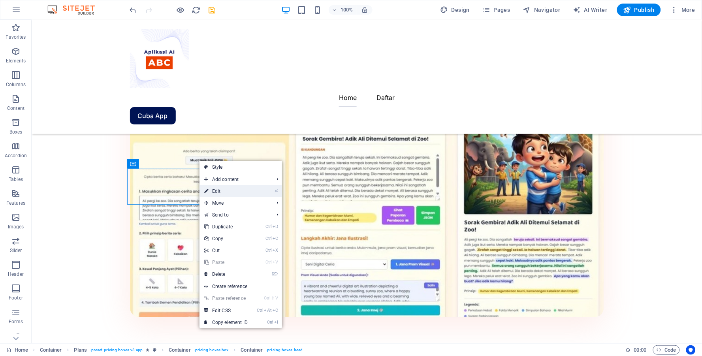
click at [222, 191] on link "⏎ Edit" at bounding box center [225, 191] width 53 height 12
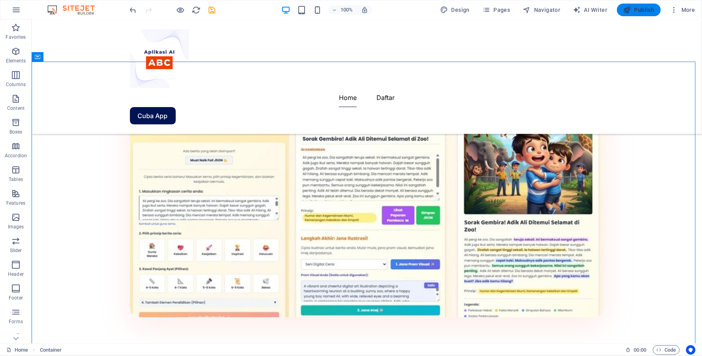
click at [644, 10] on span "Publish" at bounding box center [638, 10] width 31 height 8
